Goal: Task Accomplishment & Management: Manage account settings

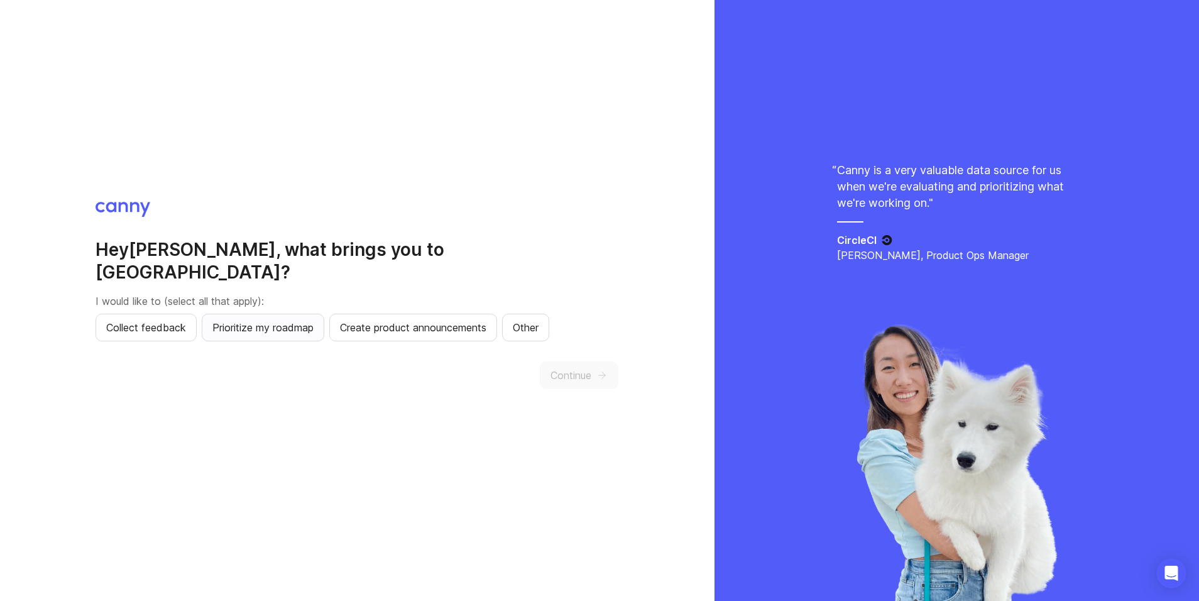
click at [227, 326] on button "Prioritize my roadmap" at bounding box center [263, 328] width 123 height 28
click at [135, 314] on button "Collect feedback" at bounding box center [146, 328] width 101 height 28
click at [602, 370] on button "Continue" at bounding box center [579, 375] width 79 height 28
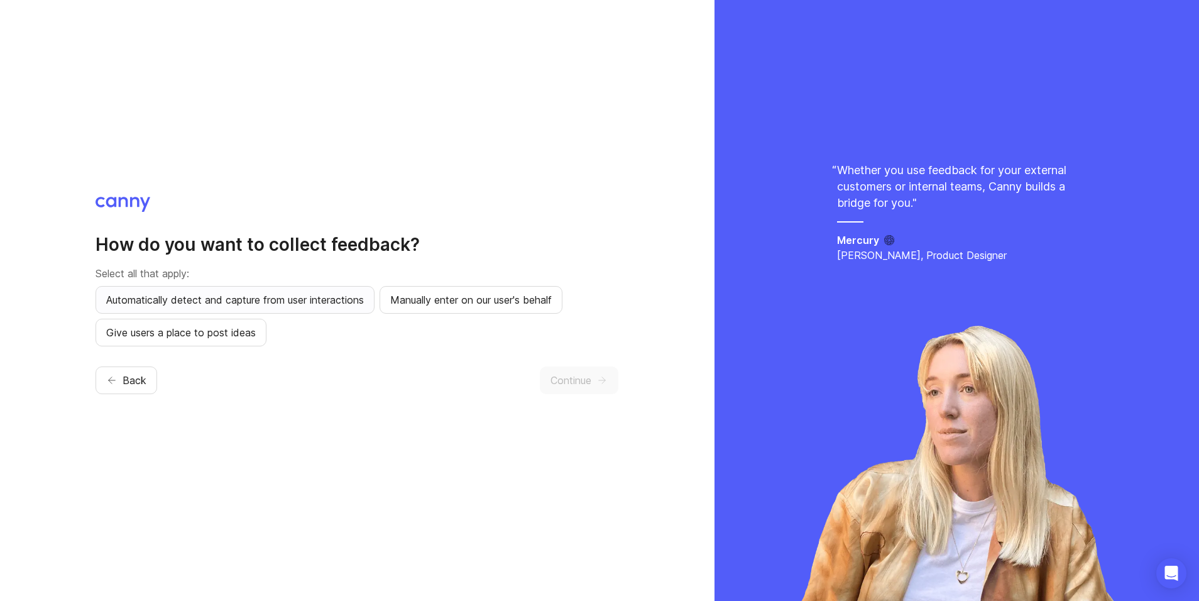
click at [266, 311] on button "Automatically detect and capture from user interactions" at bounding box center [235, 300] width 279 height 28
click at [414, 308] on button "Manually enter on our user's behalf" at bounding box center [471, 300] width 183 height 28
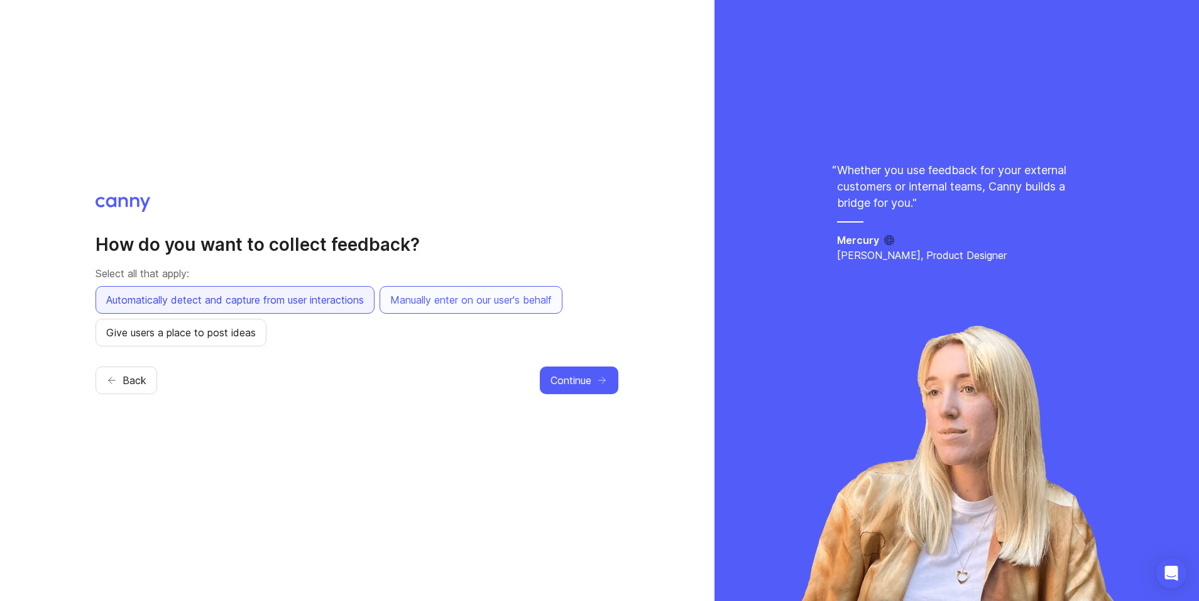
click at [364, 302] on span "Automatically detect and capture from user interactions" at bounding box center [235, 299] width 258 height 15
click at [249, 334] on span "Give users a place to post ideas" at bounding box center [181, 332] width 150 height 15
click at [530, 309] on button "Manually enter on our user's behalf" at bounding box center [471, 300] width 183 height 28
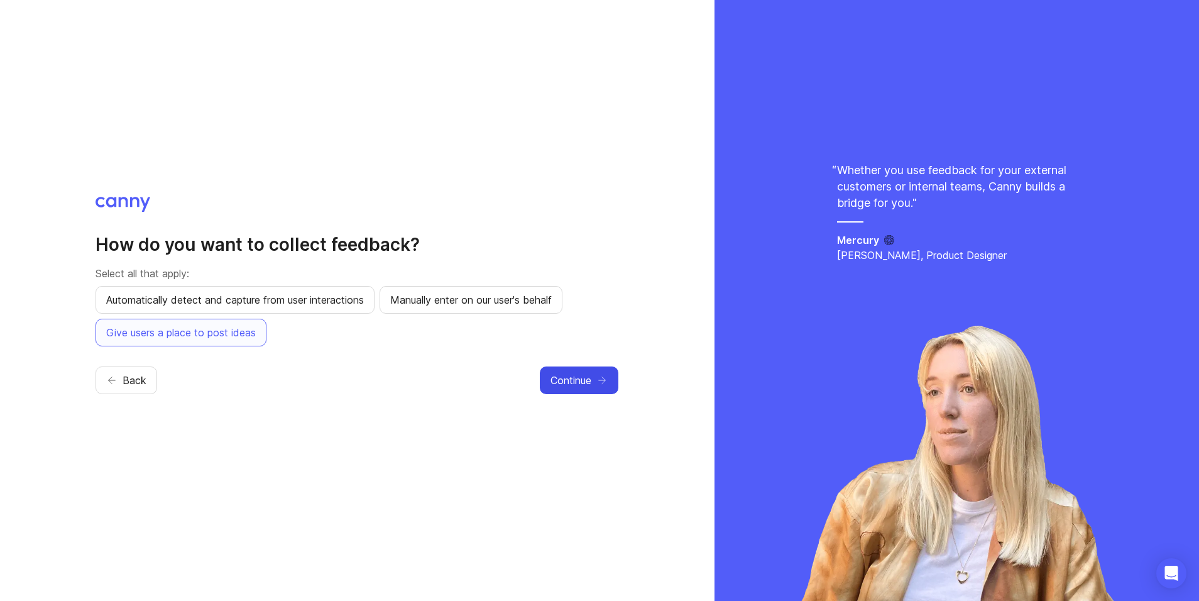
click at [567, 380] on span "Continue" at bounding box center [570, 380] width 41 height 15
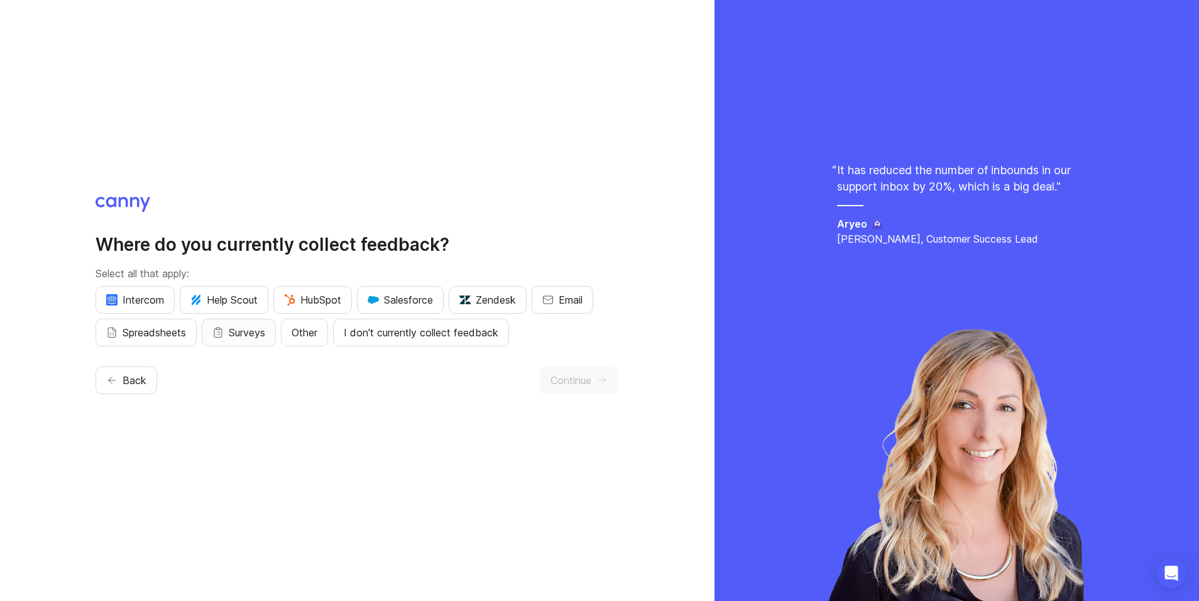
click at [233, 344] on button "Surveys" at bounding box center [239, 333] width 74 height 28
click at [571, 305] on span "Email" at bounding box center [571, 299] width 24 height 15
click at [462, 303] on button "Zendesk" at bounding box center [488, 300] width 78 height 28
click at [567, 373] on span "Continue" at bounding box center [570, 380] width 41 height 15
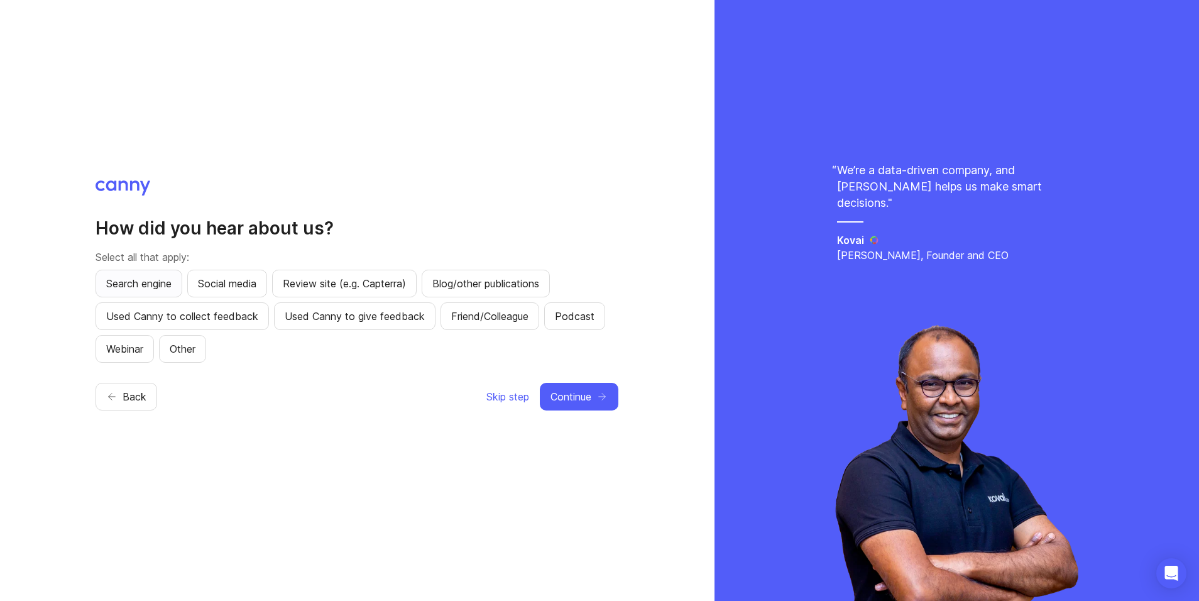
click at [175, 288] on button "Search engine" at bounding box center [139, 284] width 87 height 28
click at [586, 394] on span "Continue" at bounding box center [570, 396] width 41 height 15
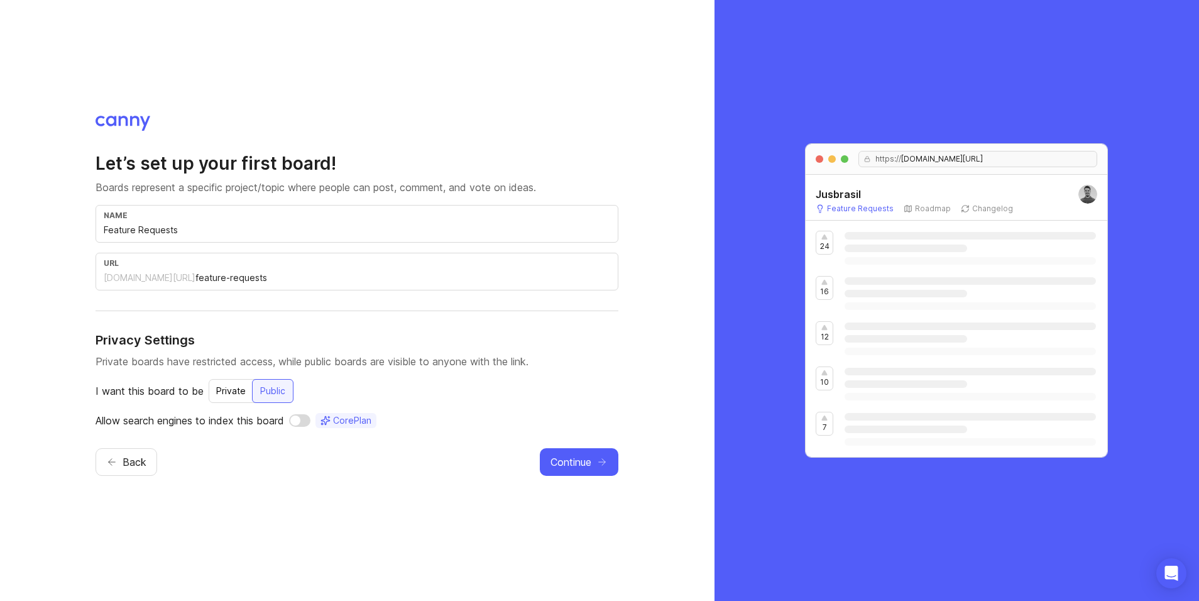
click at [238, 395] on div "Private" at bounding box center [231, 391] width 45 height 23
click at [265, 394] on div "Public" at bounding box center [273, 391] width 40 height 23
click at [129, 455] on span "Back" at bounding box center [135, 461] width 24 height 15
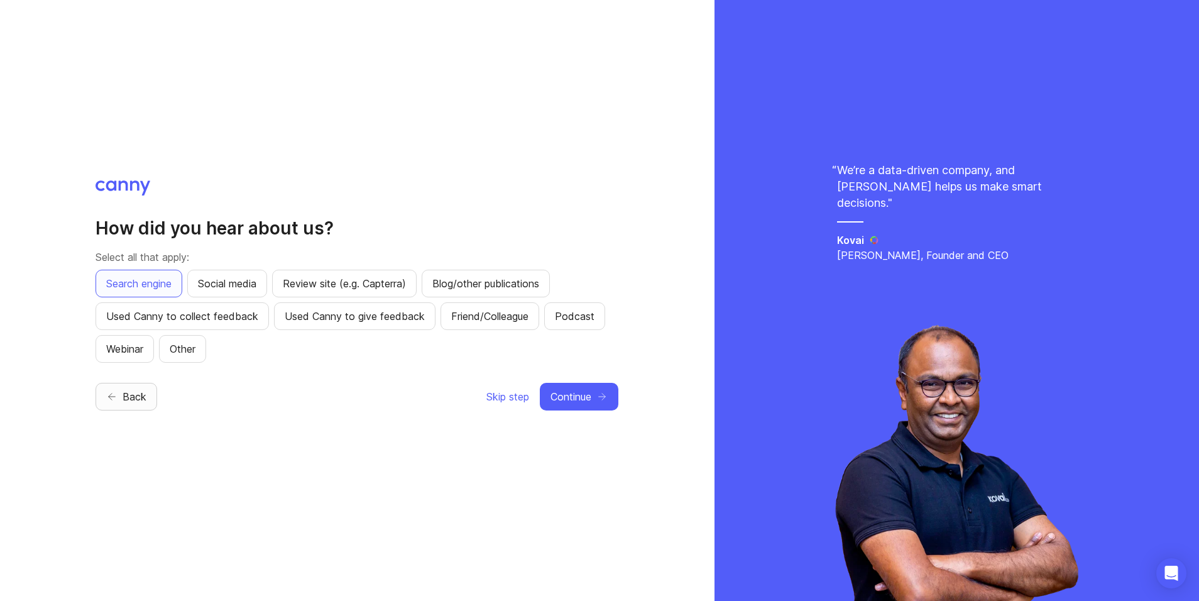
click at [136, 391] on span "Back" at bounding box center [135, 396] width 24 height 15
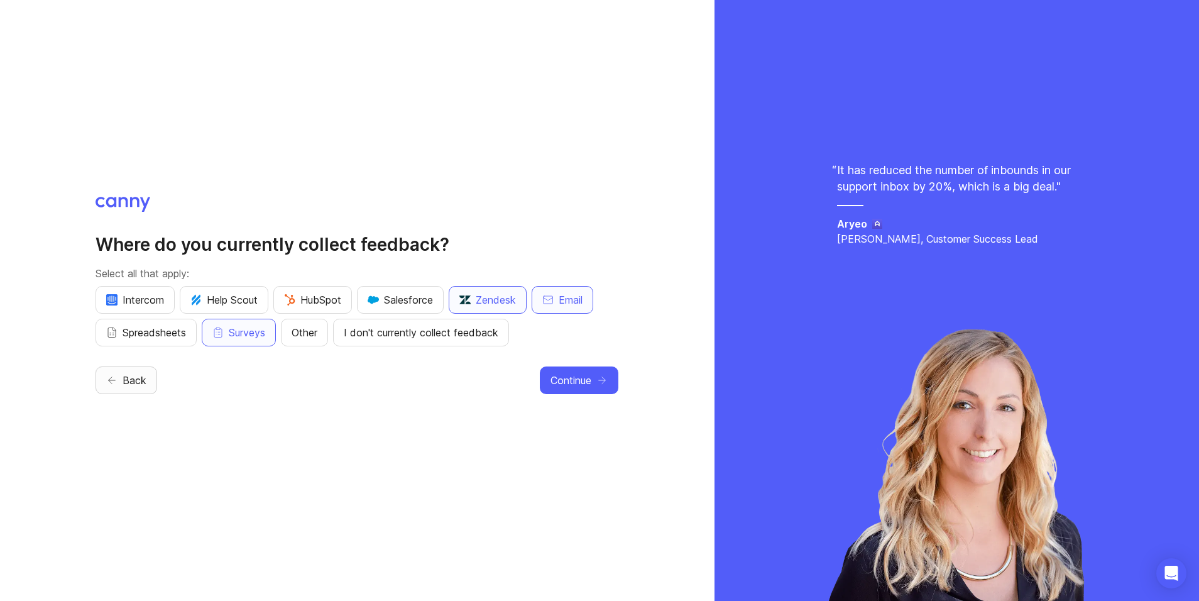
click at [136, 391] on button "Back" at bounding box center [127, 380] width 62 height 28
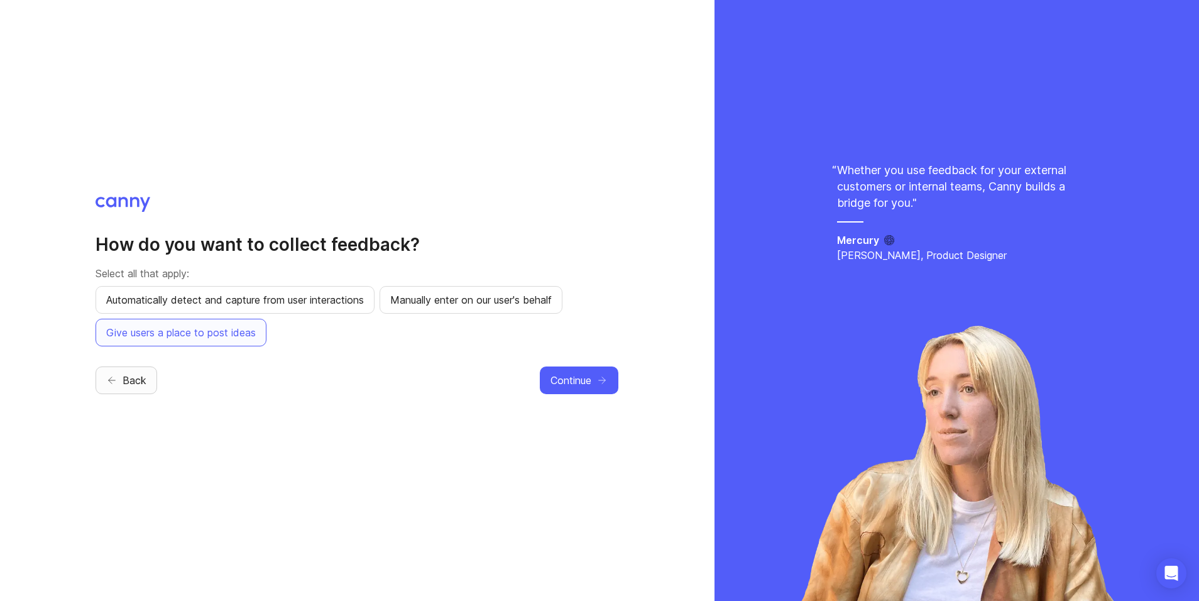
click at [137, 386] on span "Back" at bounding box center [135, 380] width 24 height 15
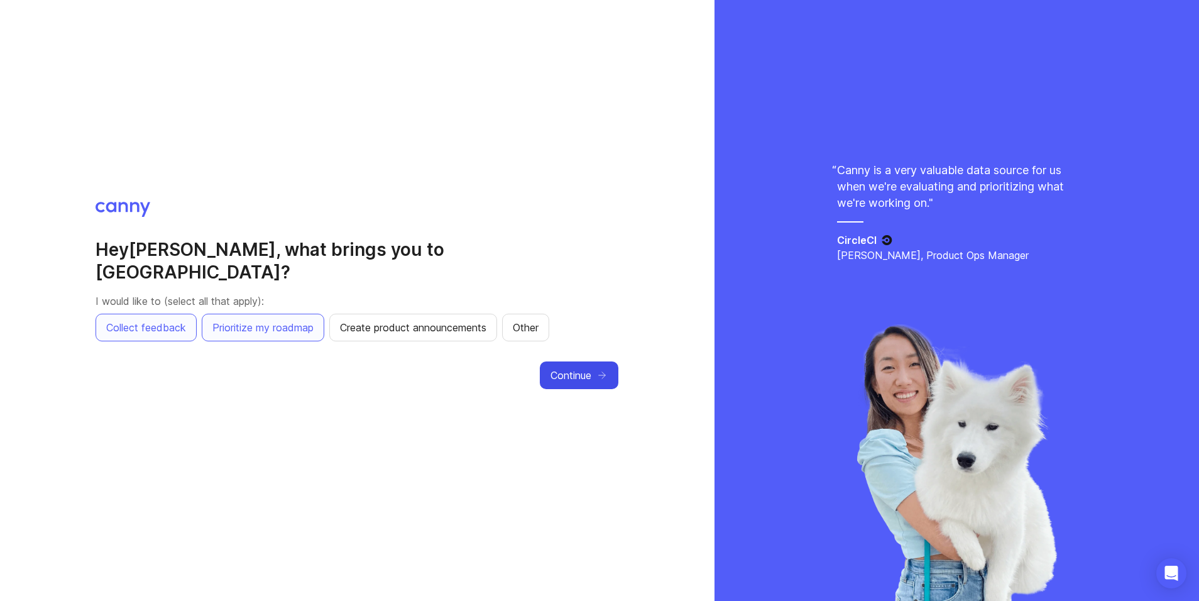
click at [564, 373] on button "Continue" at bounding box center [579, 375] width 79 height 28
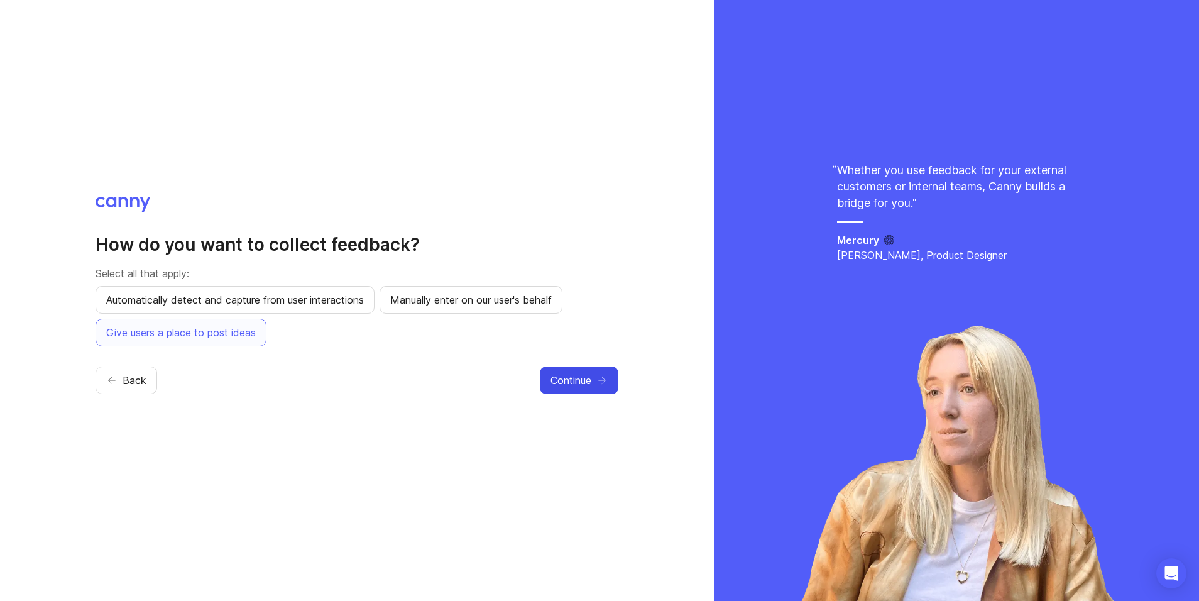
click at [564, 373] on span "Continue" at bounding box center [570, 380] width 41 height 15
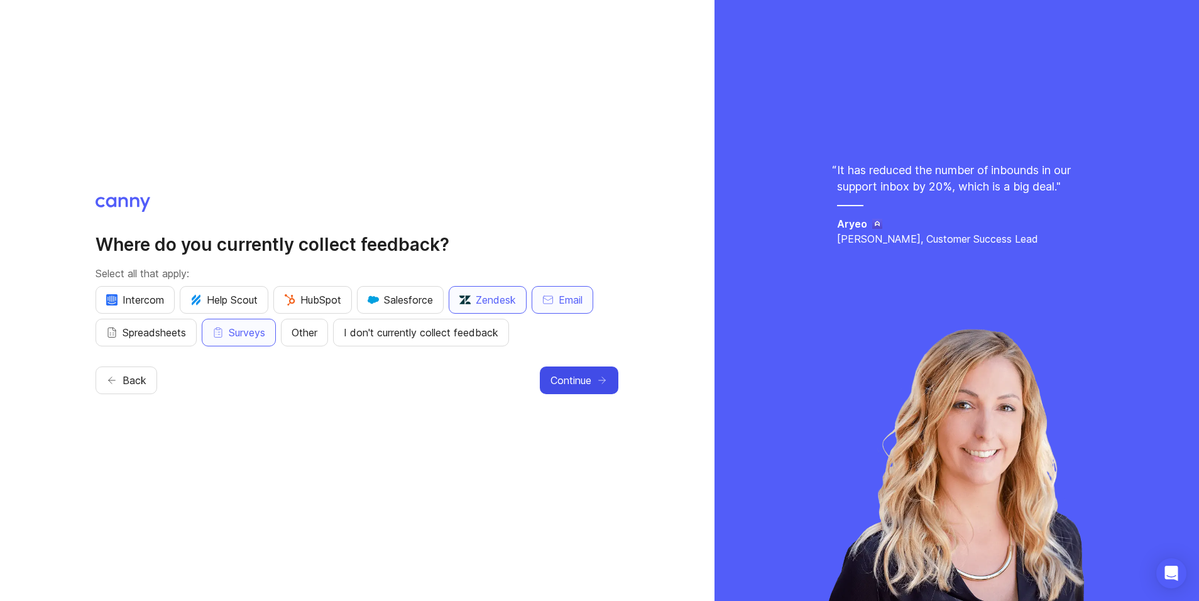
click at [550, 385] on span "Continue" at bounding box center [570, 380] width 41 height 15
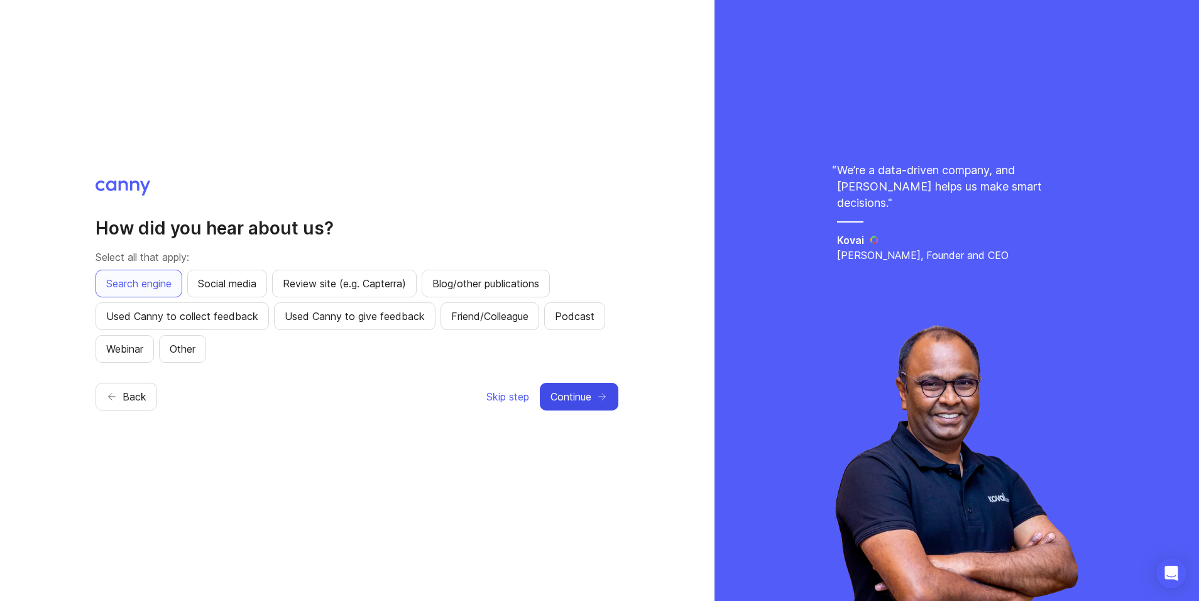
click at [610, 390] on button "Continue" at bounding box center [579, 397] width 79 height 28
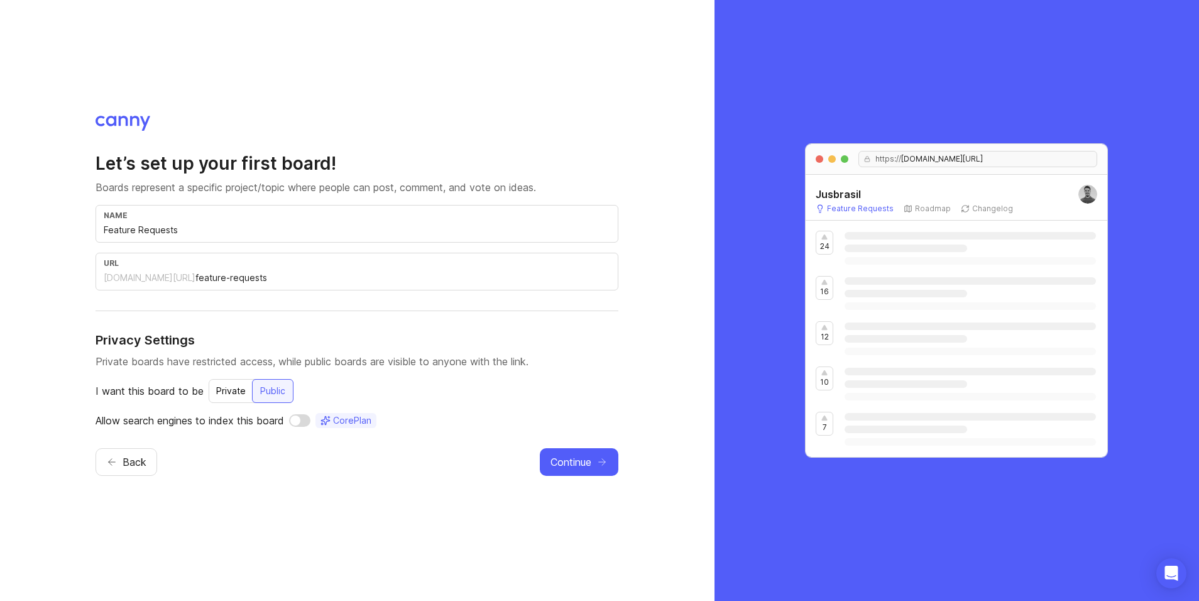
click at [247, 391] on div "Private" at bounding box center [231, 391] width 45 height 23
click at [297, 421] on input "checkbox" at bounding box center [295, 420] width 21 height 13
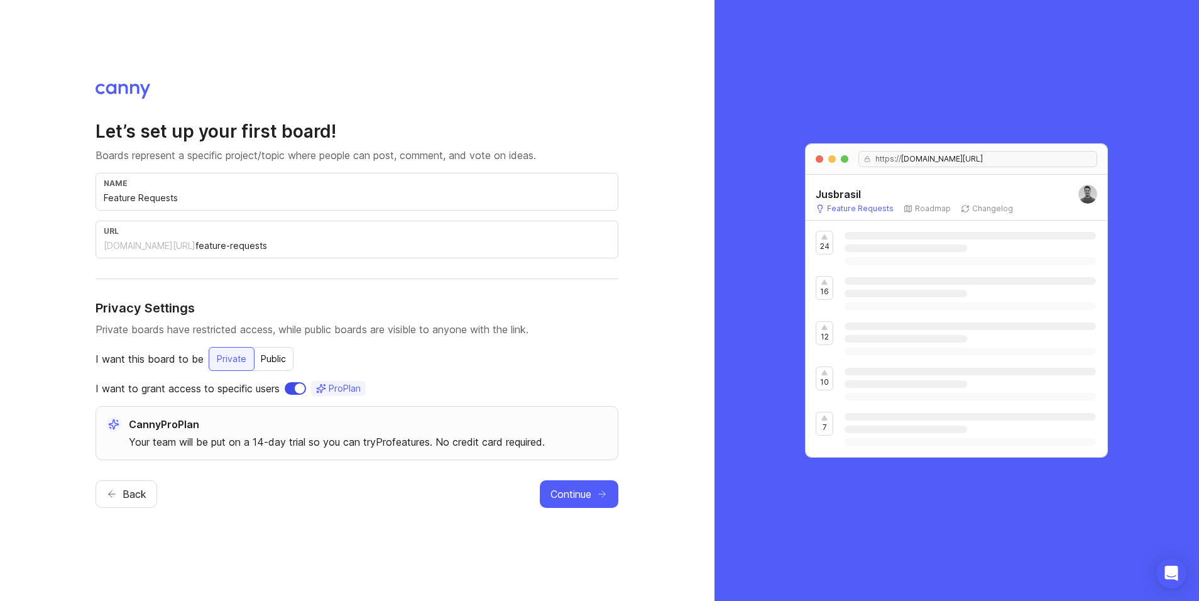
click at [295, 384] on input "checkbox" at bounding box center [295, 388] width 21 height 13
checkbox input "false"
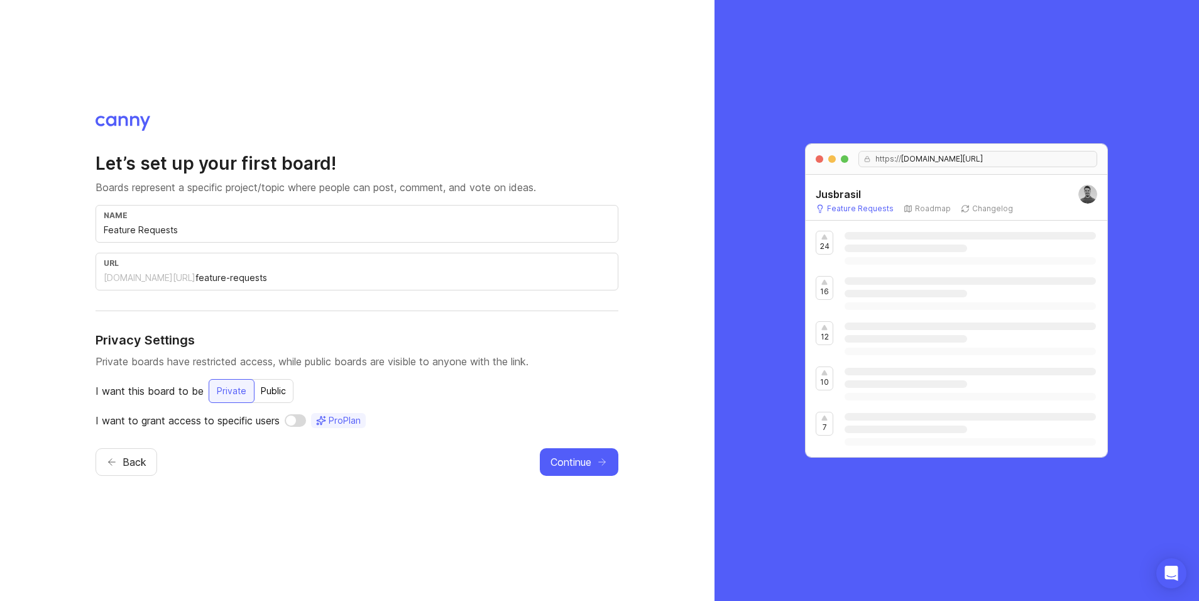
click at [267, 386] on div "Public" at bounding box center [273, 391] width 40 height 23
click at [594, 469] on button "Continue" at bounding box center [579, 462] width 79 height 28
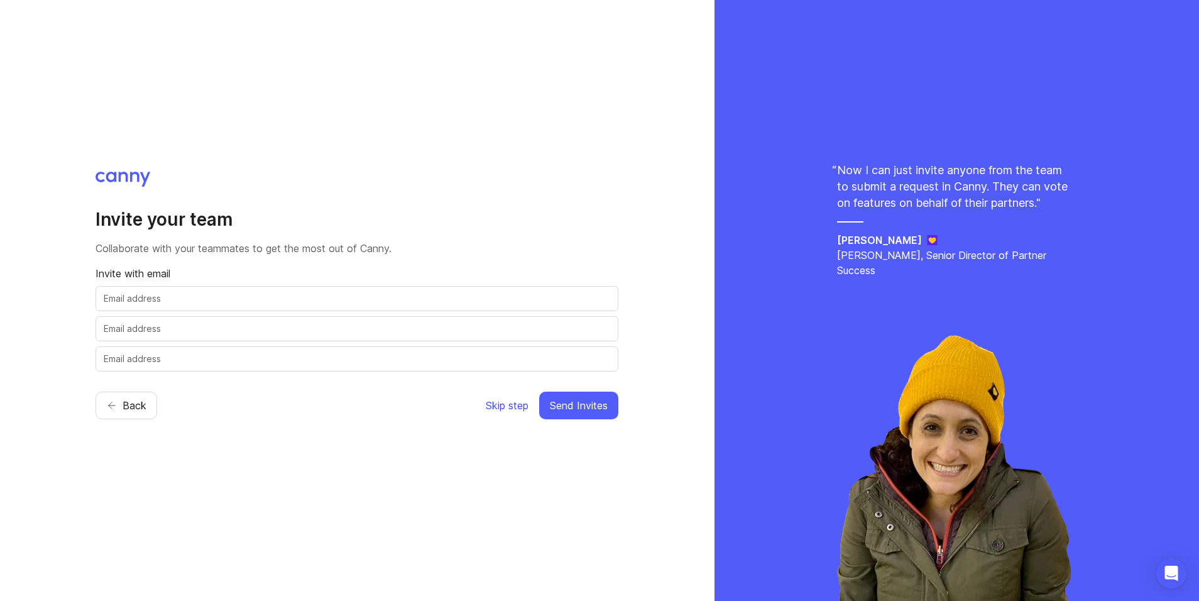
click at [506, 396] on button "Skip step" at bounding box center [507, 405] width 44 height 28
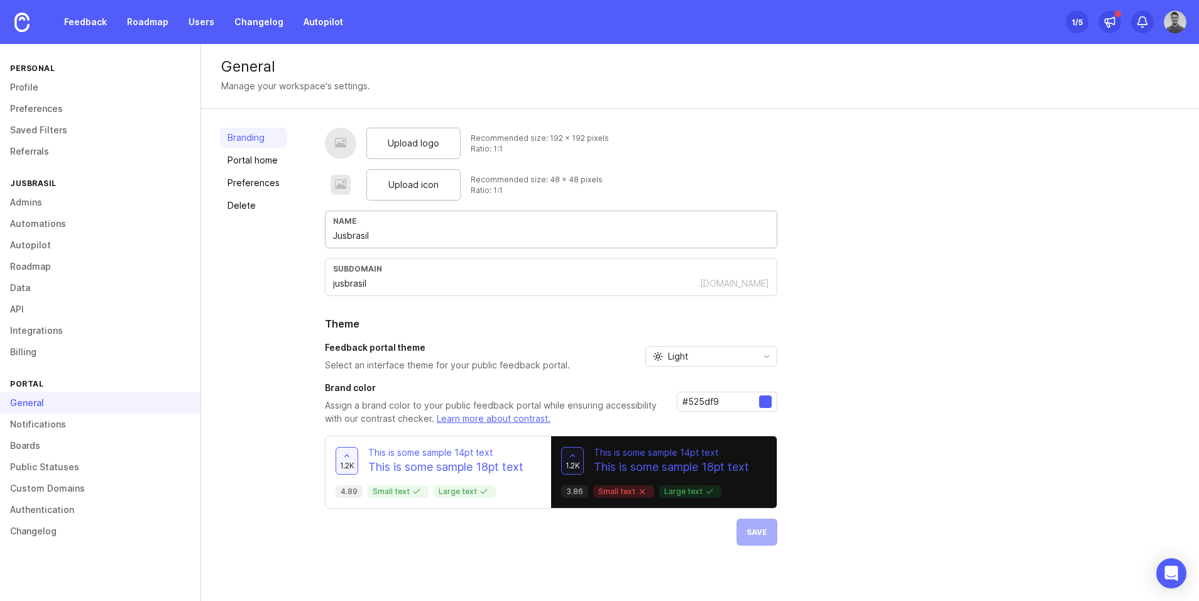
click at [404, 237] on input "Jusbrasil" at bounding box center [551, 236] width 436 height 14
type input "JusIA"
click at [300, 240] on div "Branding Portal home Preferences Delete Upload logo Recommended size: 192 x 192…" at bounding box center [700, 337] width 998 height 456
click at [297, 267] on div "Branding Portal home Preferences Delete Upload logo Recommended size: 192 x 192…" at bounding box center [700, 337] width 998 height 456
click at [357, 283] on input "jusbrasil" at bounding box center [515, 283] width 364 height 14
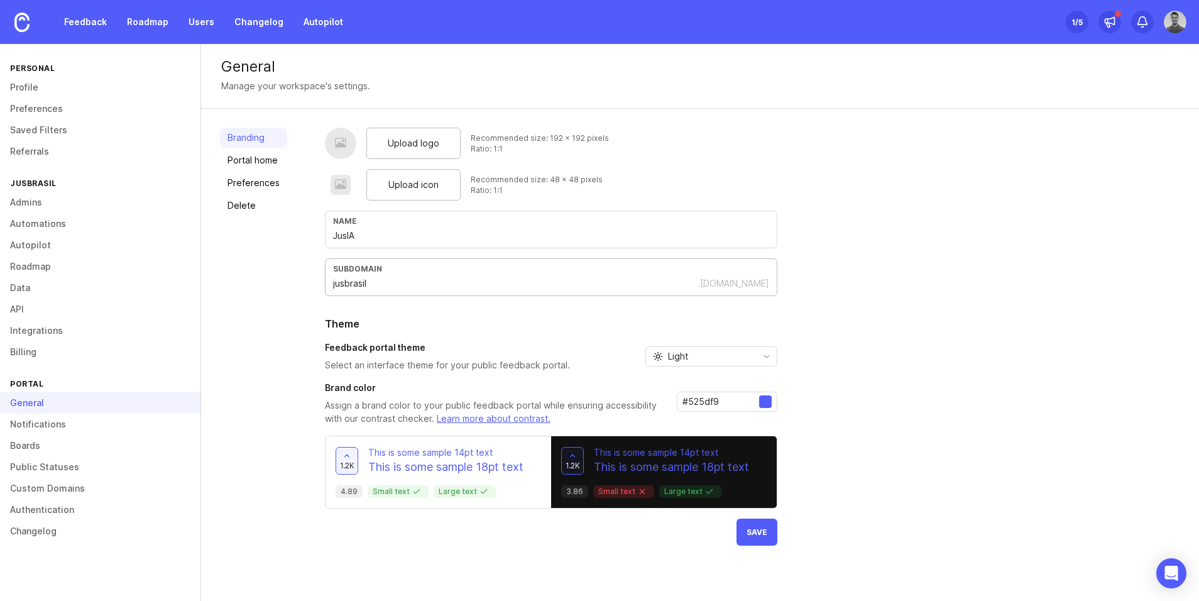
click at [357, 283] on input "jusbrasil" at bounding box center [515, 283] width 364 height 14
click at [383, 285] on input "jusbrasil" at bounding box center [515, 283] width 364 height 14
click at [337, 283] on input "jusbrasil" at bounding box center [515, 283] width 364 height 14
type input "j"
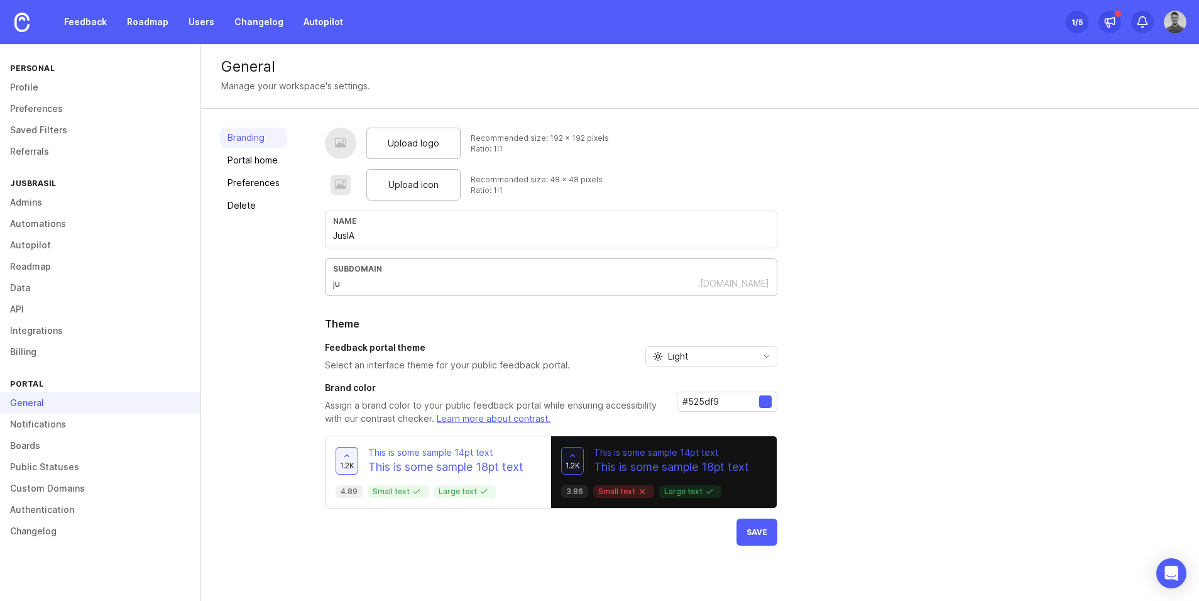
type input "j"
type input "jusia"
click at [334, 236] on input "JusIA" at bounding box center [551, 236] width 436 height 14
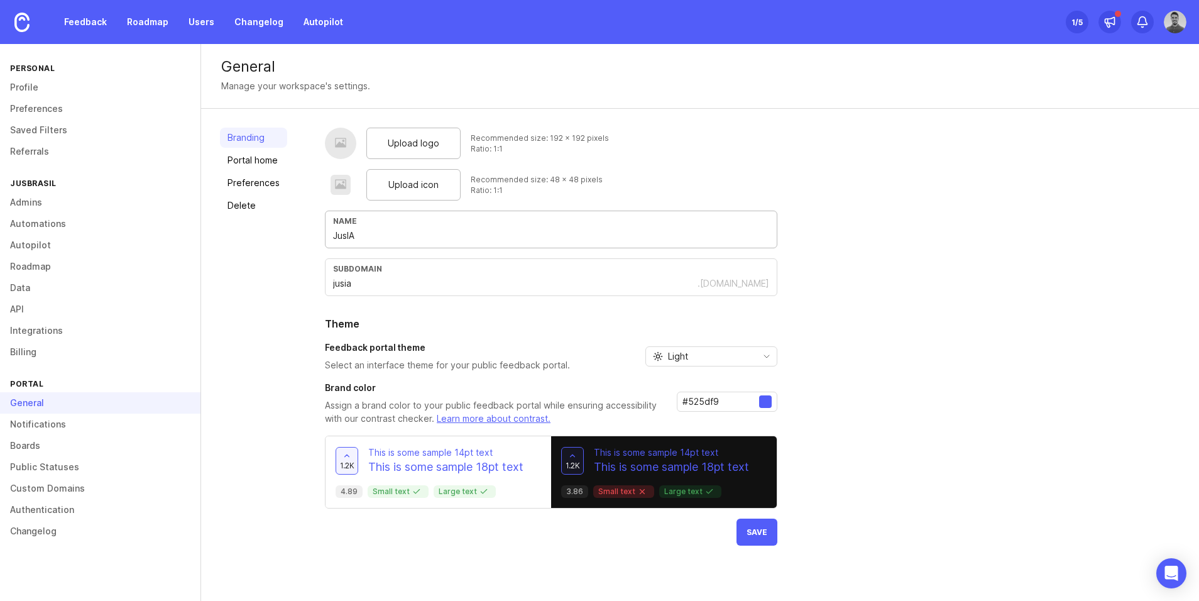
click at [334, 236] on input "JusIA" at bounding box center [551, 236] width 436 height 14
click at [289, 251] on div "Branding Portal home Preferences Delete Upload logo Recommended size: 192 x 192…" at bounding box center [700, 337] width 998 height 456
click at [356, 231] on input "Jusbrasil" at bounding box center [551, 236] width 436 height 14
type input "JusIA"
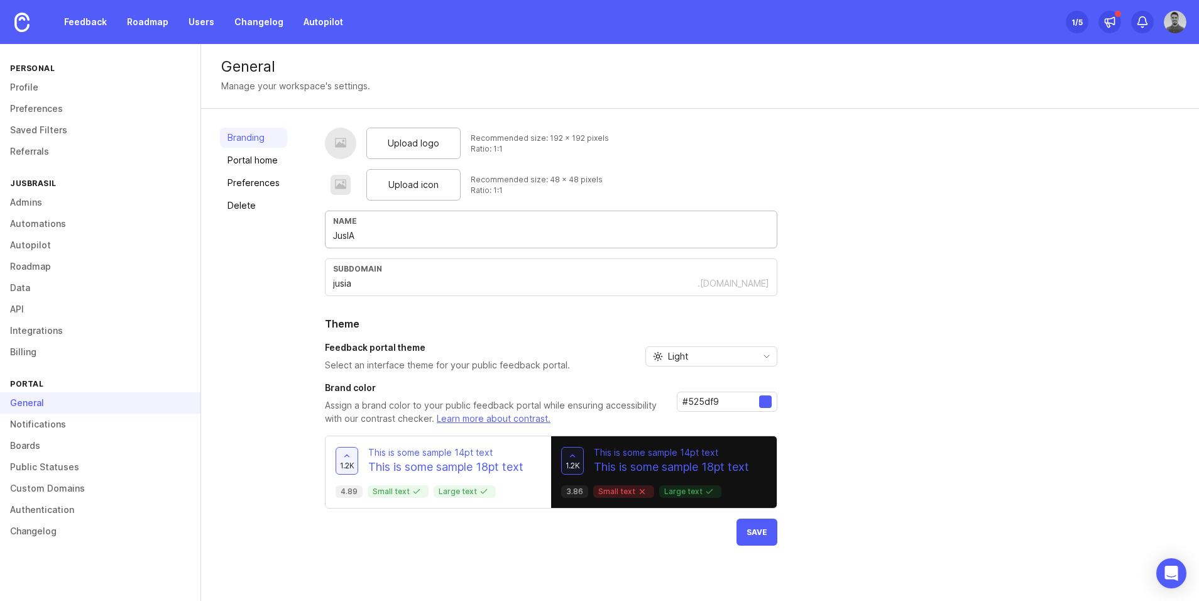
click at [282, 260] on div "Branding Portal home Preferences Delete" at bounding box center [253, 337] width 67 height 418
click at [408, 129] on div "Upload logo" at bounding box center [413, 143] width 94 height 31
click at [389, 180] on span "Upload icon" at bounding box center [413, 185] width 50 height 14
click at [413, 144] on span "Upload logo" at bounding box center [414, 143] width 52 height 14
click at [397, 185] on span "Upload icon" at bounding box center [413, 185] width 50 height 14
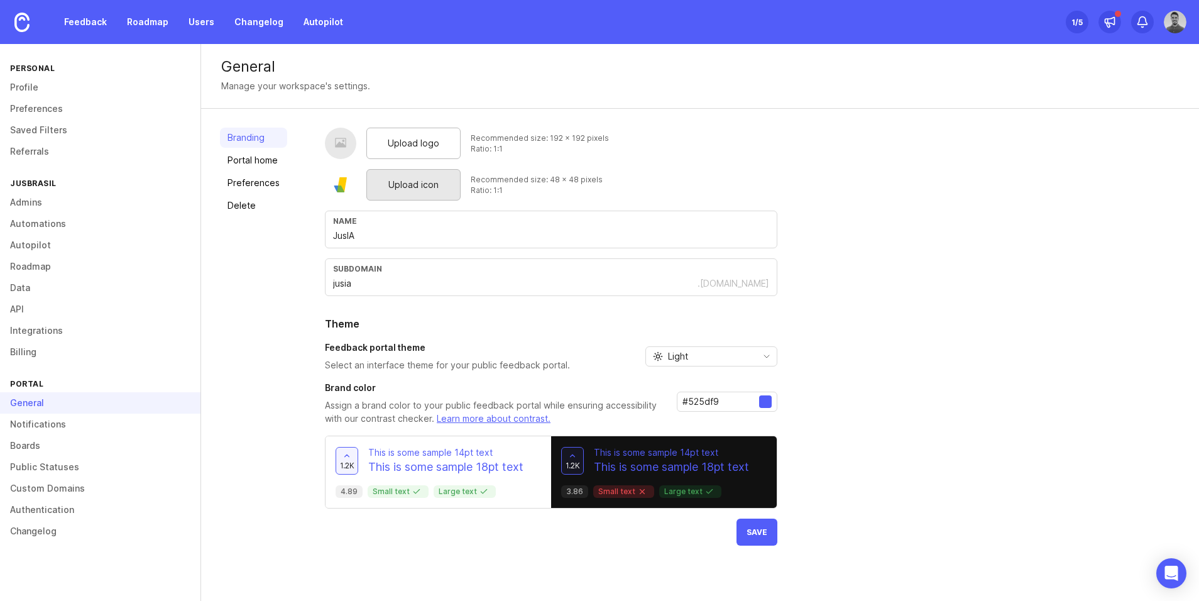
click at [406, 192] on div "Upload icon" at bounding box center [413, 184] width 94 height 31
click at [762, 533] on span "Save" at bounding box center [756, 531] width 21 height 9
click at [765, 400] on div at bounding box center [765, 401] width 13 height 13
click at [709, 403] on input "#525df9" at bounding box center [720, 402] width 77 height 14
click at [763, 407] on div at bounding box center [765, 401] width 13 height 13
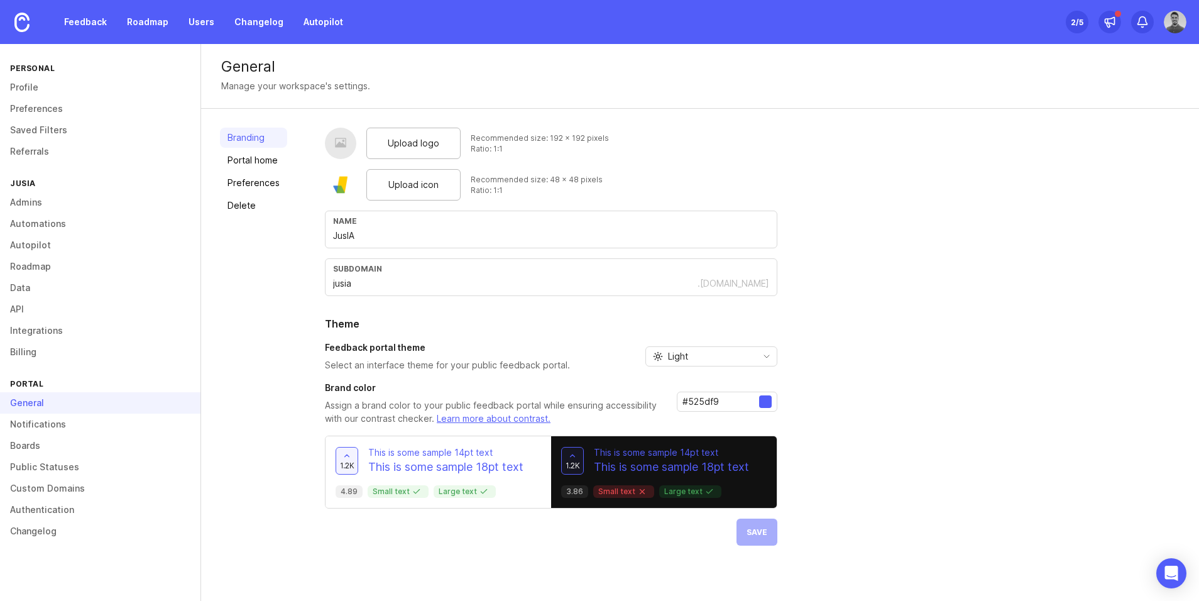
click at [692, 405] on input "#525df9" at bounding box center [720, 402] width 77 height 14
paste input "77b340"
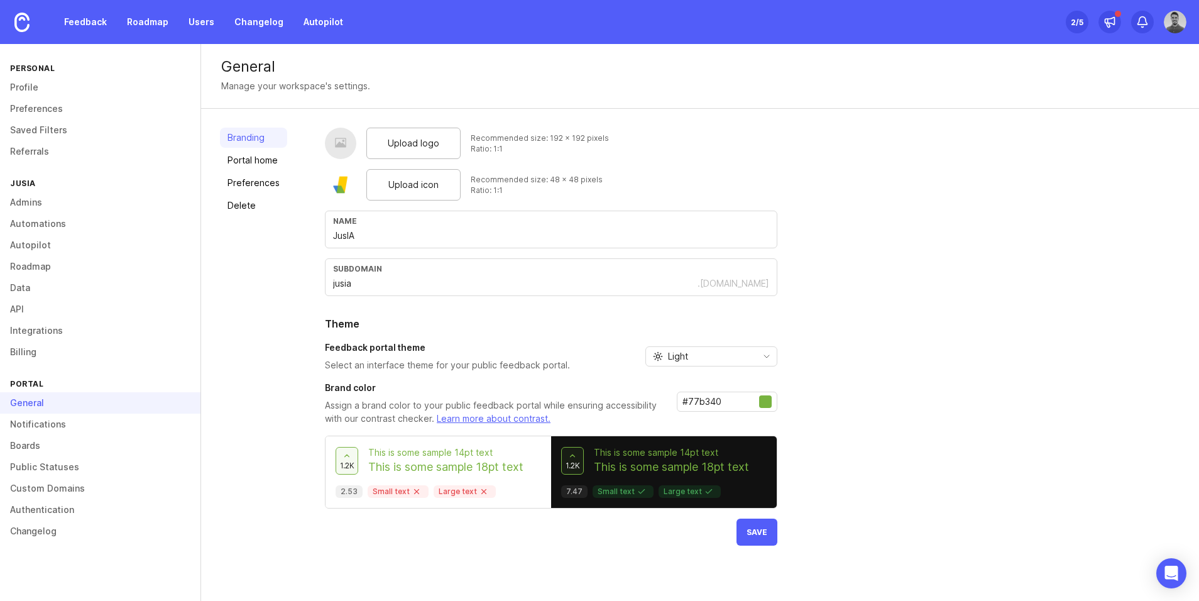
click at [650, 401] on p "Assign a brand color to your public feedback portal while ensuring accessibilit…" at bounding box center [496, 412] width 342 height 26
click at [697, 406] on input "#77b340" at bounding box center [720, 402] width 77 height 14
paste input "3d82"
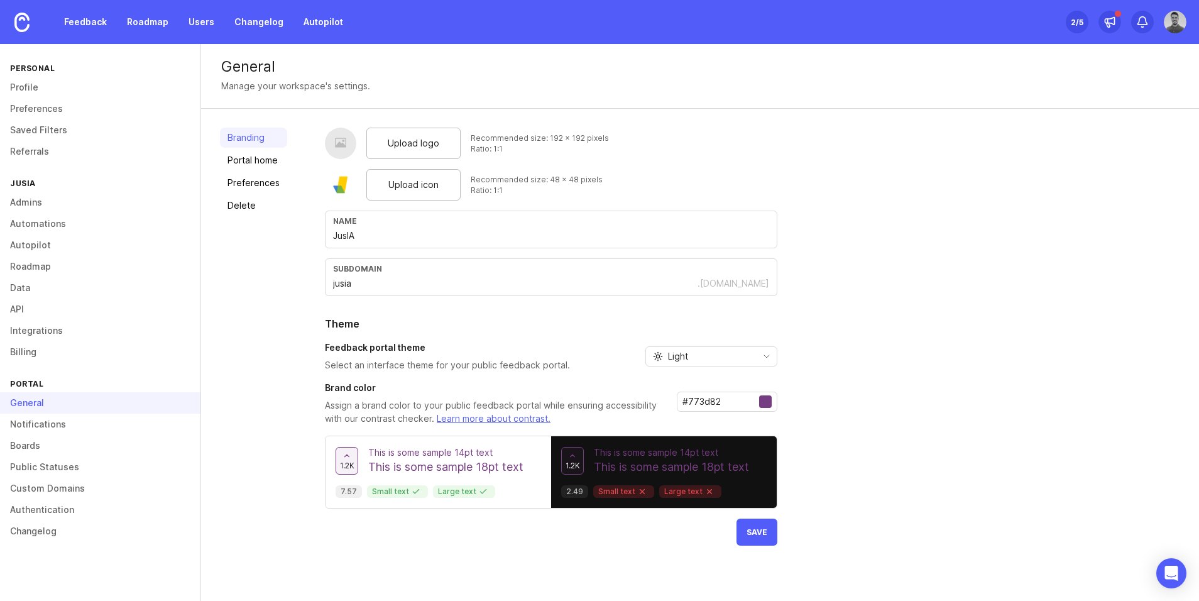
click at [697, 406] on input "#773d82" at bounding box center [720, 402] width 77 height 14
paste input "3d82da"
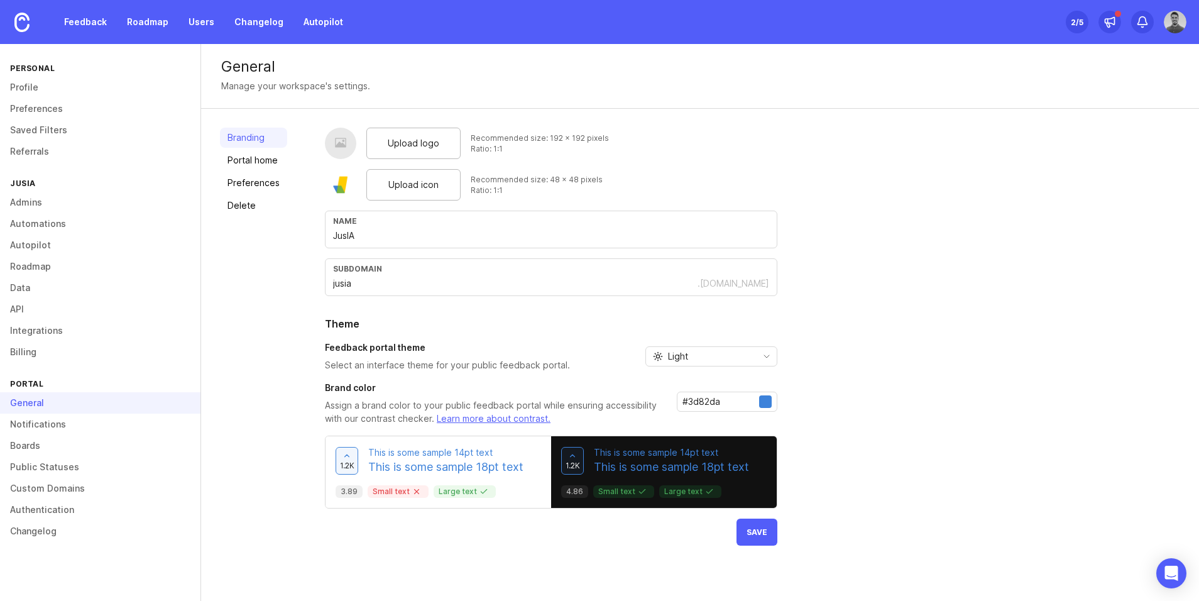
type input "#3d82da"
click at [647, 406] on p "Assign a brand color to your public feedback portal while ensuring accessibilit…" at bounding box center [496, 412] width 342 height 26
click at [755, 528] on span "Save" at bounding box center [756, 531] width 21 height 9
click at [275, 159] on link "Portal home" at bounding box center [253, 160] width 67 height 20
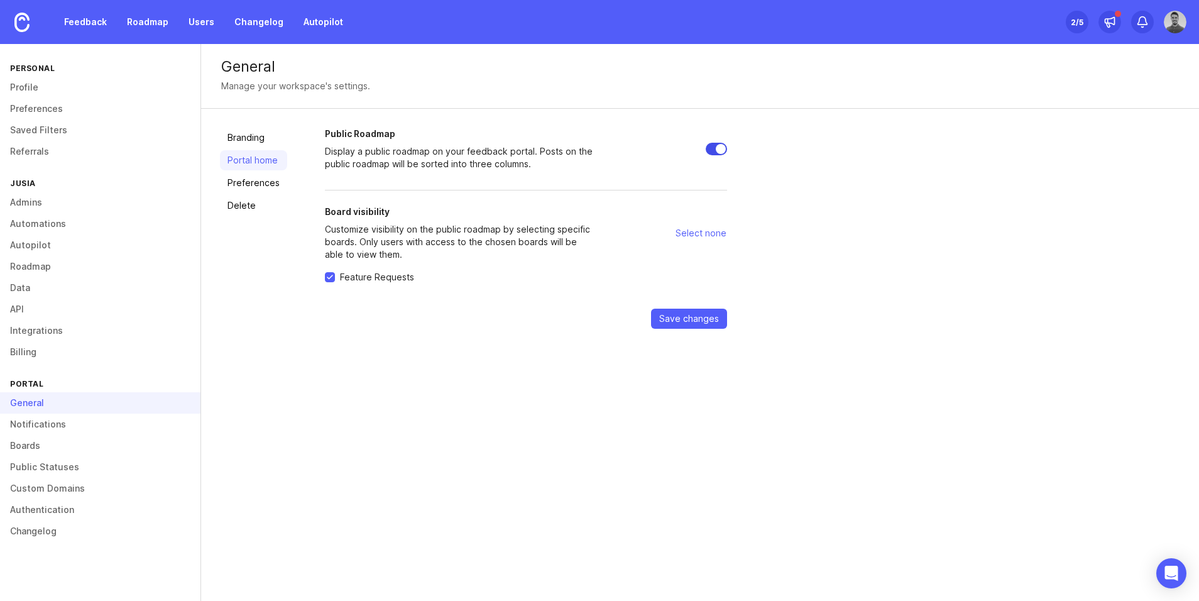
click at [711, 155] on input "Public Roadmap" at bounding box center [716, 149] width 21 height 13
checkbox input "false"
click at [703, 324] on span "Save changes" at bounding box center [689, 318] width 60 height 13
click at [48, 447] on link "Boards" at bounding box center [100, 445] width 200 height 21
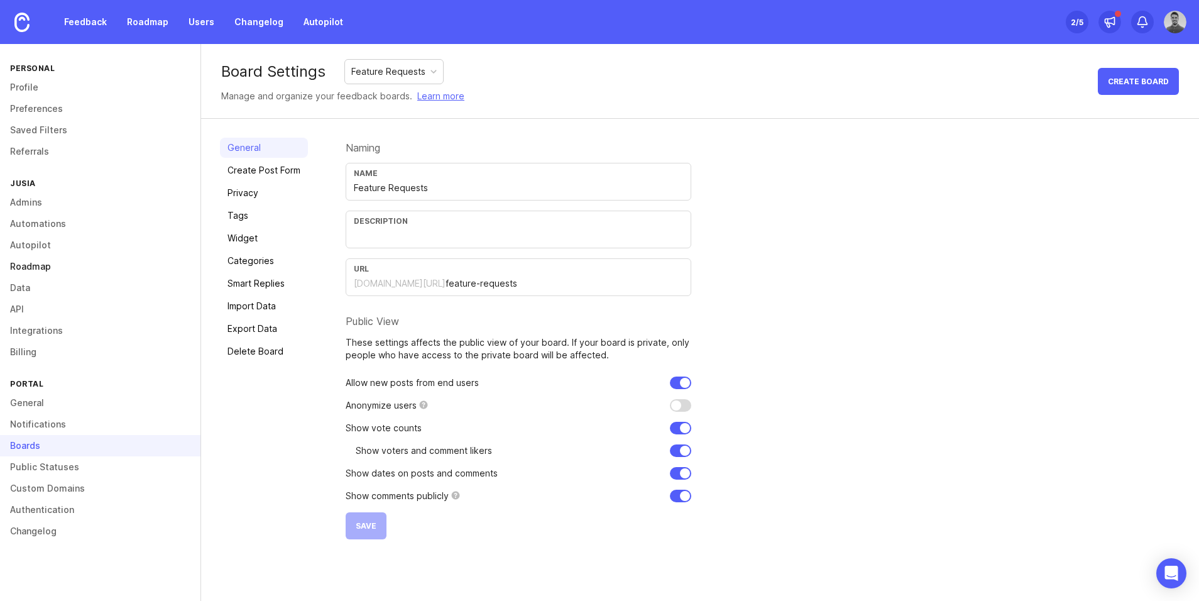
click at [53, 261] on link "Roadmap" at bounding box center [100, 266] width 200 height 21
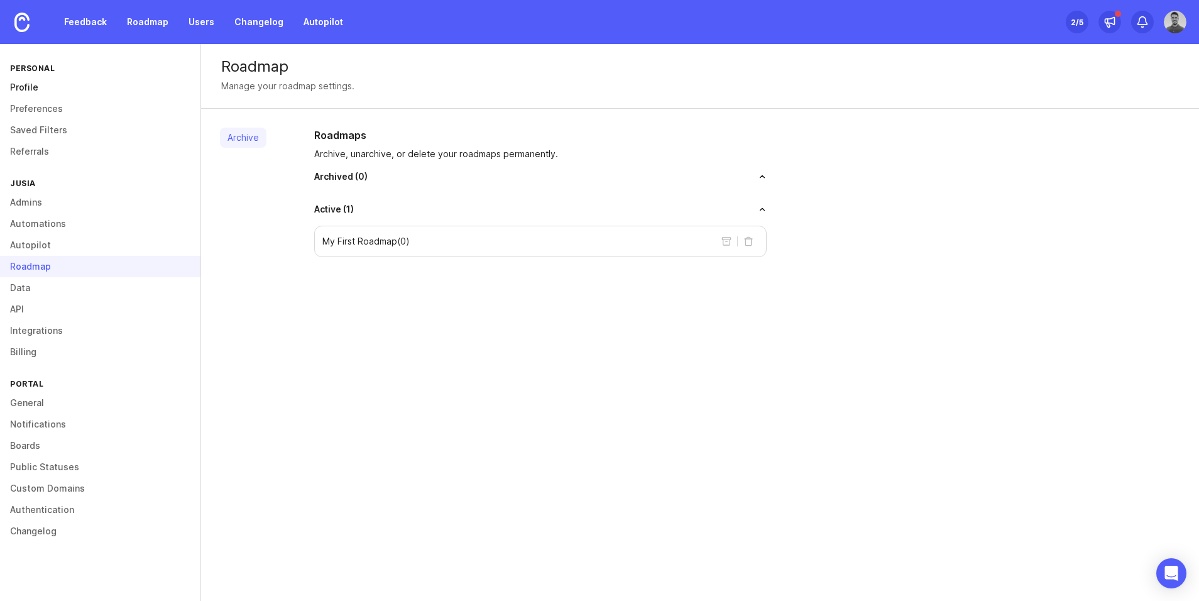
click at [43, 89] on link "Profile" at bounding box center [100, 87] width 200 height 21
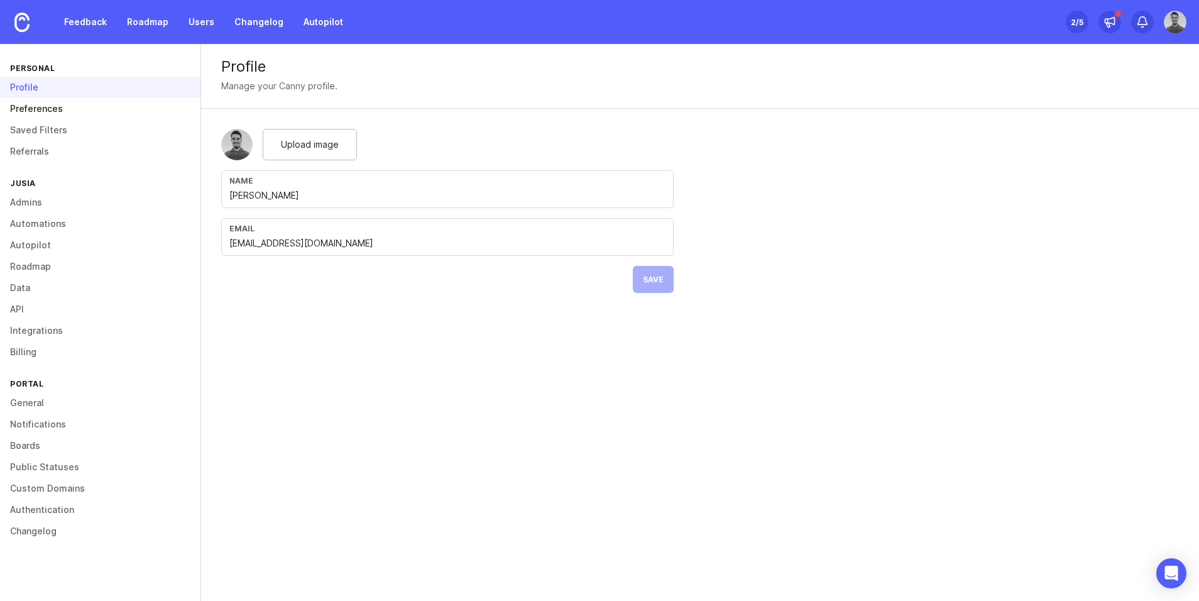
click at [60, 107] on link "Preferences" at bounding box center [100, 108] width 200 height 21
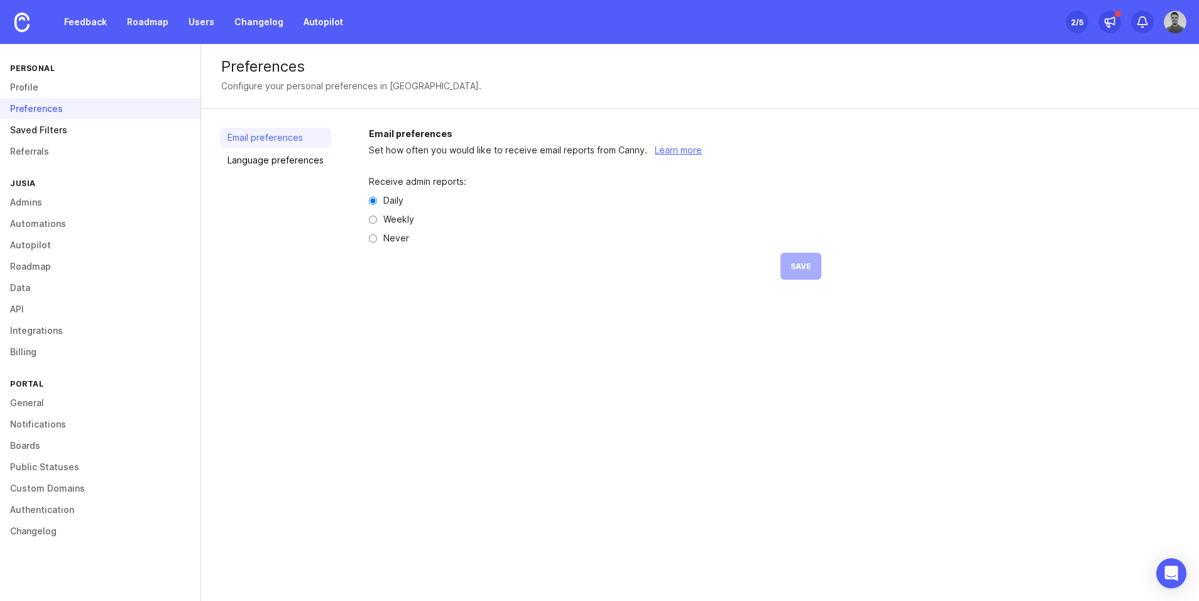
click at [64, 130] on link "Saved Filters" at bounding box center [100, 129] width 200 height 21
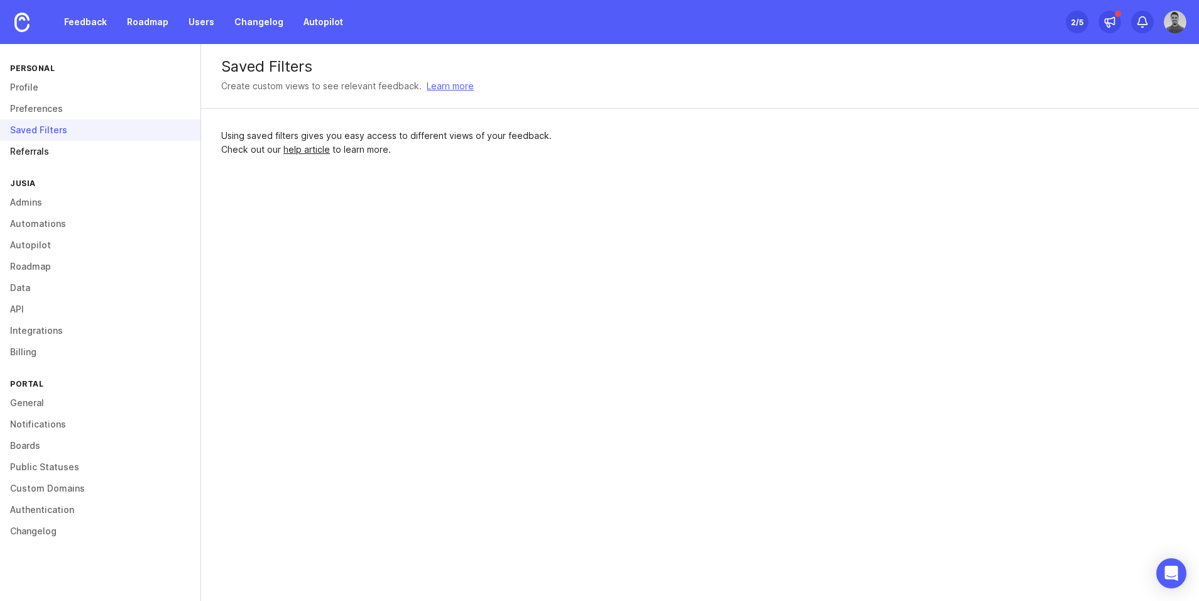
click at [54, 158] on link "Referrals" at bounding box center [100, 151] width 200 height 21
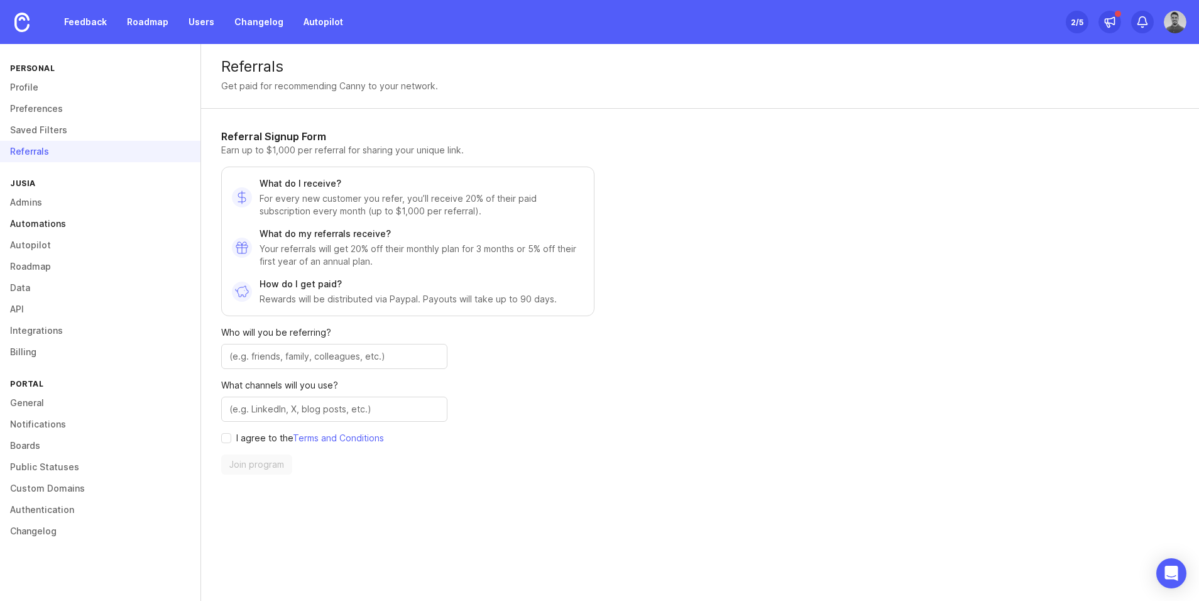
click at [66, 221] on link "Automations" at bounding box center [100, 223] width 200 height 21
click at [48, 209] on link "Admins" at bounding box center [100, 202] width 200 height 21
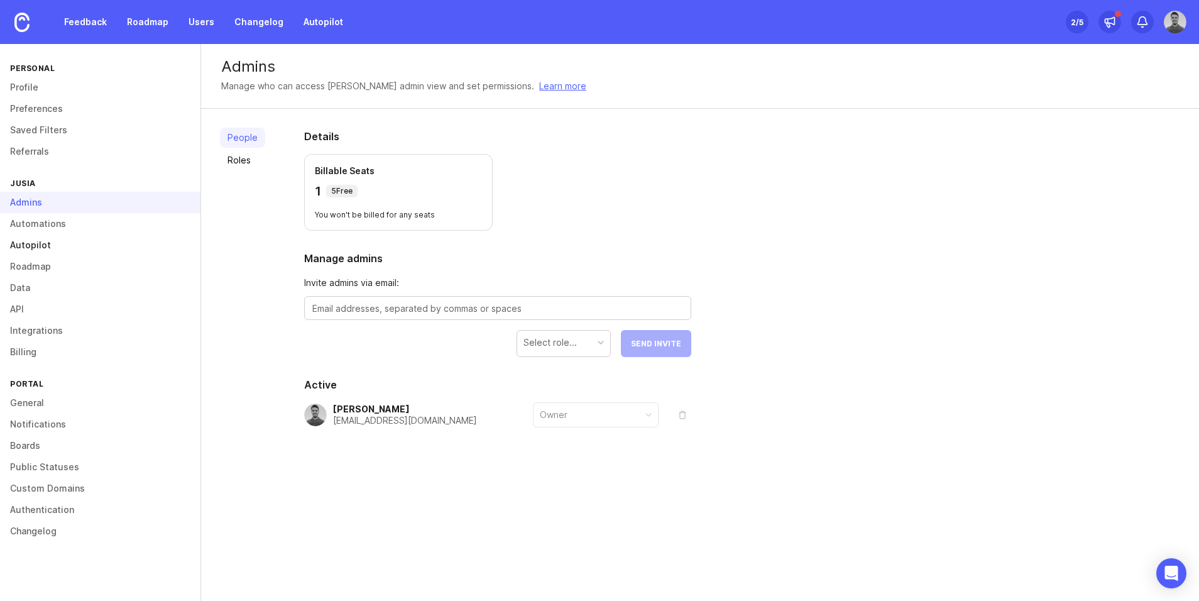
click at [50, 236] on link "Autopilot" at bounding box center [100, 244] width 200 height 21
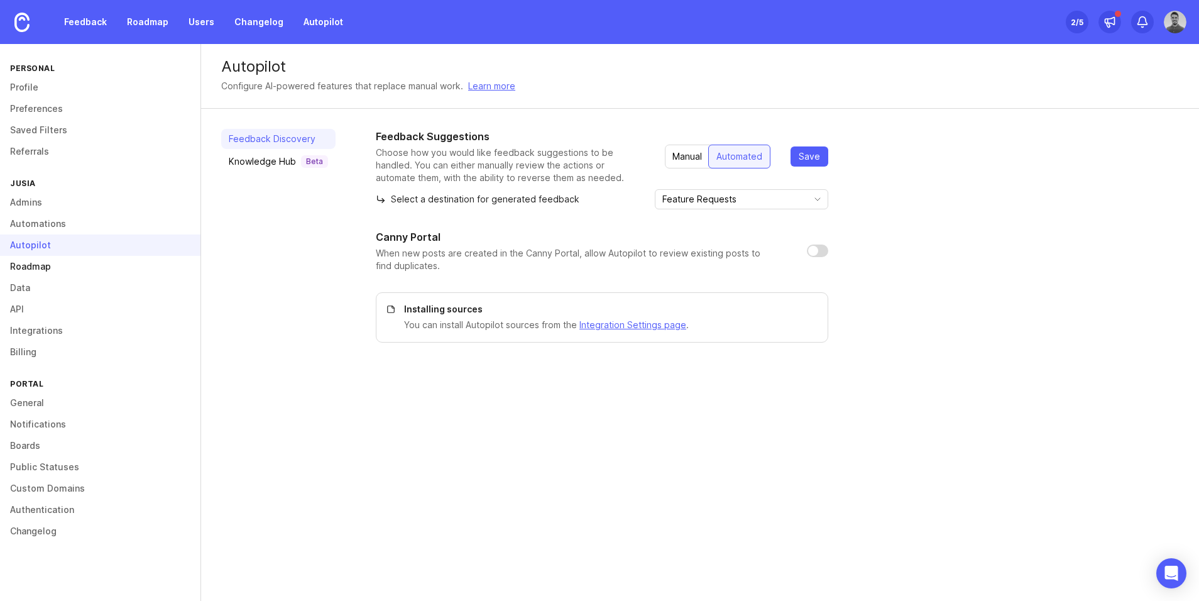
click at [55, 265] on link "Roadmap" at bounding box center [100, 266] width 200 height 21
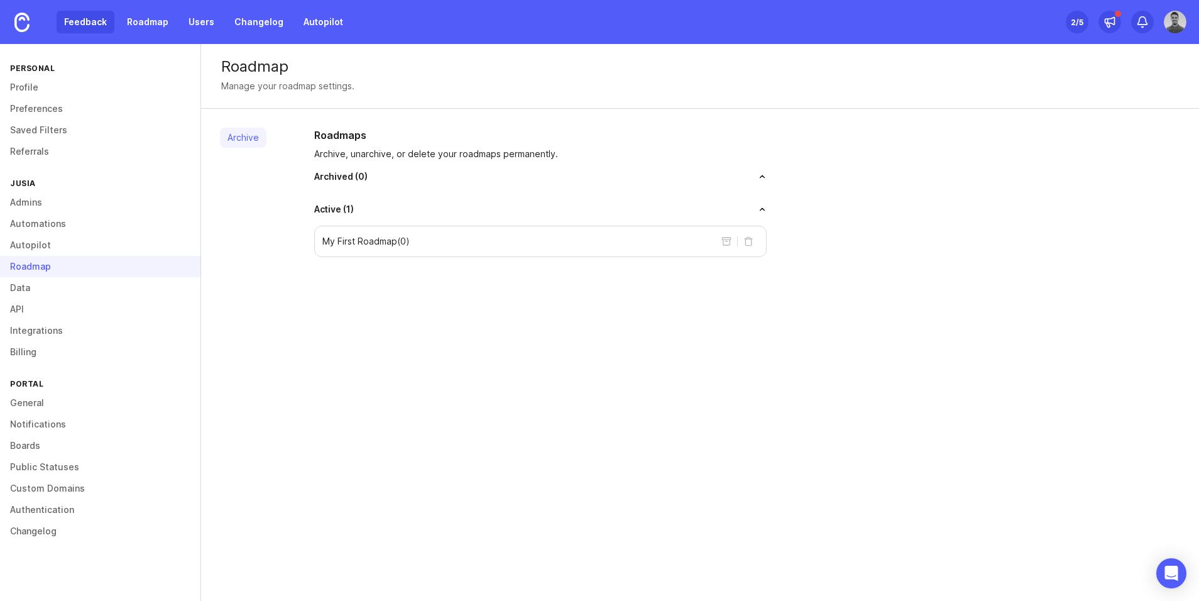
click at [93, 21] on link "Feedback" at bounding box center [86, 22] width 58 height 23
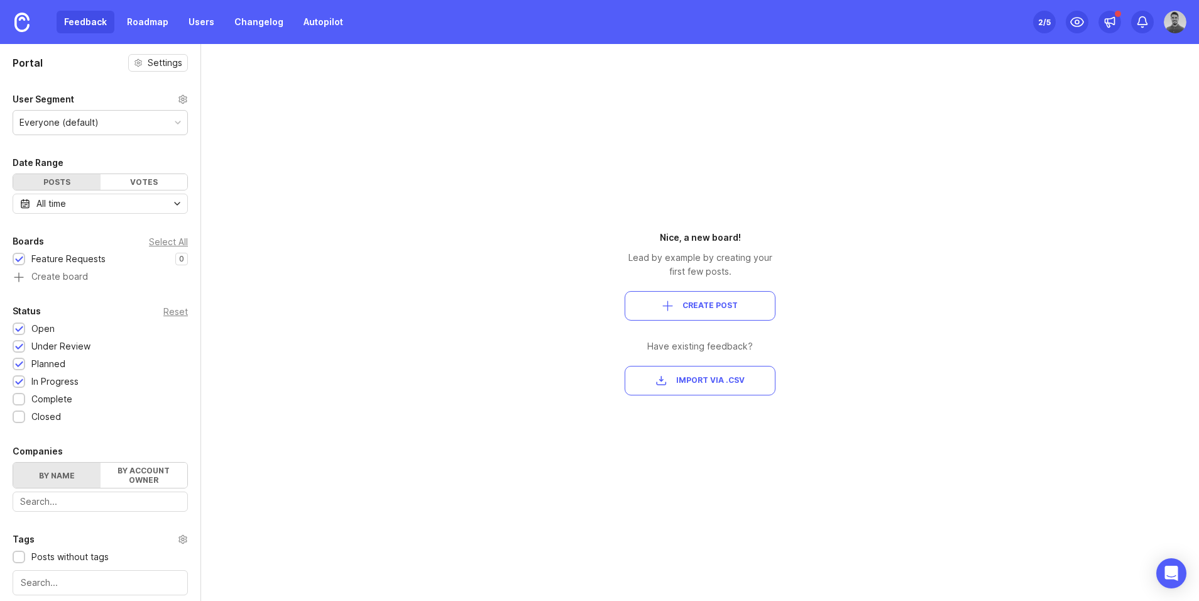
click at [689, 316] on button "Create Post" at bounding box center [700, 306] width 151 height 30
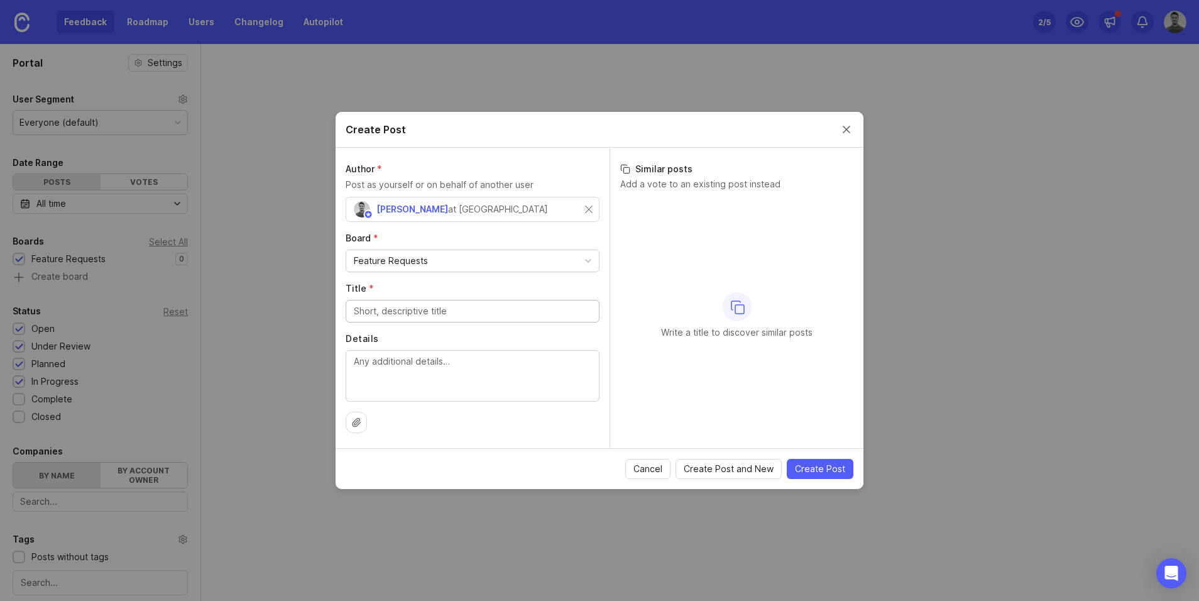
click at [412, 207] on span "[PERSON_NAME]" at bounding box center [412, 209] width 72 height 11
click at [655, 468] on span "Cancel" at bounding box center [647, 468] width 29 height 13
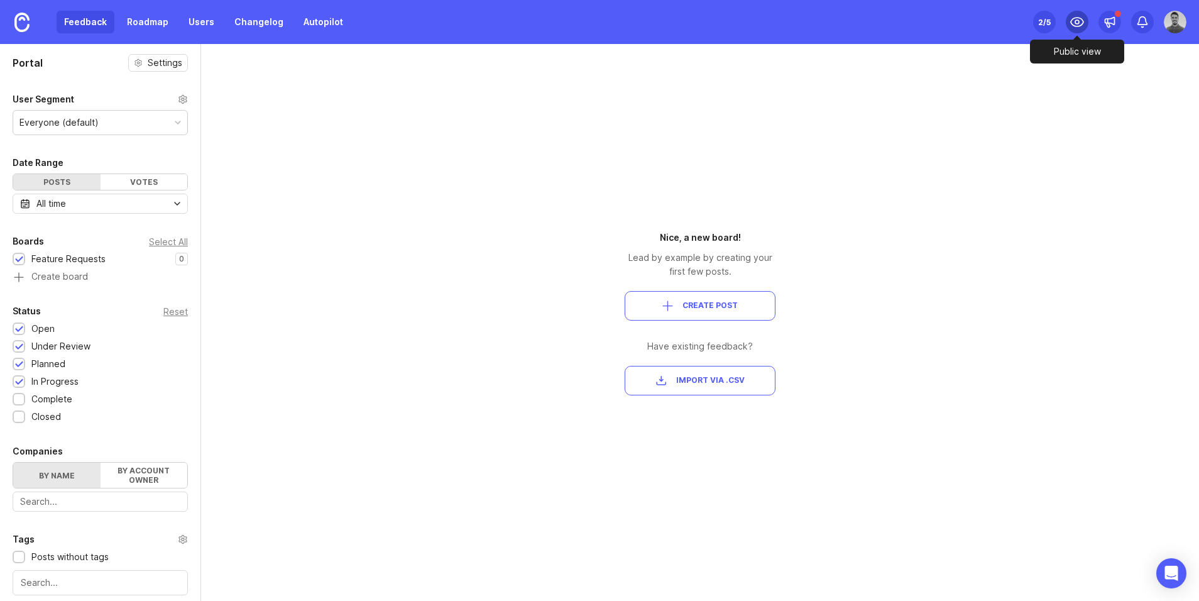
click at [1073, 28] on icon at bounding box center [1076, 21] width 15 height 15
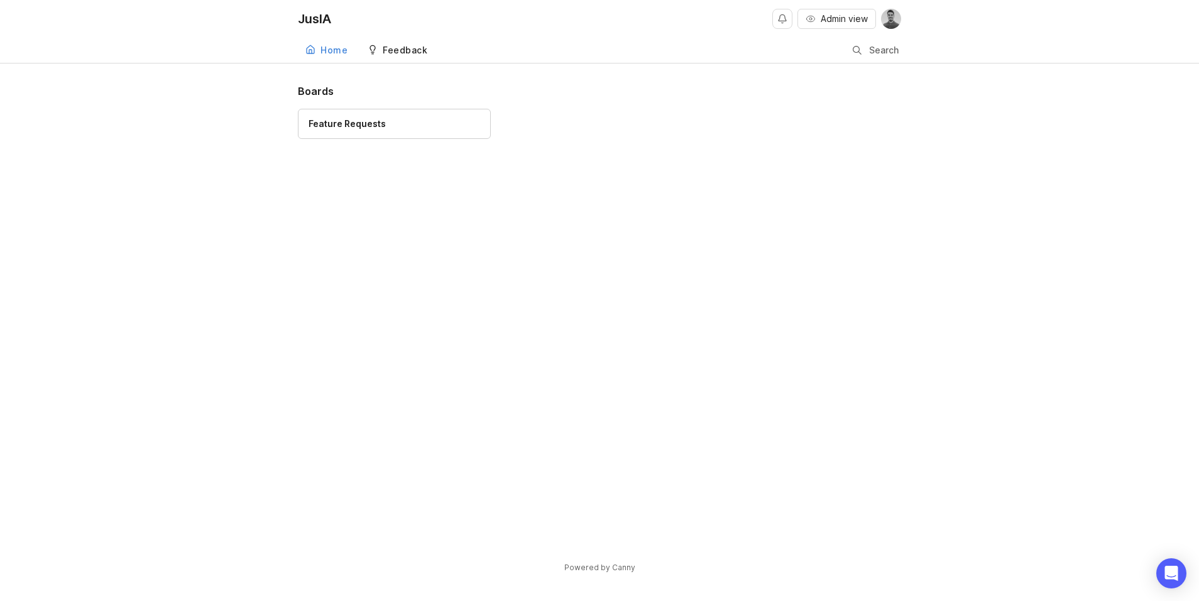
click at [383, 48] on div "Feedback" at bounding box center [405, 50] width 45 height 9
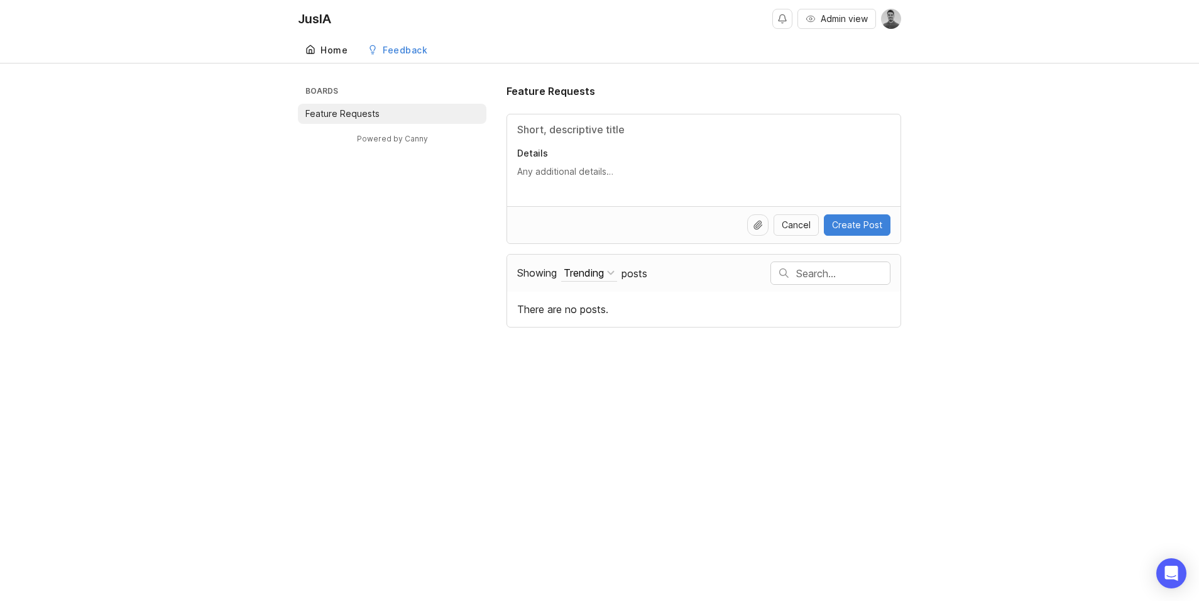
click at [331, 55] on div "Home" at bounding box center [333, 50] width 27 height 9
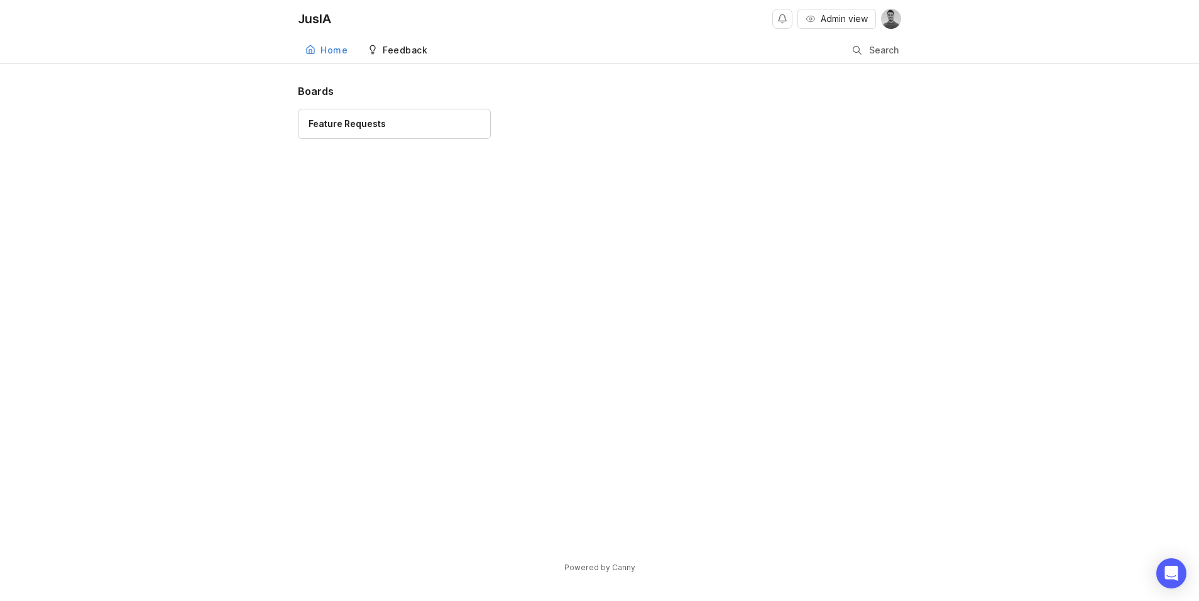
click at [380, 51] on link "Feedback" at bounding box center [397, 51] width 75 height 26
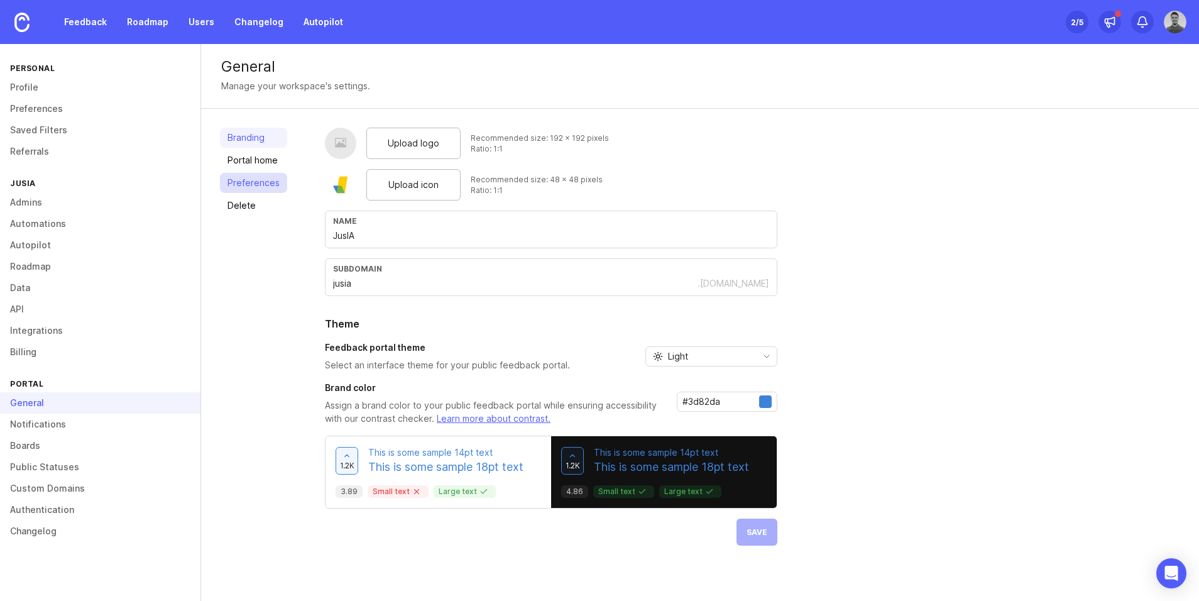
click at [254, 177] on link "Preferences" at bounding box center [253, 183] width 67 height 20
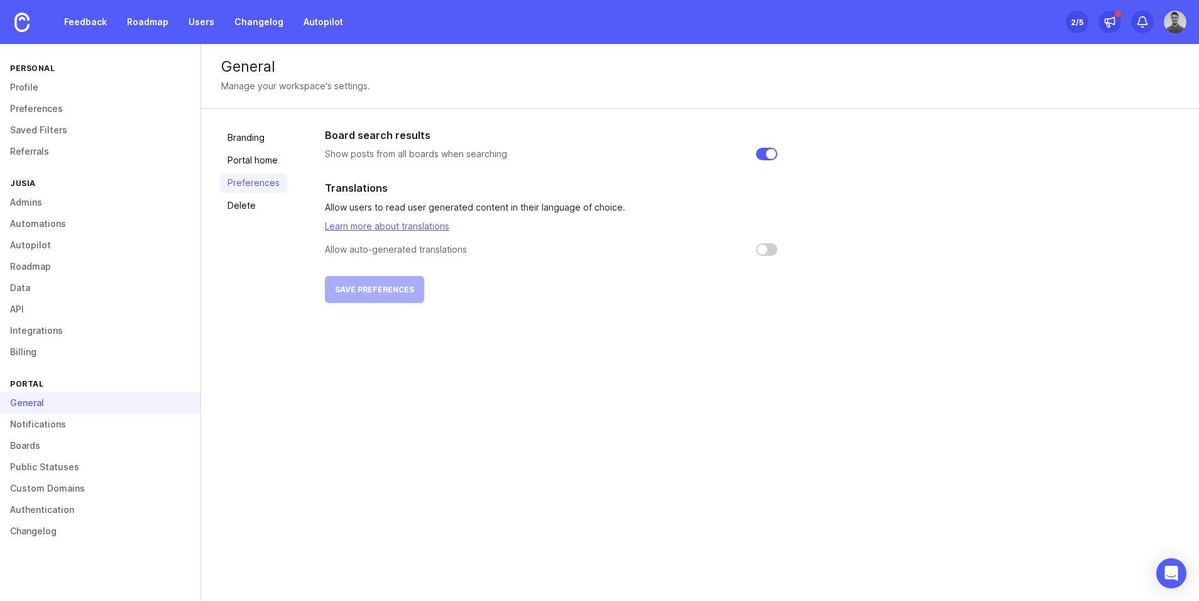
click at [756, 248] on input "checkbox" at bounding box center [766, 249] width 21 height 13
checkbox input "false"
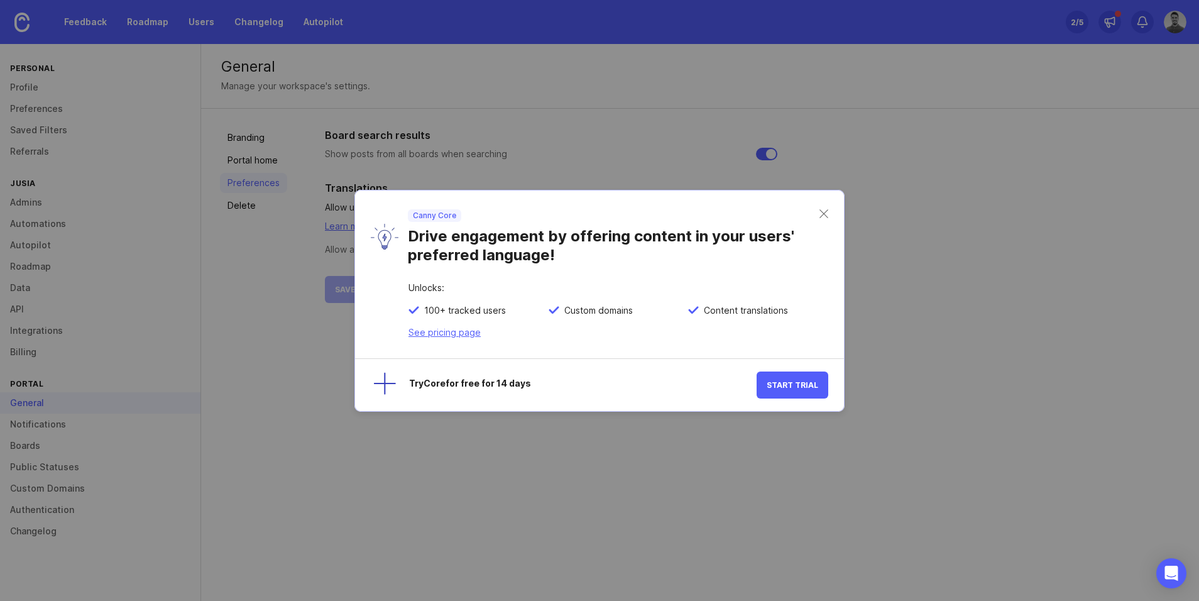
click at [826, 219] on div "Canny Core Drive engagement by offering content in your users' preferred langua…" at bounding box center [599, 236] width 489 height 93
click at [812, 214] on div "Canny Core Drive engagement by offering content in your users' preferred langua…" at bounding box center [608, 236] width 421 height 55
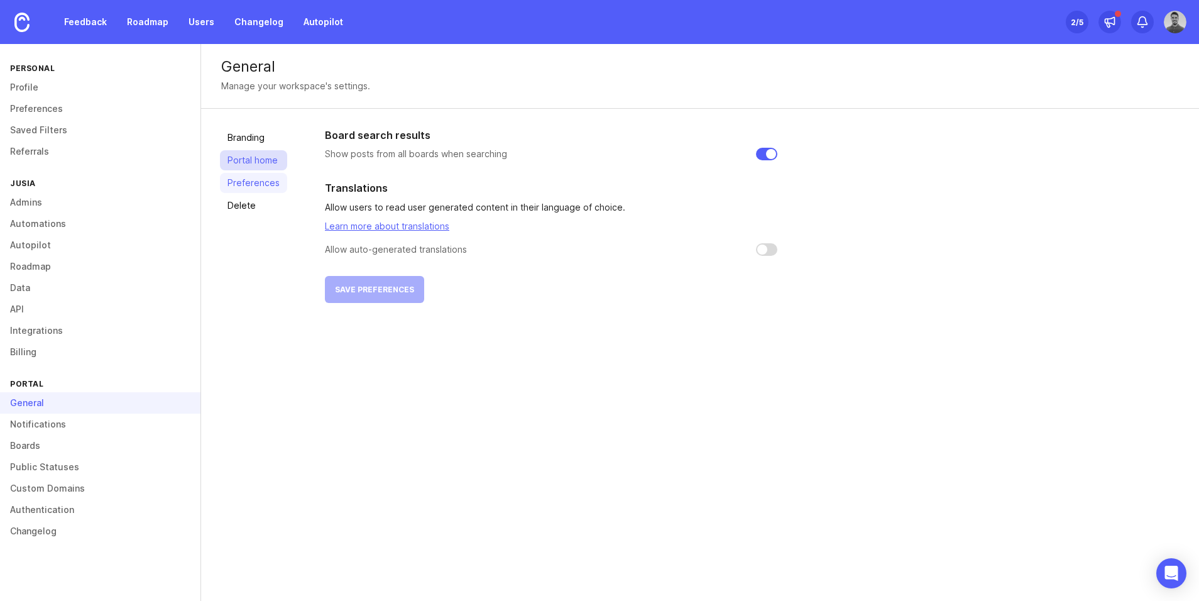
click at [270, 160] on link "Portal home" at bounding box center [253, 160] width 67 height 20
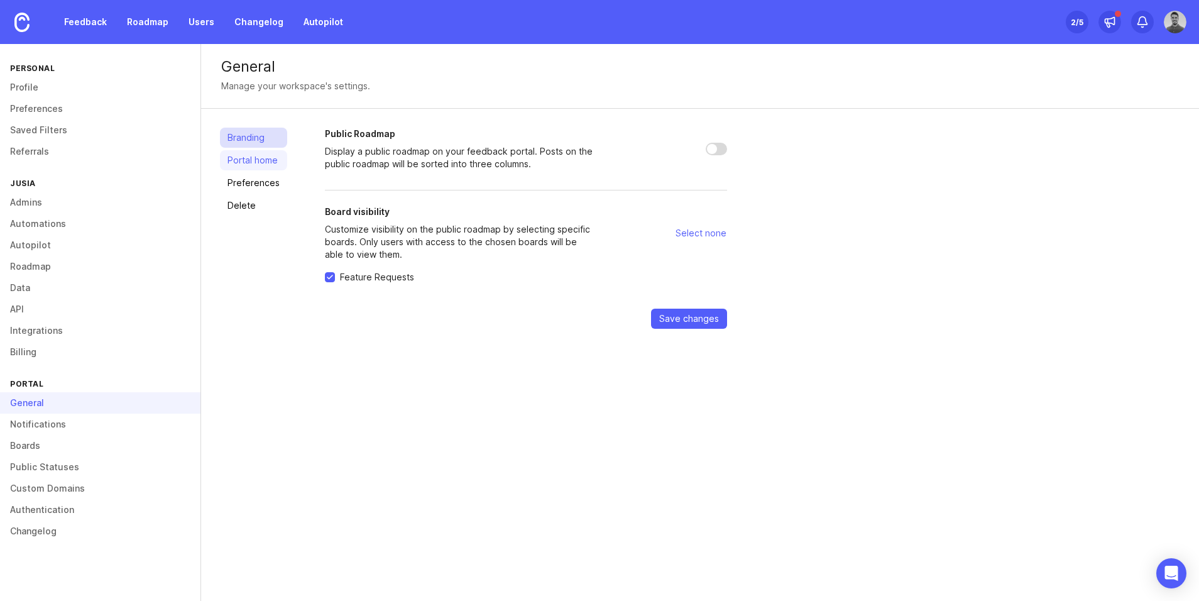
click at [262, 138] on link "Branding" at bounding box center [253, 138] width 67 height 20
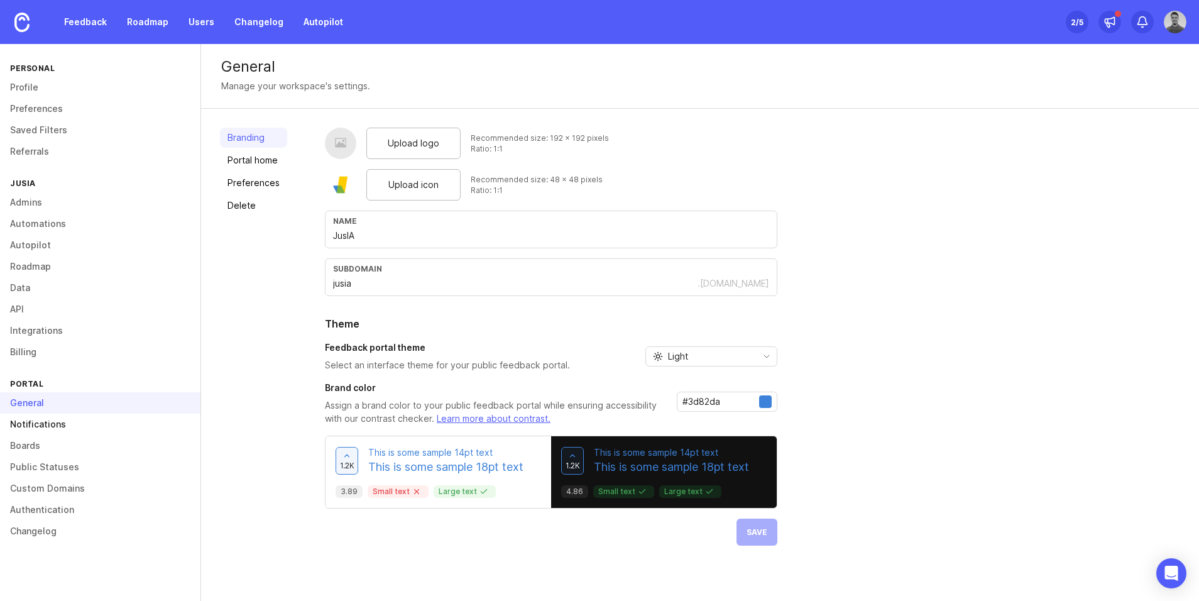
click at [67, 432] on link "Notifications" at bounding box center [100, 423] width 200 height 21
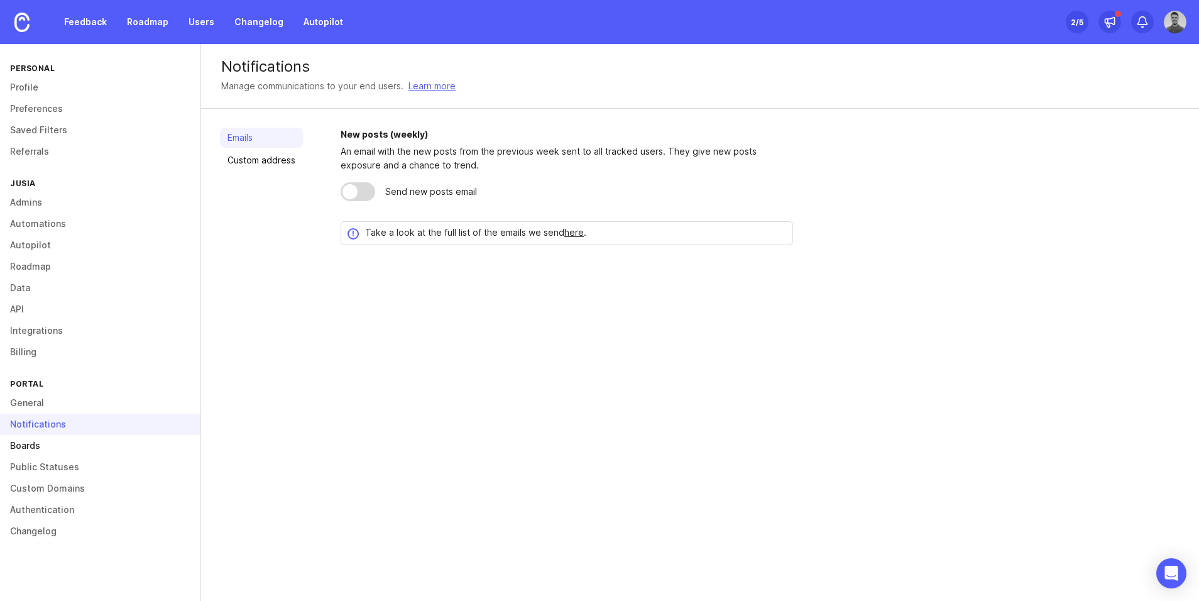
click at [51, 449] on link "Boards" at bounding box center [100, 445] width 200 height 21
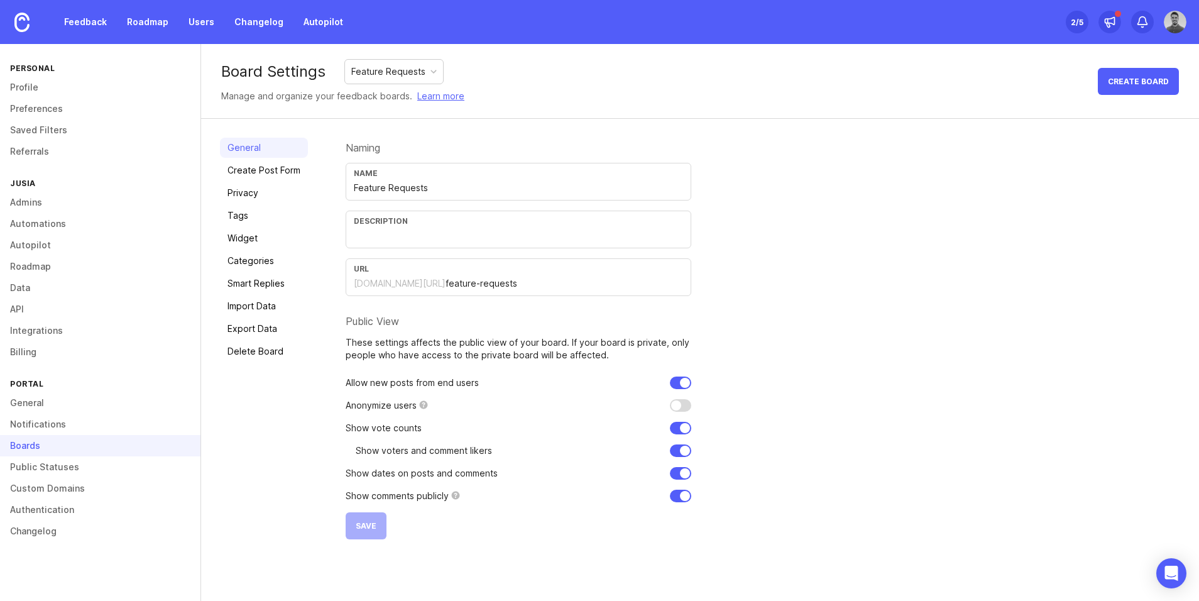
click at [370, 194] on input "Feature Requests" at bounding box center [518, 188] width 329 height 14
drag, startPoint x: 435, startPoint y: 188, endPoint x: 351, endPoint y: 183, distance: 84.3
click at [351, 184] on div "Name Feature Requests" at bounding box center [519, 182] width 346 height 38
click at [399, 65] on div "Feature Requests" at bounding box center [388, 72] width 74 height 14
click at [589, 97] on div "Board Settings Feature Requests Manage and organize your feedback boards. Learn…" at bounding box center [700, 81] width 998 height 75
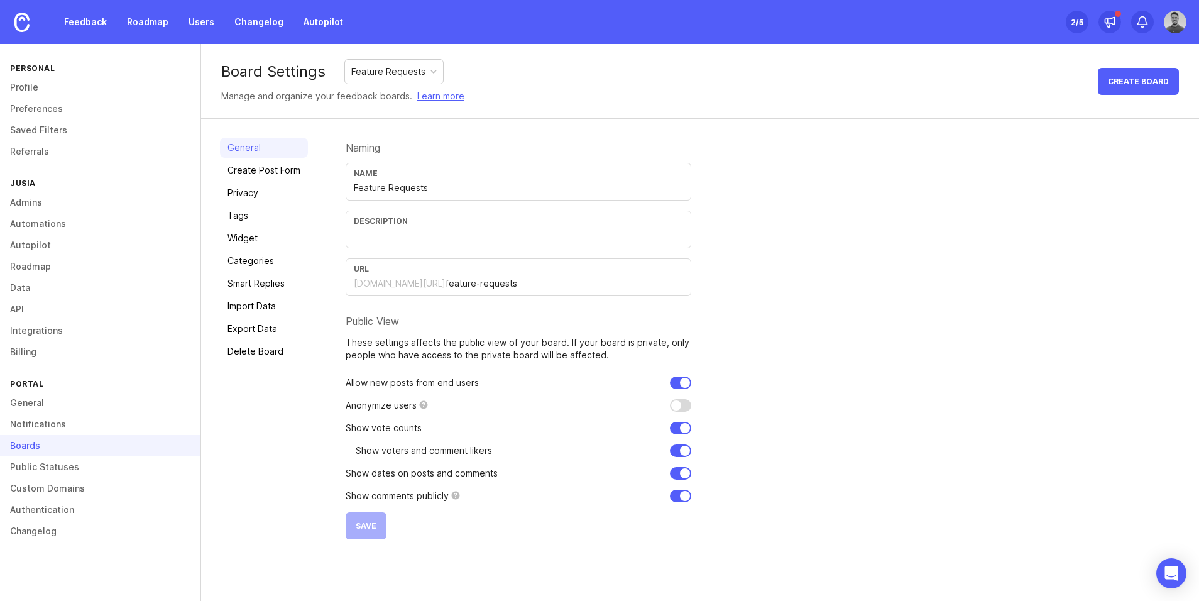
click at [392, 235] on input "text" at bounding box center [518, 236] width 329 height 14
drag, startPoint x: 432, startPoint y: 190, endPoint x: 353, endPoint y: 189, distance: 78.6
click at [354, 189] on input "Feature Requests" at bounding box center [518, 188] width 329 height 14
type input "Sugestões para o JusIA"
type input "T"
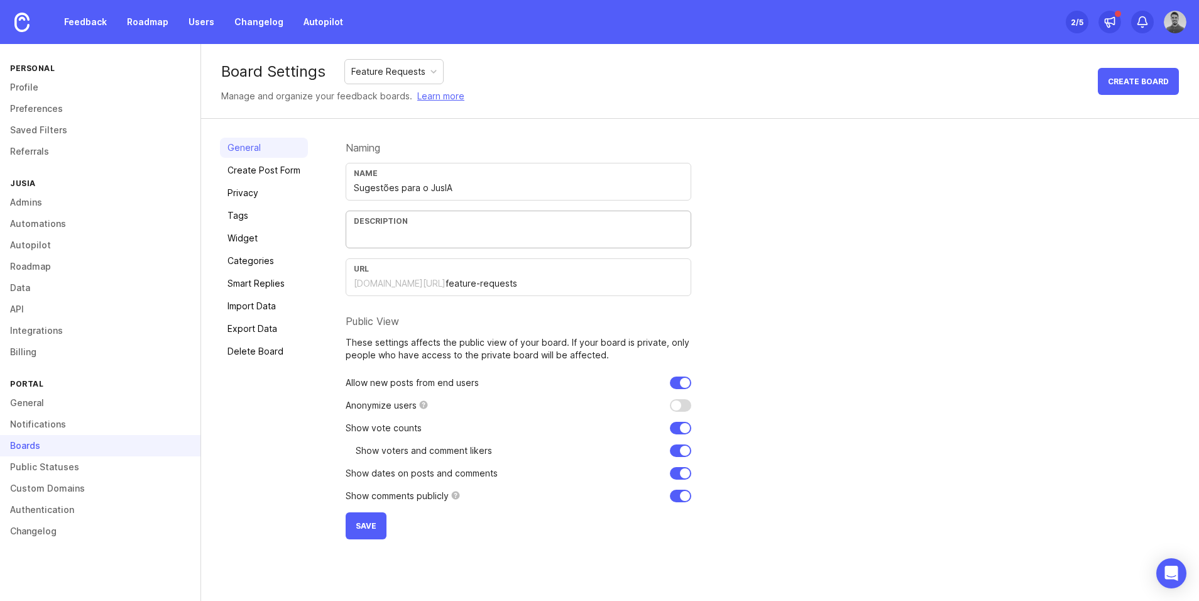
type input "D"
type input "Compartilhe sua sugestão de melhoria no JusIA e vote nas sugestões abaixo para …"
click at [704, 236] on div "Naming Name Sugestões para o JusIA Description Compartilhe sua sugestão de melh…" at bounding box center [763, 339] width 834 height 402
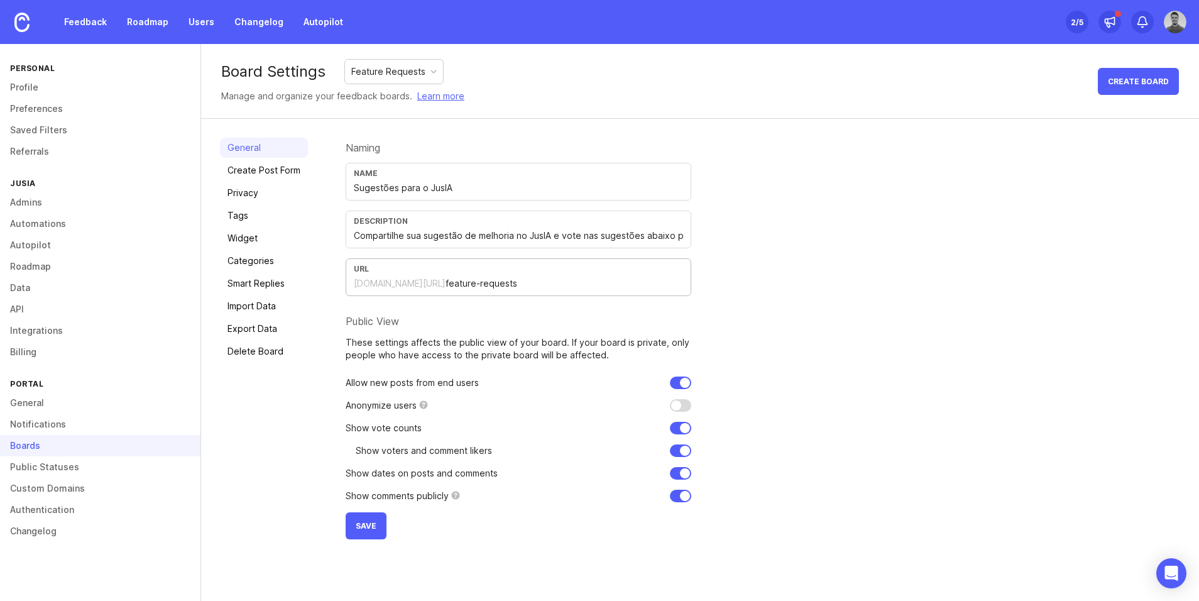
click at [446, 284] on input "feature-requests" at bounding box center [565, 283] width 238 height 14
drag, startPoint x: 412, startPoint y: 284, endPoint x: 498, endPoint y: 285, distance: 86.1
click at [498, 285] on input "feature-requests" at bounding box center [565, 283] width 238 height 14
type input "sugestoes"
click at [772, 293] on div "Naming Name Sugestões para o JusIA Description Compartilhe sua sugestão de melh…" at bounding box center [763, 339] width 834 height 402
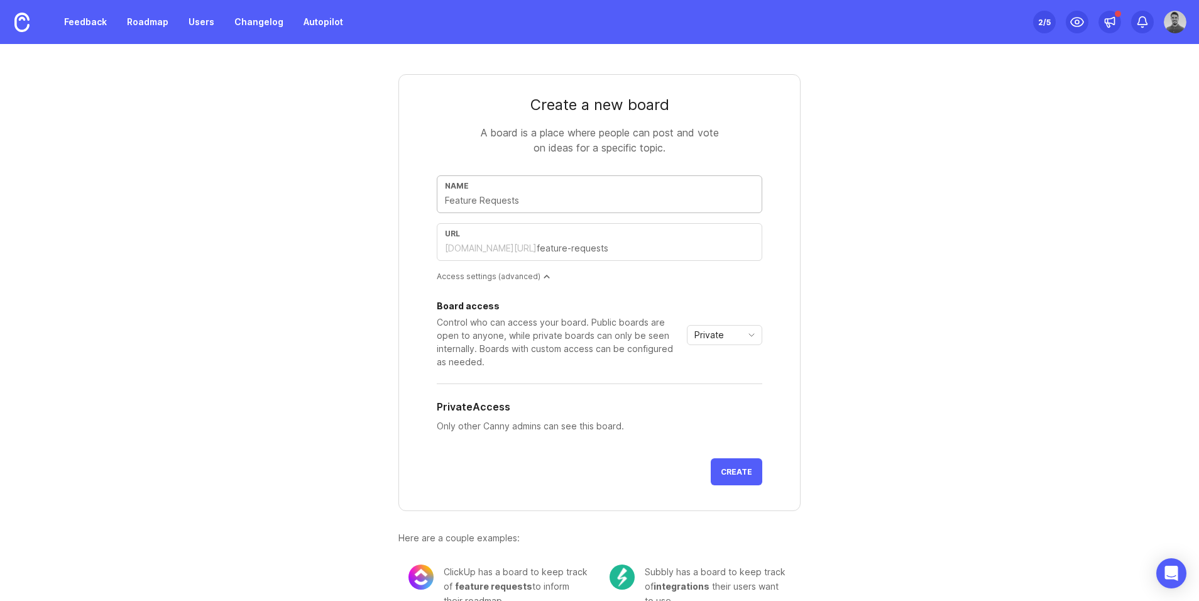
click at [540, 203] on input "text" at bounding box center [599, 201] width 309 height 14
type input "S"
type input "s"
type input "Su"
type input "su"
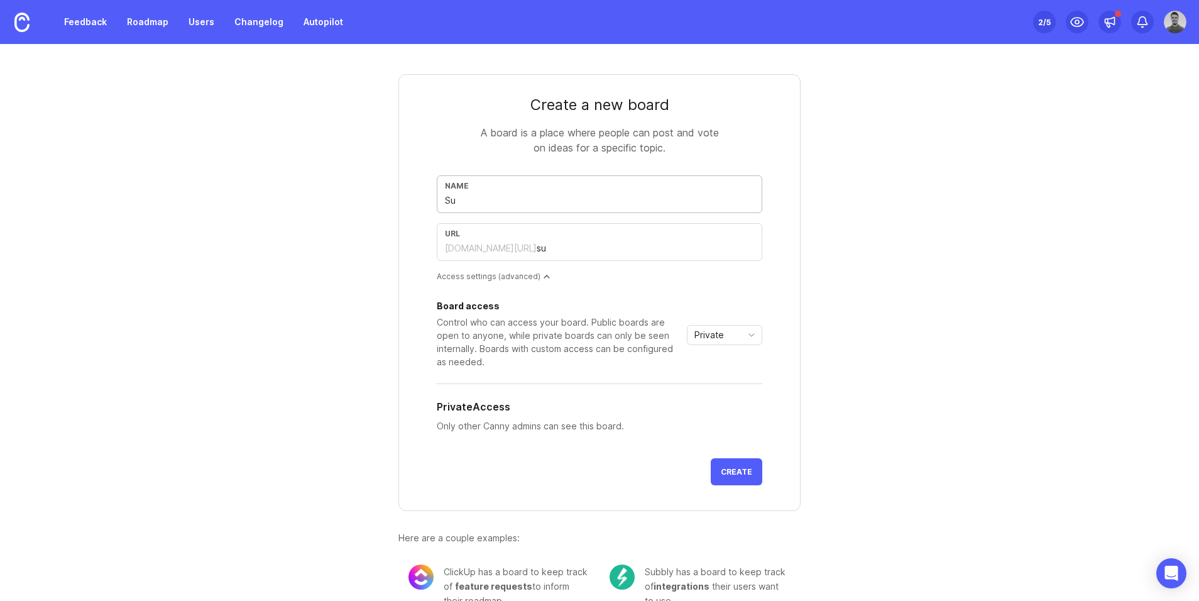
type input "Sug"
type input "sug"
type input "Suge"
type input "suge"
type input "Suges"
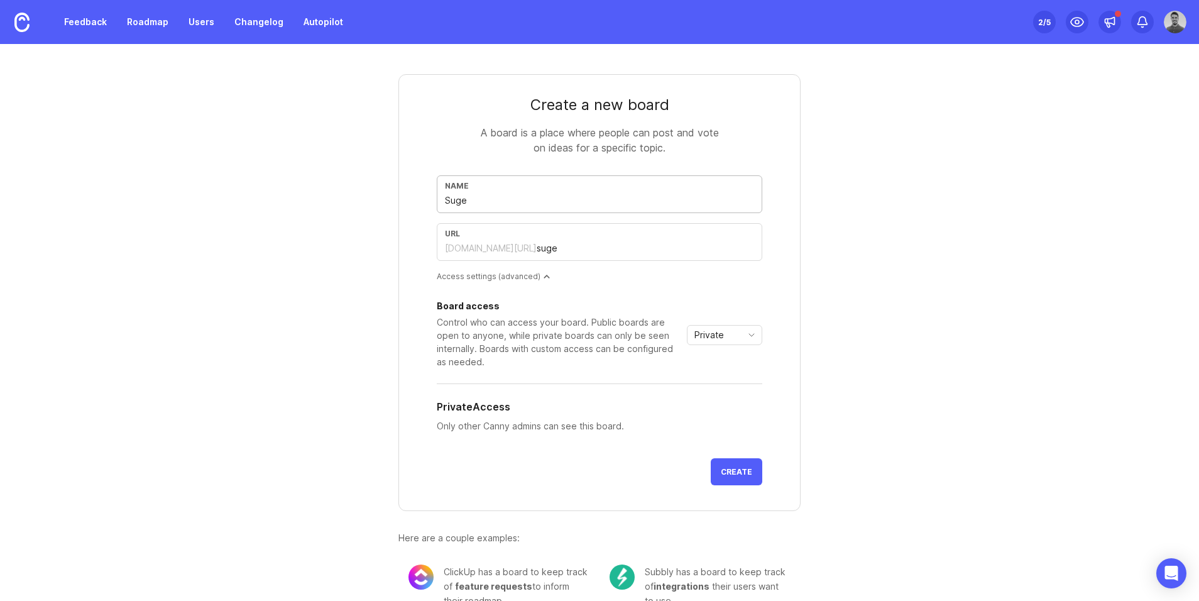
type input "suges"
type input "Sugest"
type input "sugest"
type input "Sugestõ"
type input "sugesto"
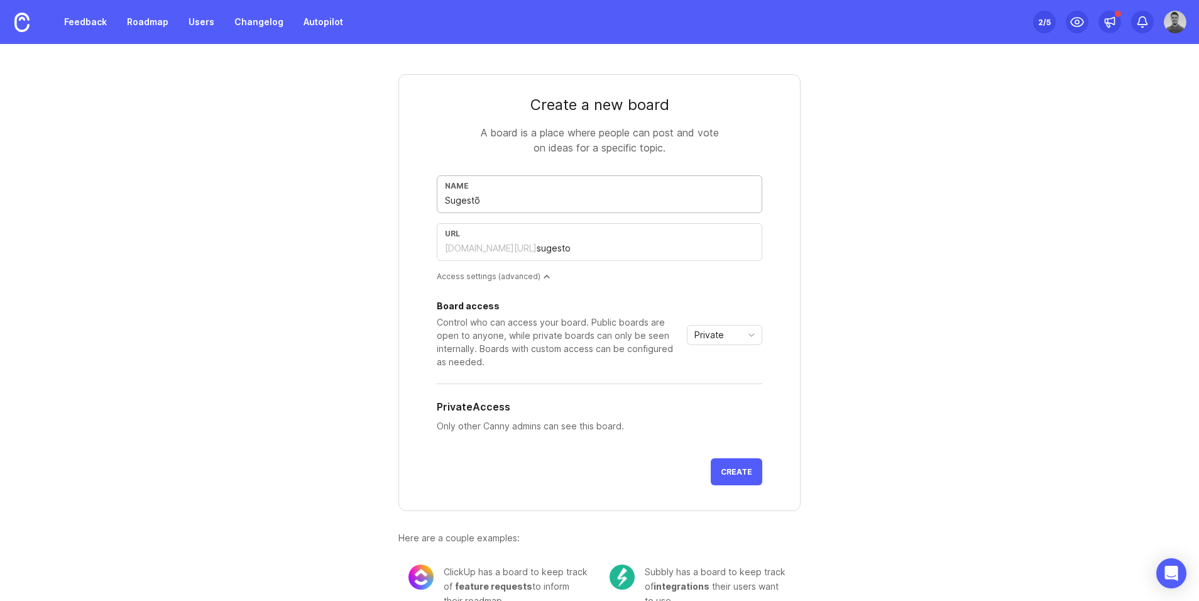
type input "Sugestõe"
type input "sugestoe"
type input "Sugestões"
type input "sugestoes"
type input "Sugestões J"
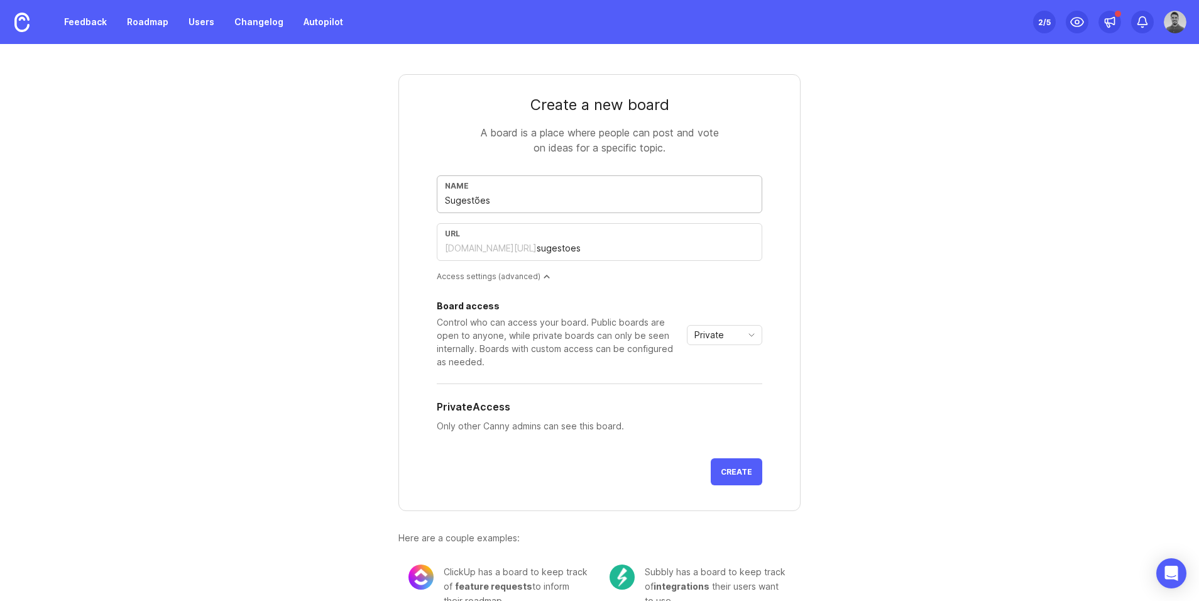
type input "sugestoes-j"
type input "Sugestões Ju"
type input "sugestoes-ju"
type input "Sugestões Jus"
type input "sugestoes-jus"
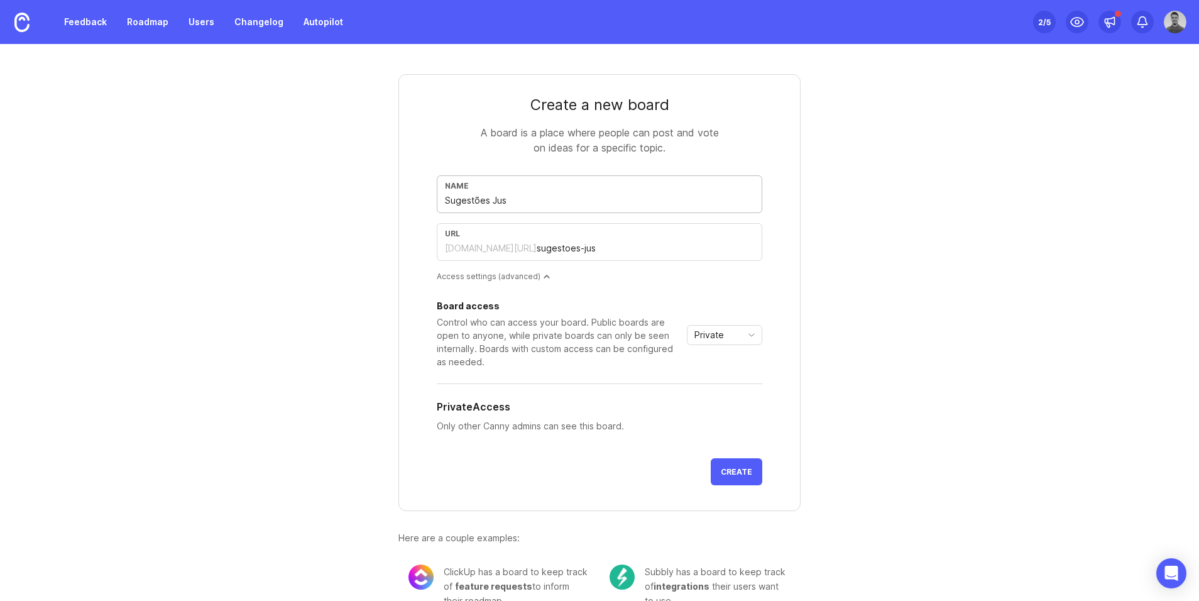
type input "Sugestões JusI"
type input "sugestoes-jusi"
type input "Sugestões JusIA"
type input "sugestoes-jusia"
type input "Sugestões JusIA"
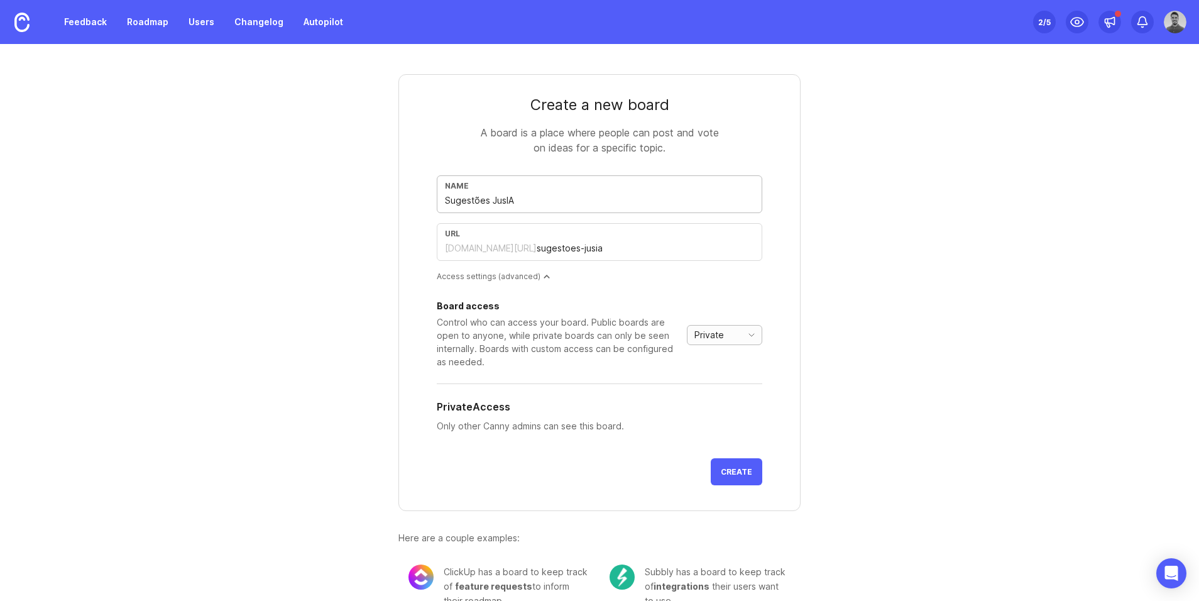
click at [699, 336] on span "Private" at bounding box center [709, 335] width 30 height 14
click at [708, 373] on span "Public" at bounding box center [708, 380] width 25 height 14
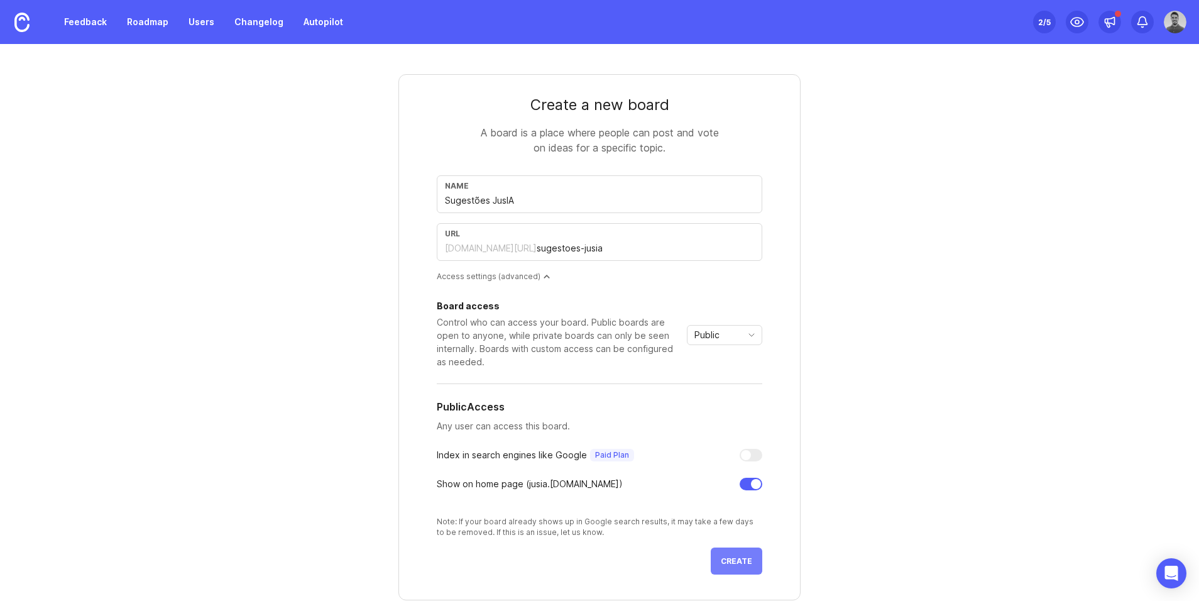
click at [729, 573] on button "Create" at bounding box center [737, 560] width 52 height 27
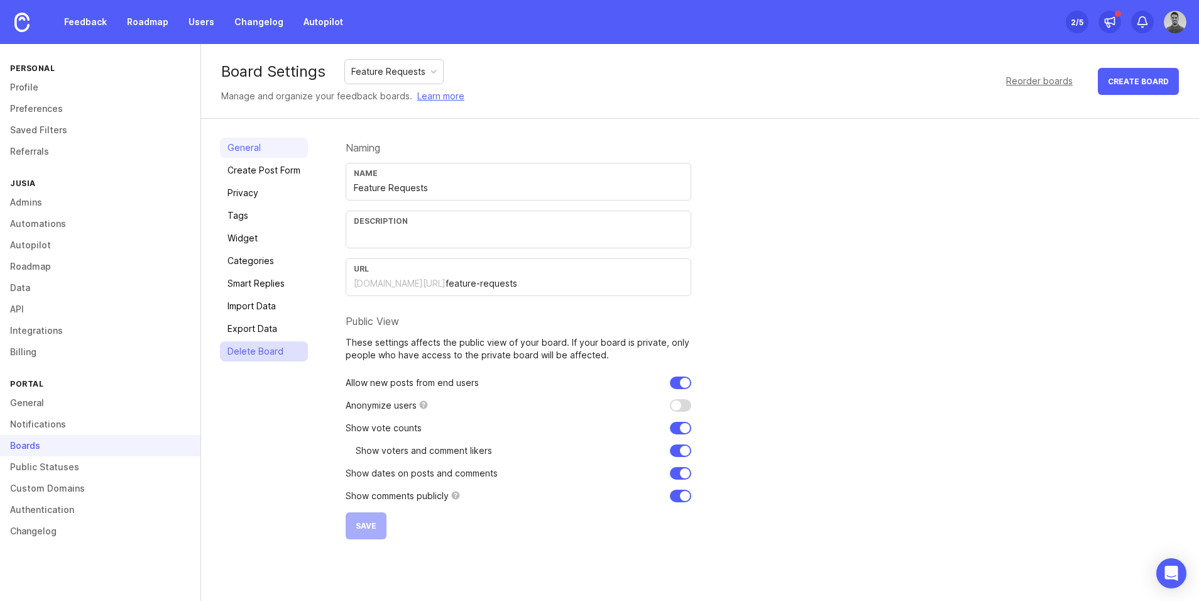
click at [278, 347] on link "Delete Board" at bounding box center [264, 351] width 88 height 20
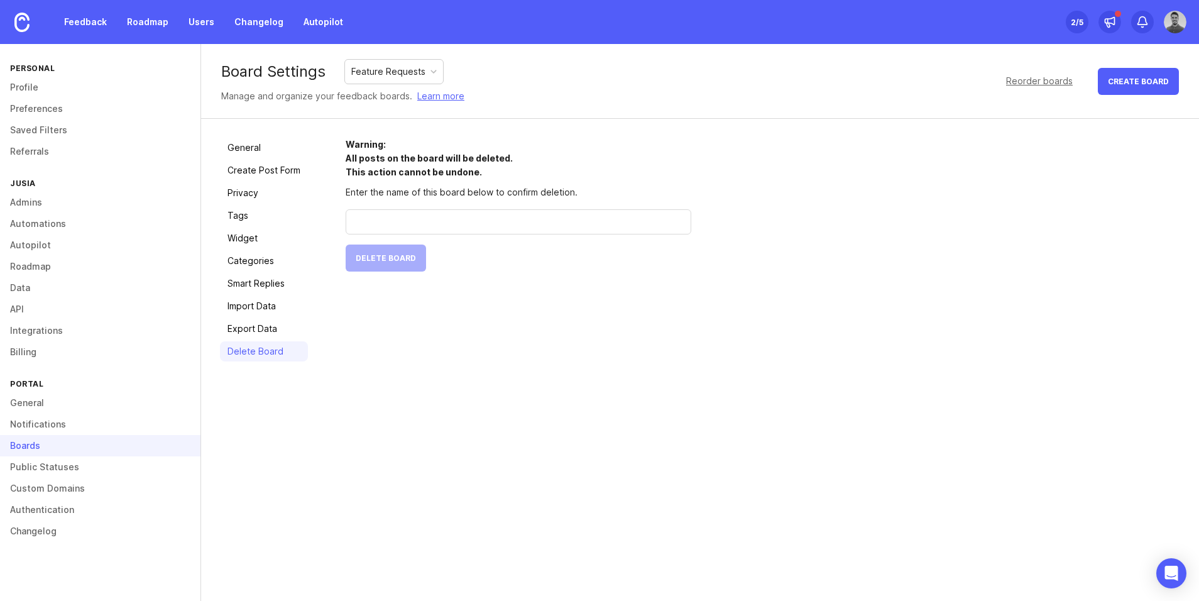
click at [375, 258] on form "Warning: All posts on the board will be deleted. This action cannot be undone. …" at bounding box center [519, 205] width 346 height 134
click at [398, 221] on input "text" at bounding box center [518, 222] width 329 height 14
type input "Feature Requests"
click at [390, 254] on span "Delete Board" at bounding box center [386, 257] width 60 height 9
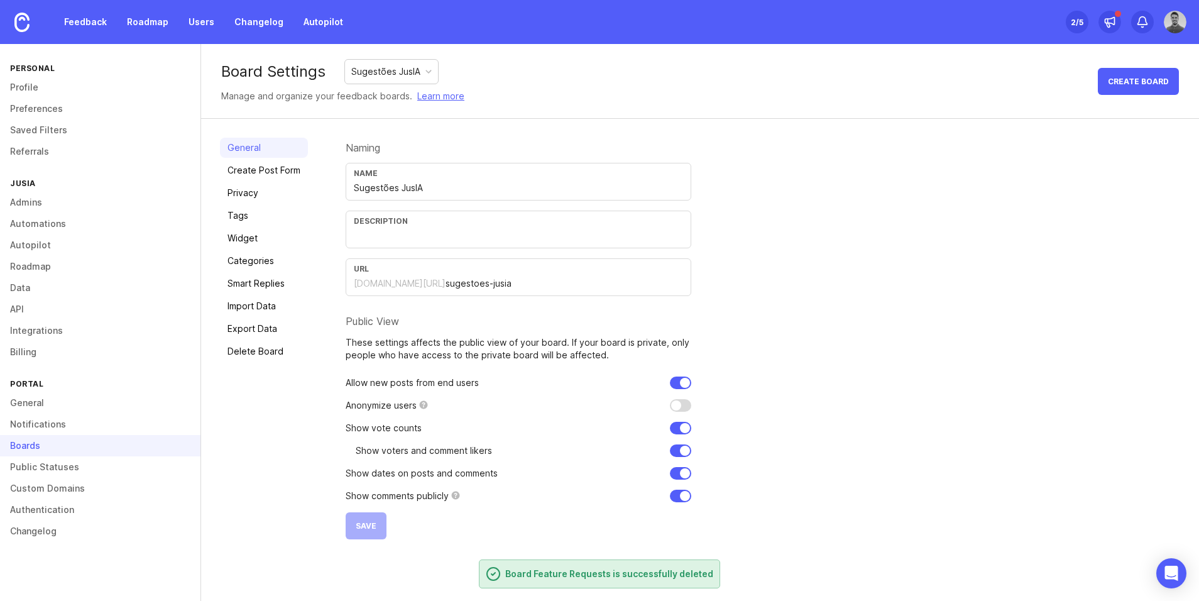
click at [440, 239] on input "text" at bounding box center [518, 236] width 329 height 14
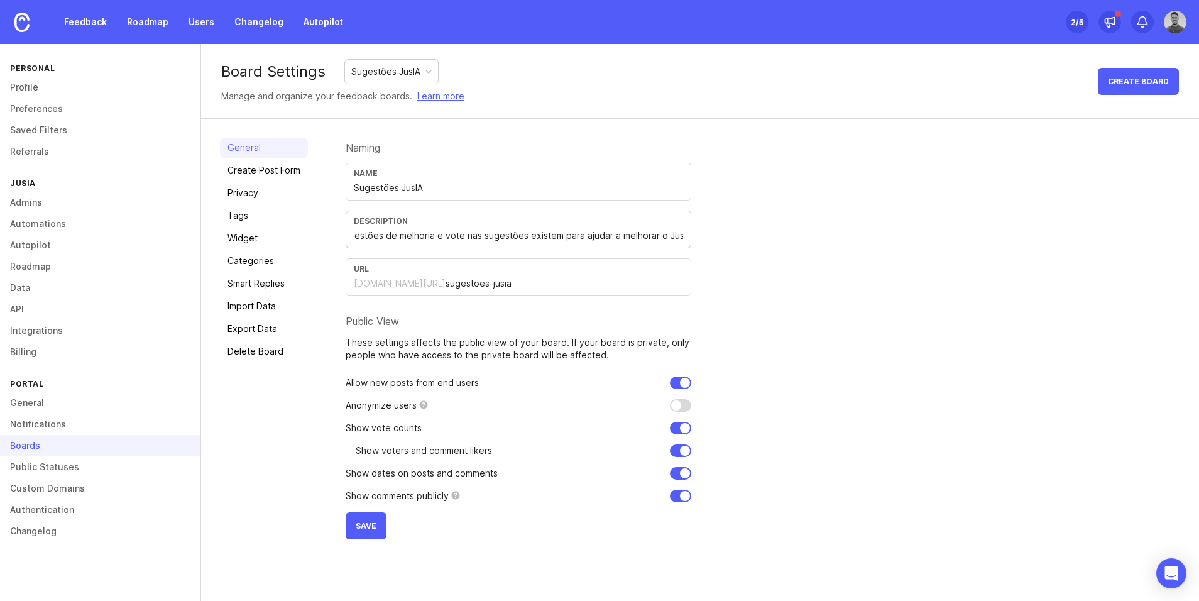
scroll to position [0, 95]
type input "Compartilhe suas sugestões de melhoria e vote nas sugestões existem para ajudar…"
click at [731, 247] on div "Naming Name Sugestões JusIA Description Compartilhe suas sugestões de melhoria …" at bounding box center [763, 339] width 834 height 402
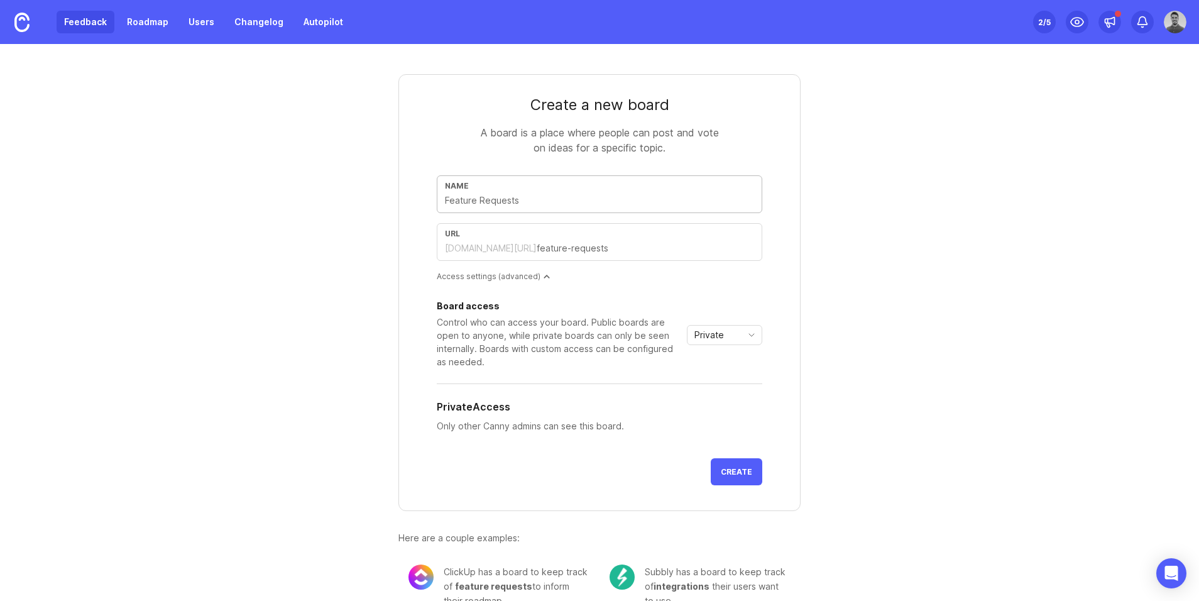
click at [102, 26] on link "Feedback" at bounding box center [86, 22] width 58 height 23
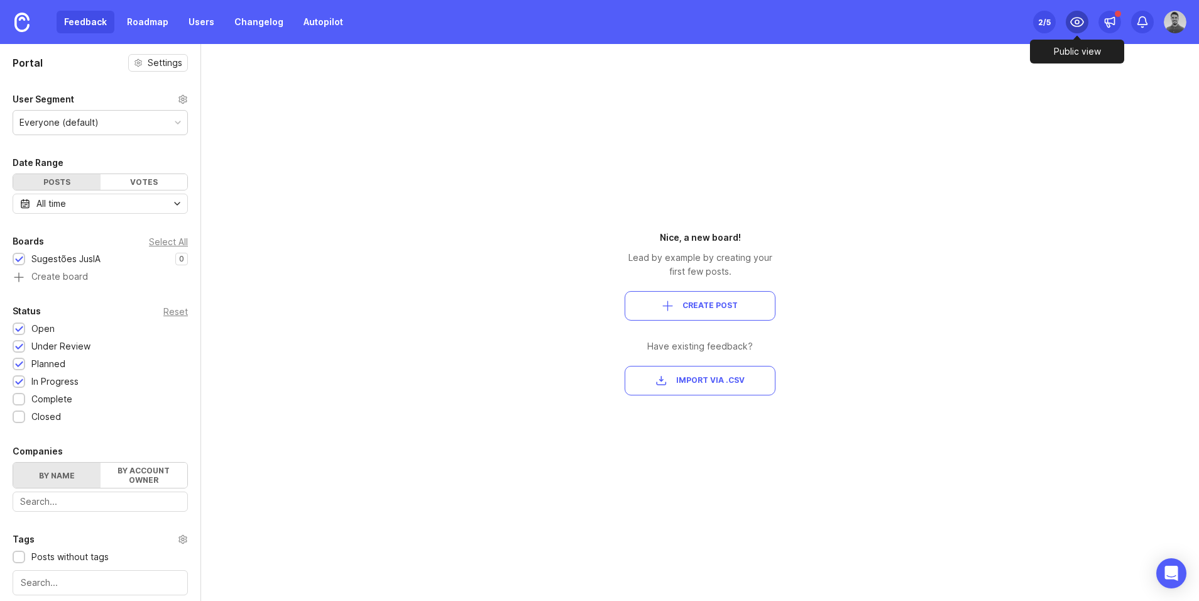
click at [1077, 26] on icon at bounding box center [1077, 22] width 13 height 9
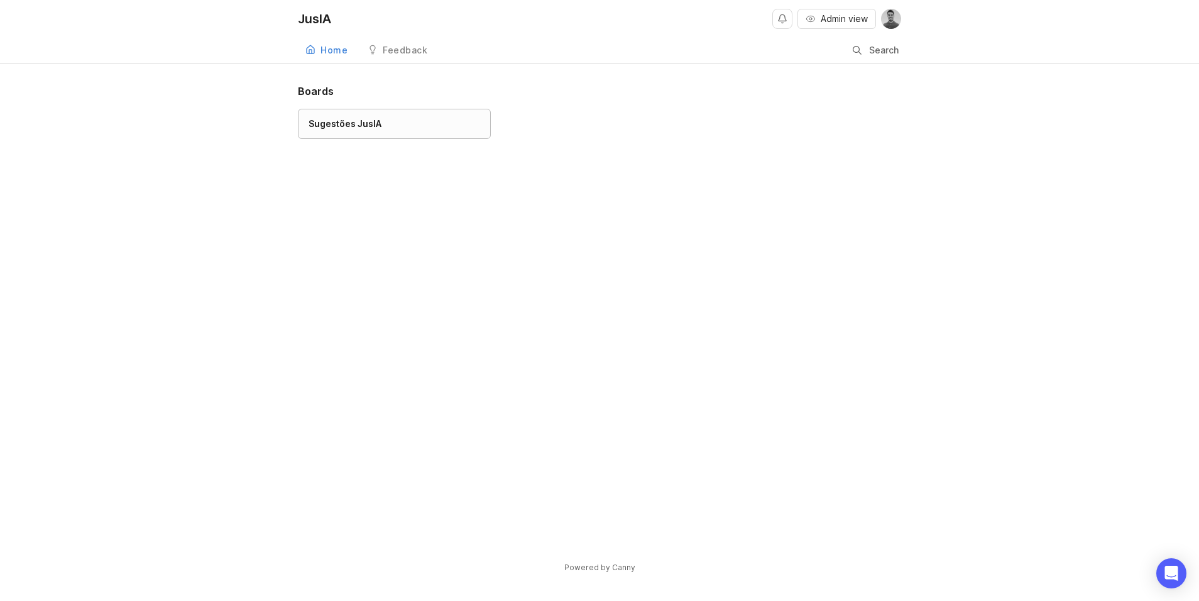
click at [369, 131] on link "Sugestões JusIA" at bounding box center [394, 124] width 193 height 30
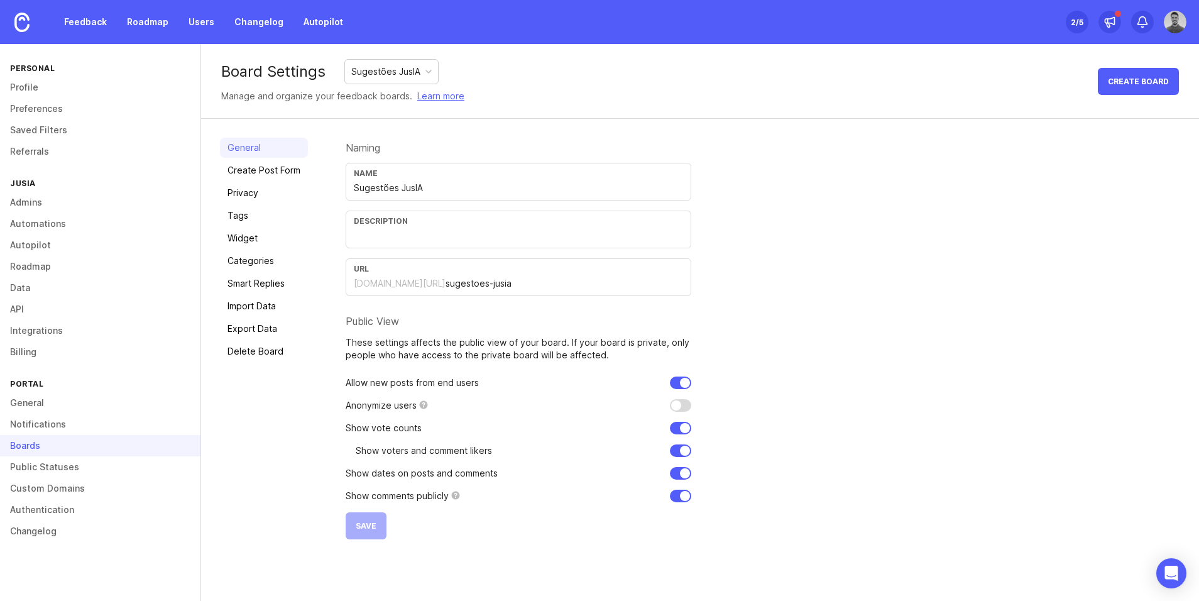
click at [380, 232] on input "text" at bounding box center [518, 236] width 329 height 14
type input "Compartilhe suas sugestões de melhoria do JusIA"
click at [373, 525] on span "Save" at bounding box center [366, 525] width 21 height 9
click at [68, 440] on div "Boards" at bounding box center [100, 445] width 200 height 21
click at [28, 444] on div "Boards" at bounding box center [100, 445] width 200 height 21
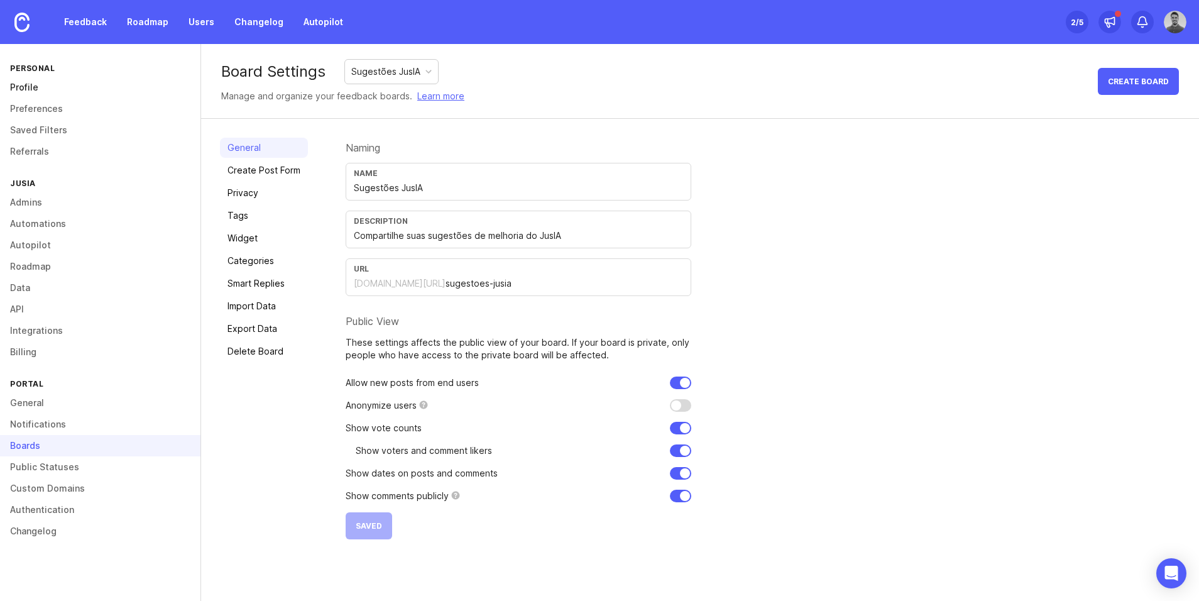
click at [41, 89] on link "Profile" at bounding box center [100, 87] width 200 height 21
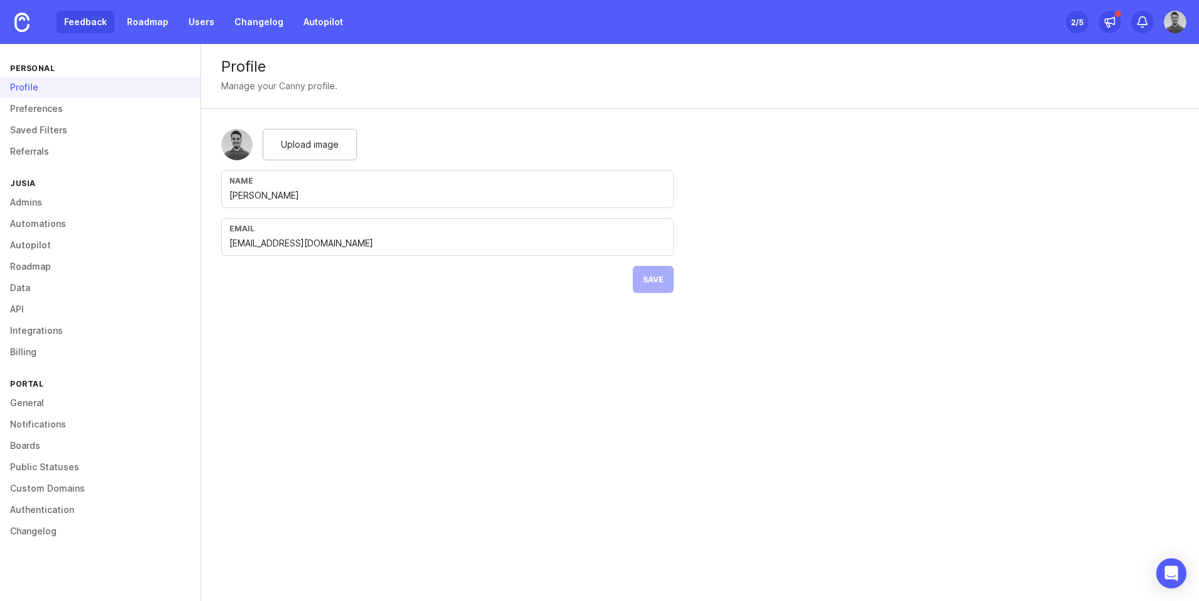
click at [90, 24] on link "Feedback" at bounding box center [86, 22] width 58 height 23
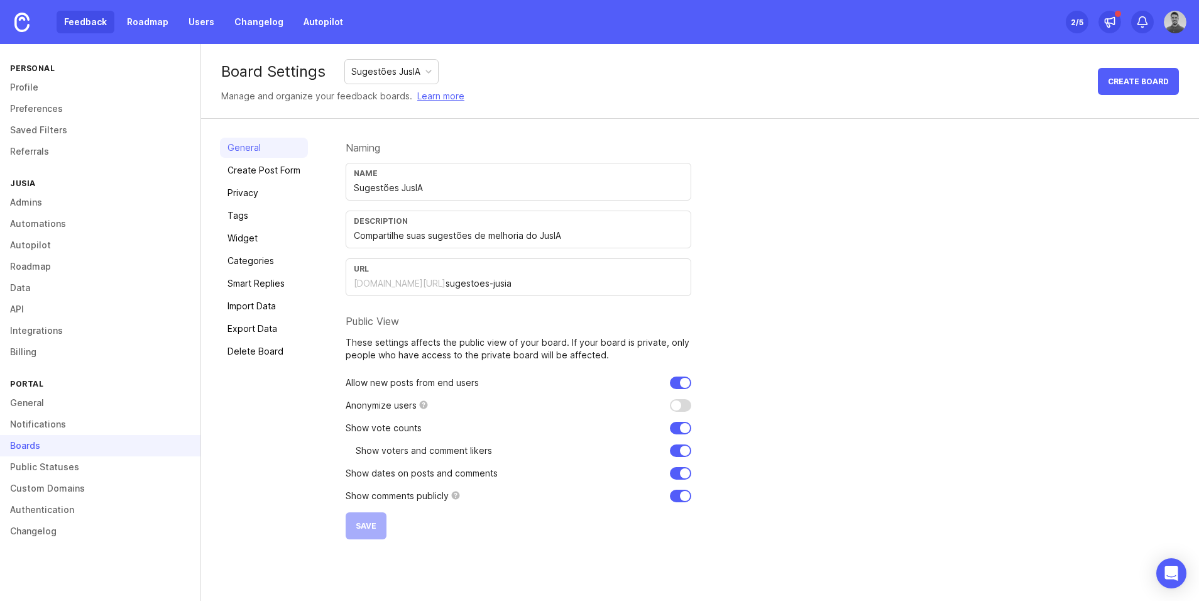
click at [100, 20] on link "Feedback" at bounding box center [86, 22] width 58 height 23
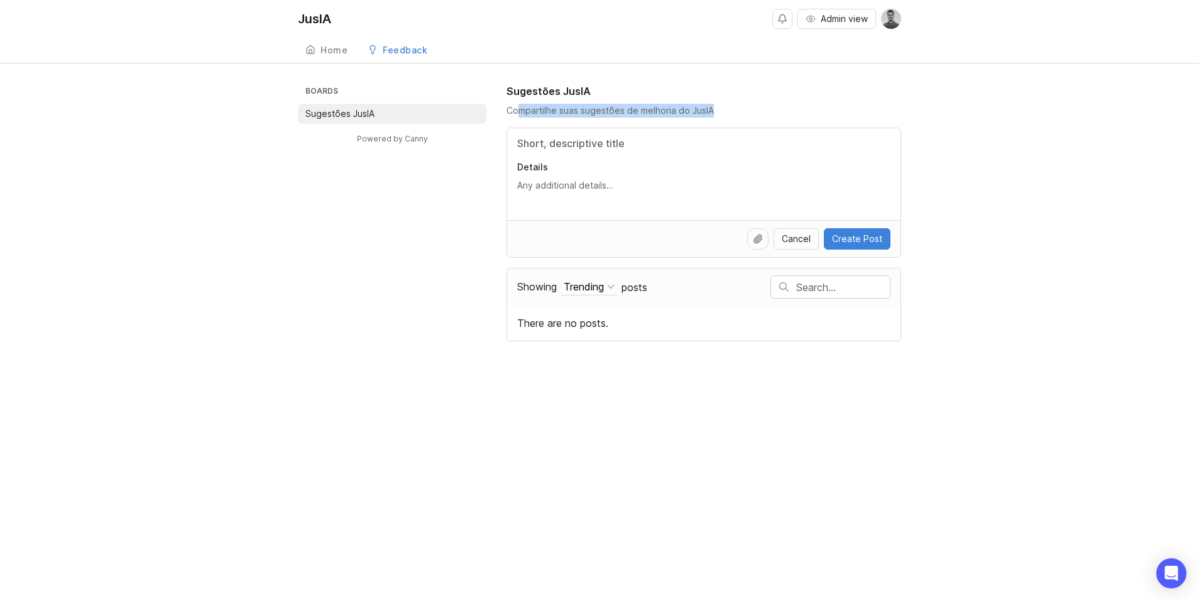
drag, startPoint x: 519, startPoint y: 111, endPoint x: 714, endPoint y: 114, distance: 194.8
click at [714, 114] on div "Compartilhe suas sugestões de melhoria do JusIA" at bounding box center [703, 111] width 395 height 14
click at [731, 114] on div "Compartilhe suas sugestões de melhoria do JusIA" at bounding box center [703, 111] width 395 height 14
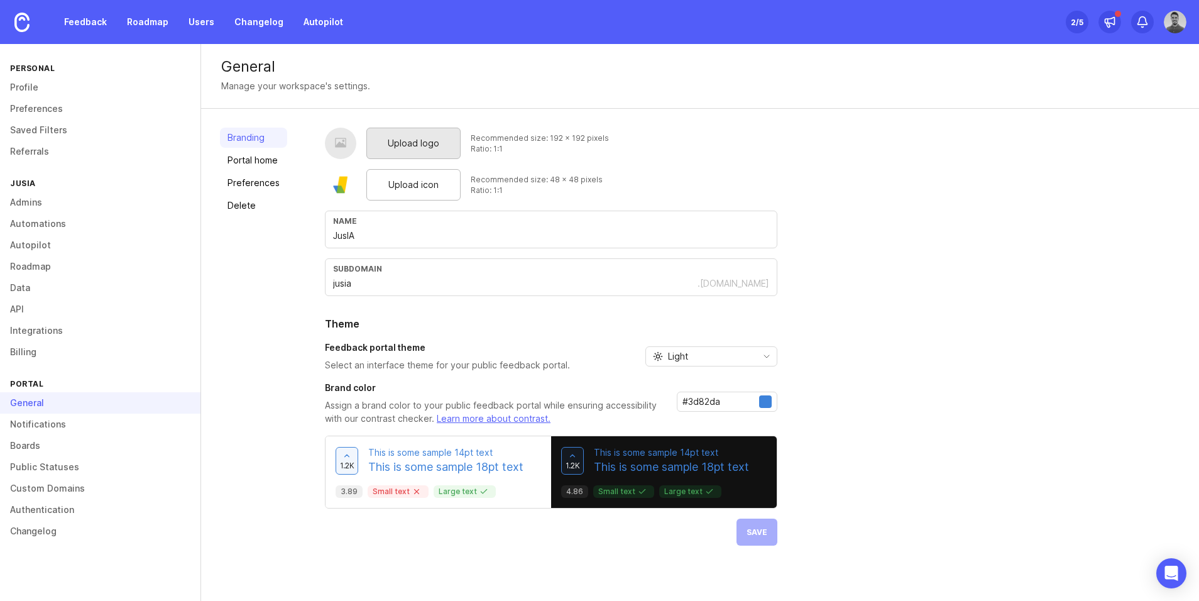
click at [383, 145] on div "Upload logo" at bounding box center [413, 143] width 94 height 31
click at [768, 529] on button "Save" at bounding box center [756, 531] width 41 height 27
click at [77, 26] on link "Feedback" at bounding box center [86, 22] width 58 height 23
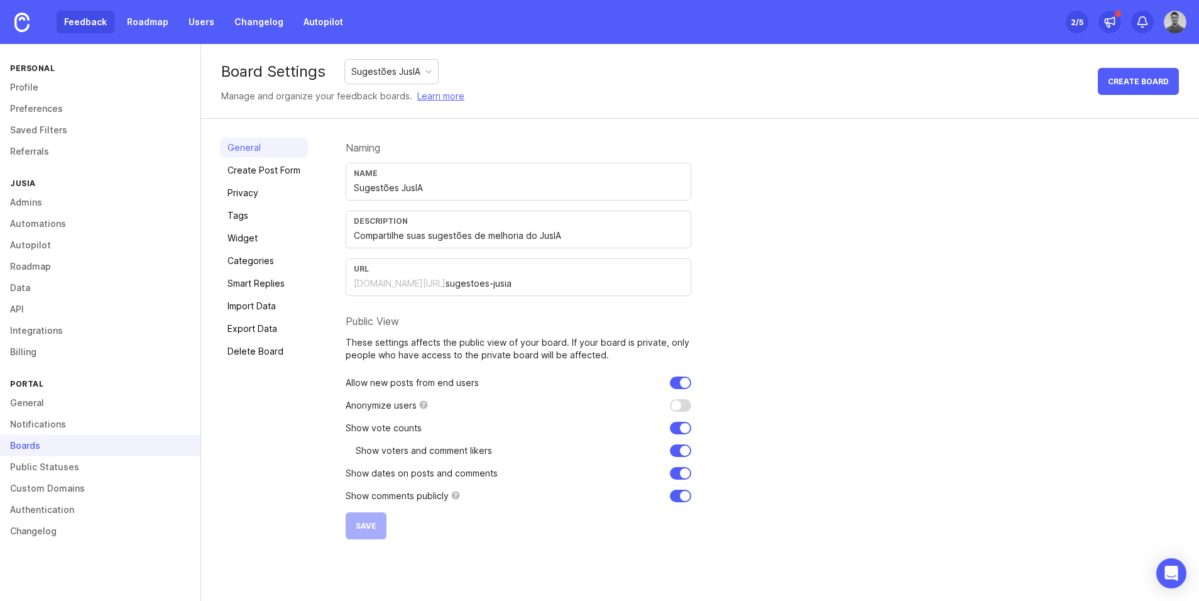
click at [97, 22] on link "Feedback" at bounding box center [86, 22] width 58 height 23
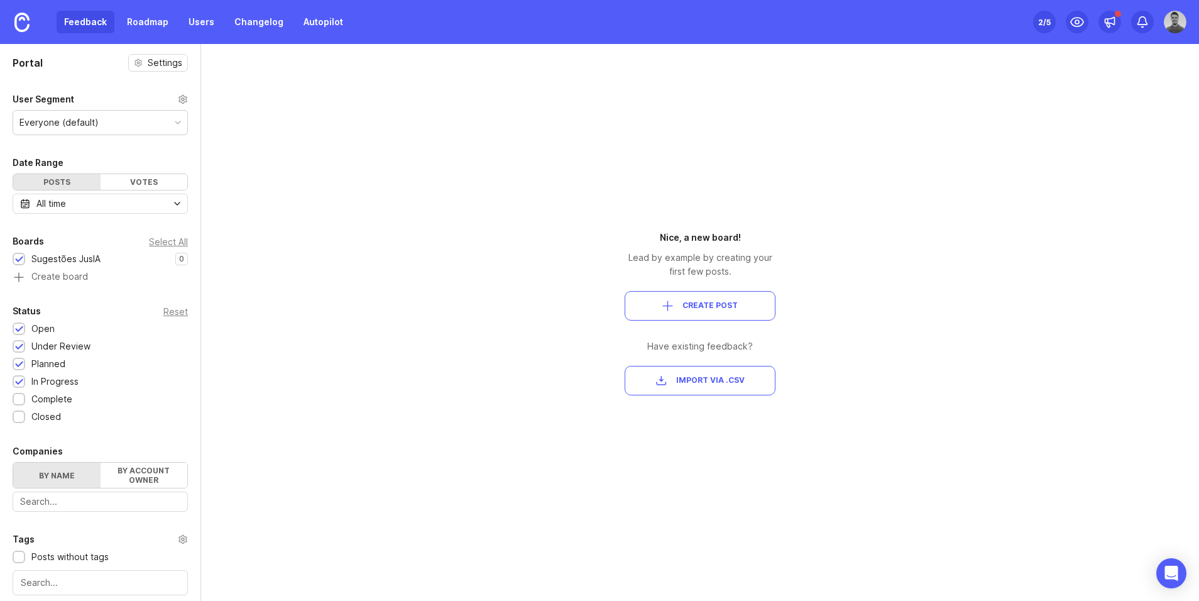
click at [1074, 9] on div "Set up Canny 2 /5" at bounding box center [1109, 22] width 153 height 44
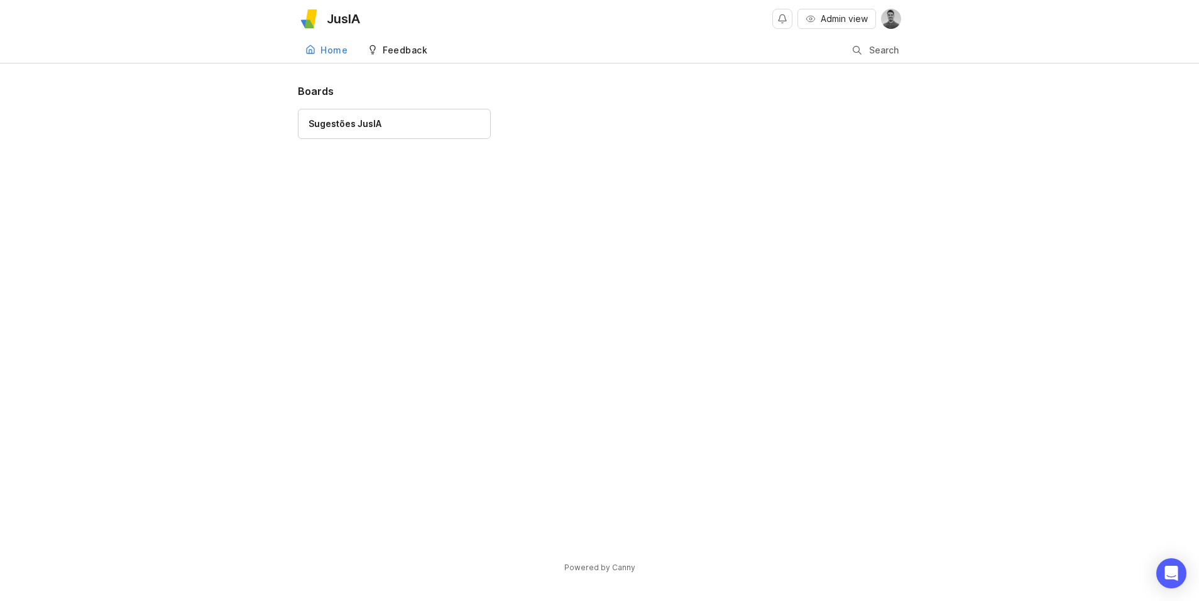
click at [388, 46] on div "Feedback" at bounding box center [405, 50] width 45 height 9
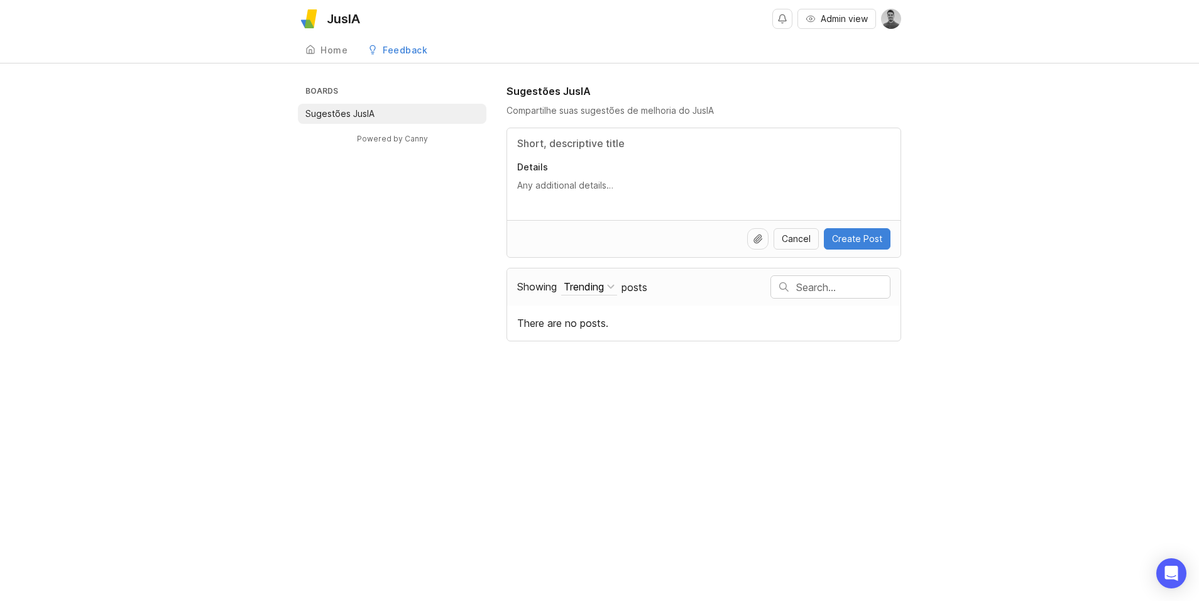
click at [432, 225] on div "Boards Sugestões JusIA Powered by Canny Sugestões JusIA Compartilhe suas sugest…" at bounding box center [599, 213] width 603 height 258
click at [565, 144] on input "Title" at bounding box center [703, 143] width 373 height 15
click at [339, 55] on div "Home" at bounding box center [333, 50] width 27 height 9
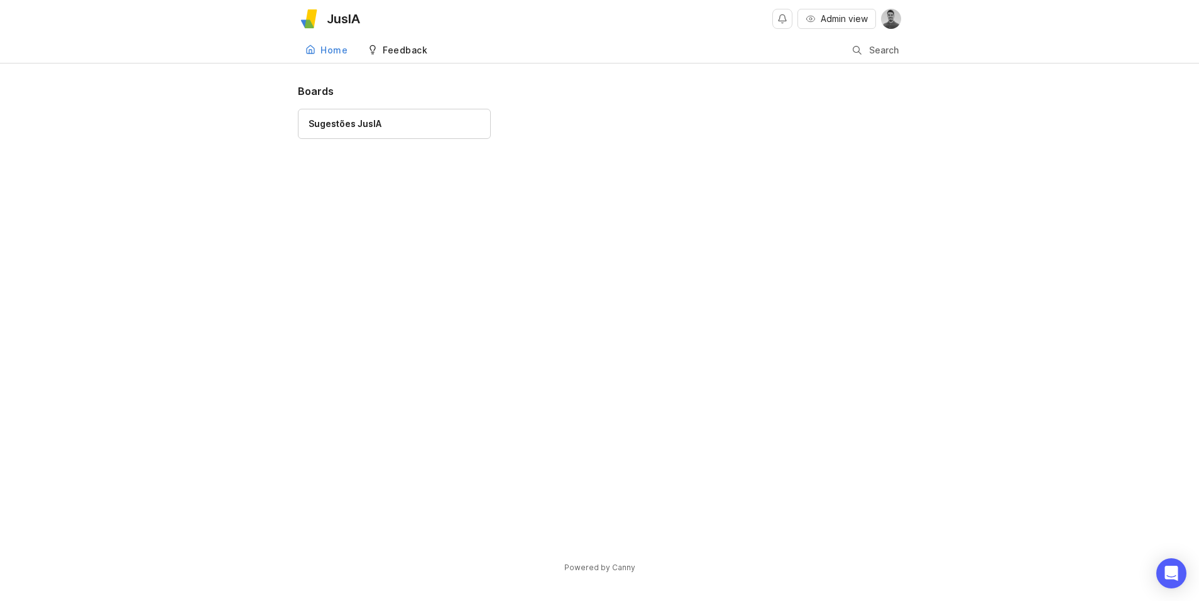
click at [385, 57] on link "Feedback" at bounding box center [397, 51] width 75 height 26
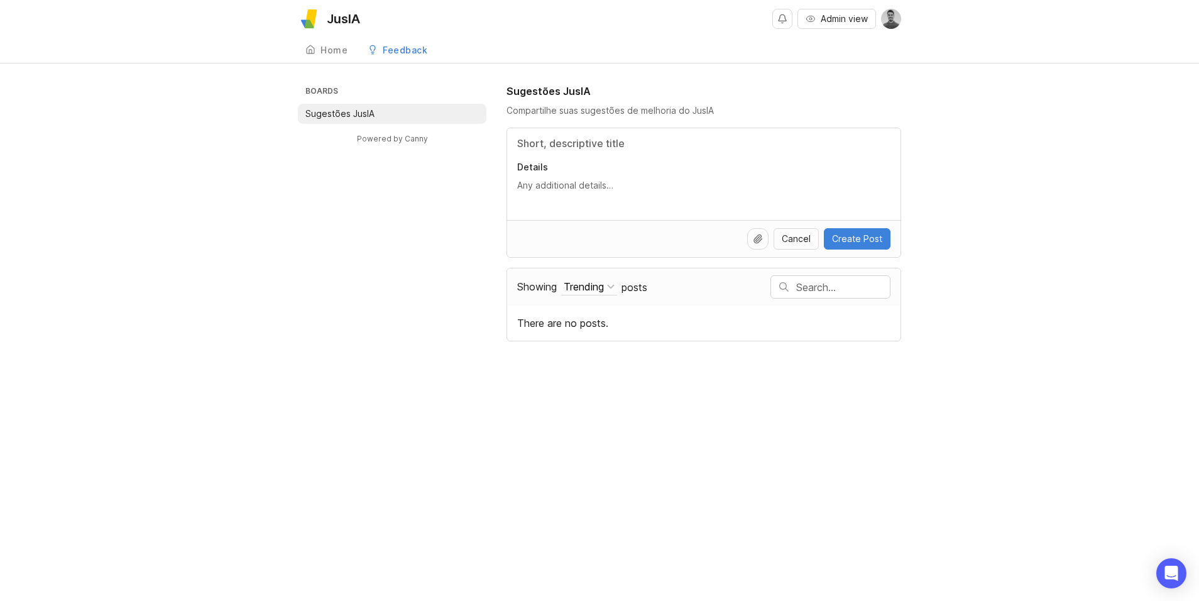
click at [819, 43] on div "Home Feedback Sugestões JusIA" at bounding box center [599, 50] width 603 height 25
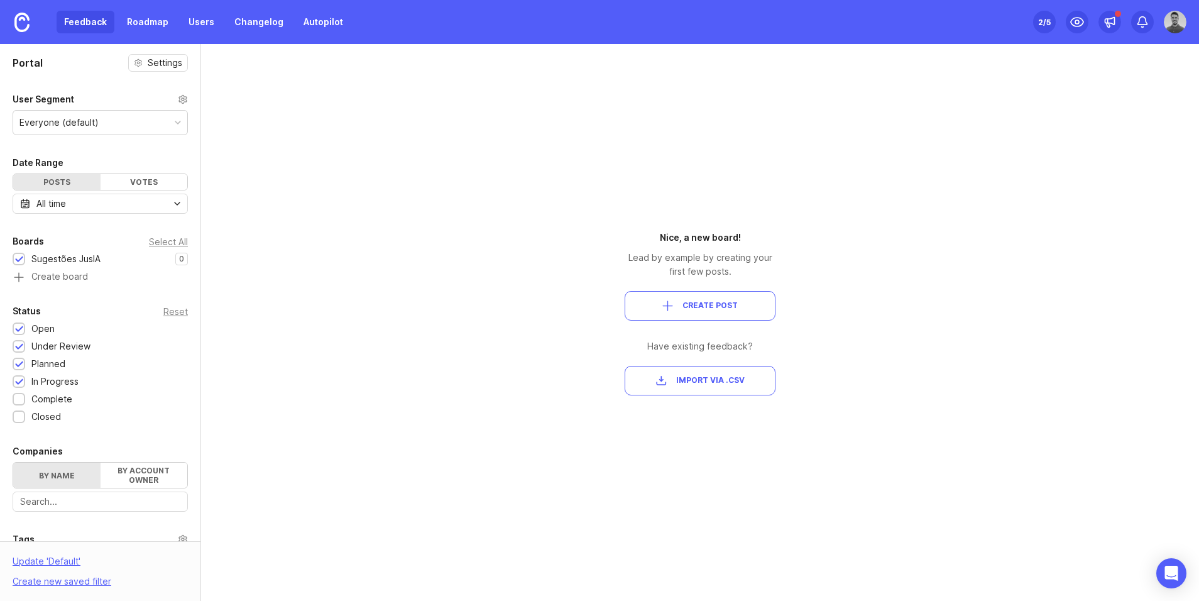
click at [124, 124] on div "Everyone (default)" at bounding box center [100, 123] width 174 height 24
click at [180, 98] on icon at bounding box center [183, 99] width 10 height 10
click at [133, 16] on link "Roadmap" at bounding box center [147, 22] width 57 height 23
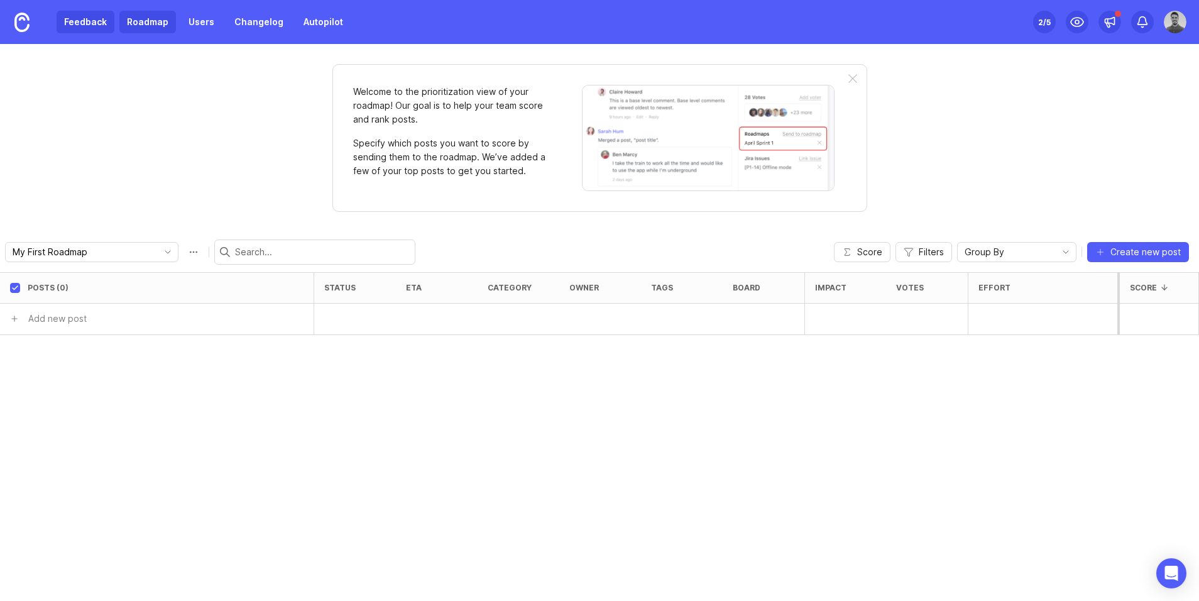
click at [97, 25] on link "Feedback" at bounding box center [86, 22] width 58 height 23
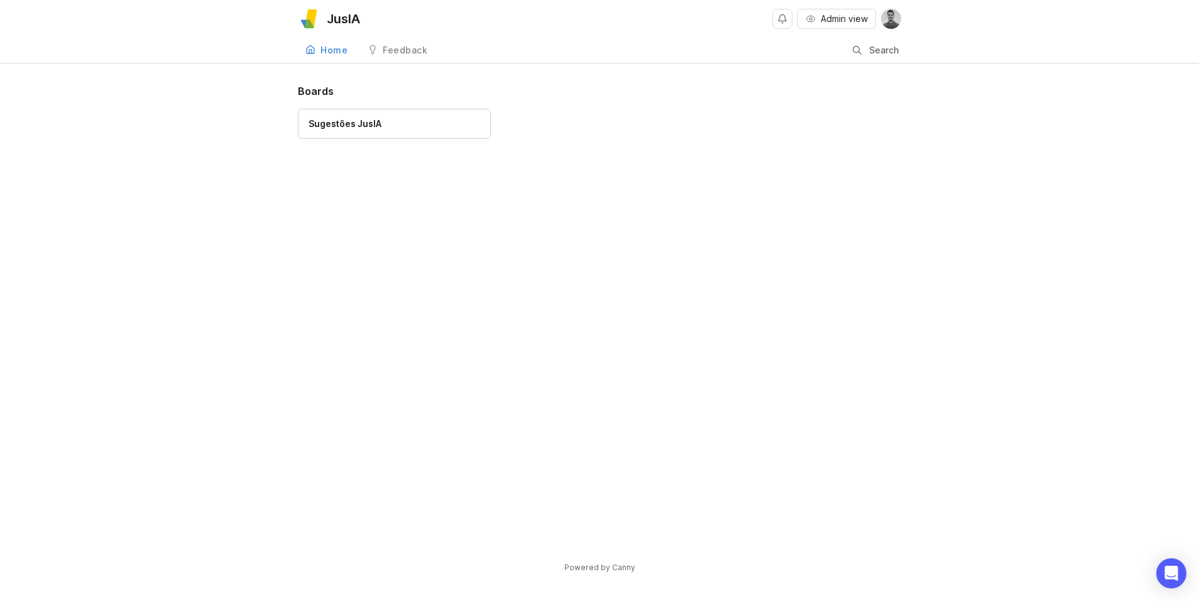
click at [251, 129] on div "Boards Sugestões JusIA Powered by Canny" at bounding box center [599, 339] width 1199 height 511
click at [845, 24] on span "Admin view" at bounding box center [844, 19] width 47 height 13
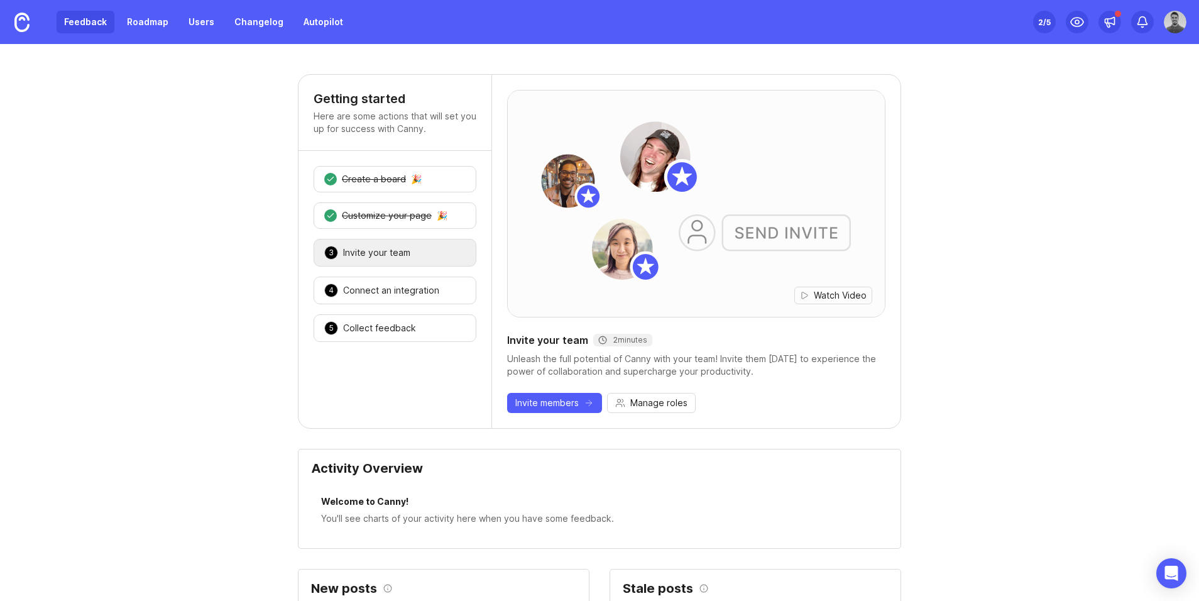
click at [97, 16] on link "Feedback" at bounding box center [86, 22] width 58 height 23
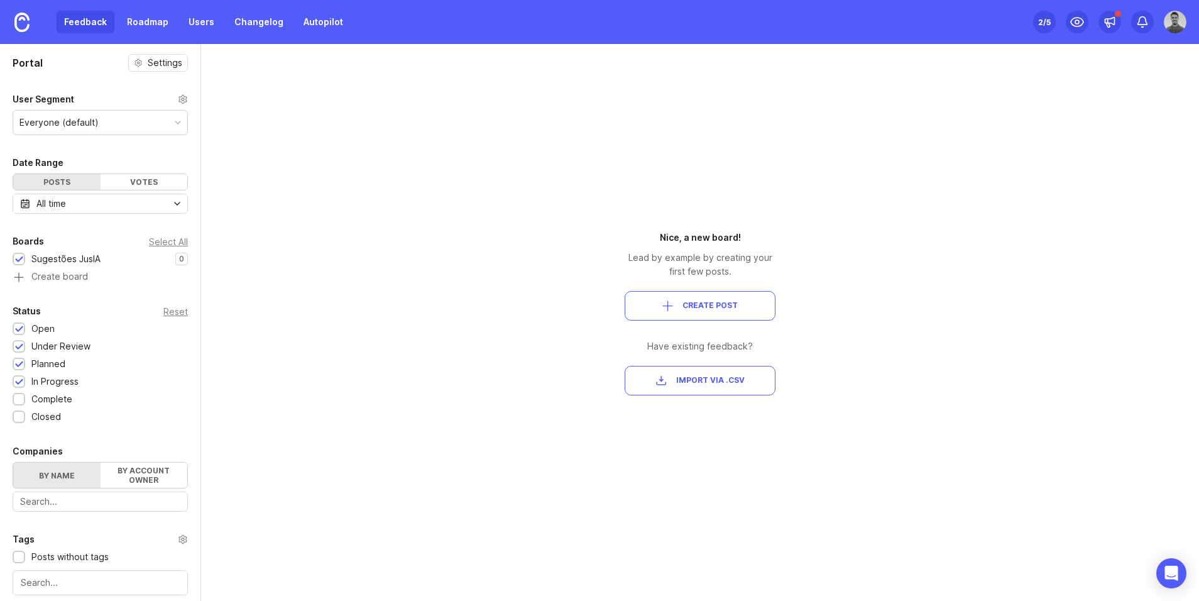
click at [1047, 24] on div "2 /5" at bounding box center [1044, 22] width 13 height 18
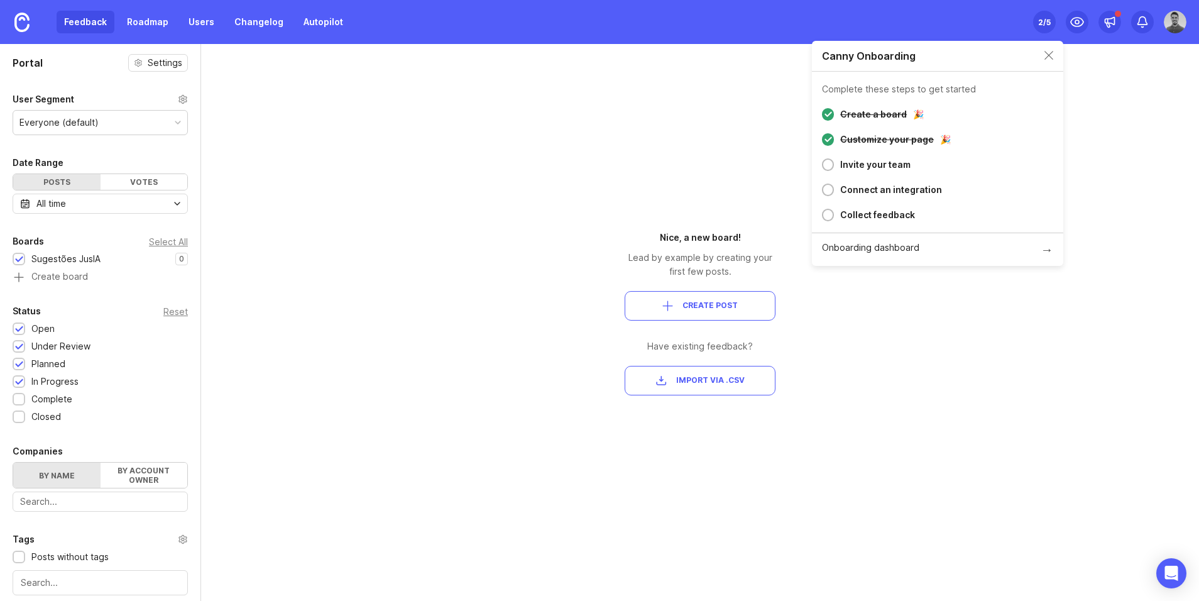
click at [101, 25] on div "Feedback Roadmap Users Changelog Autopilot" at bounding box center [204, 22] width 294 height 23
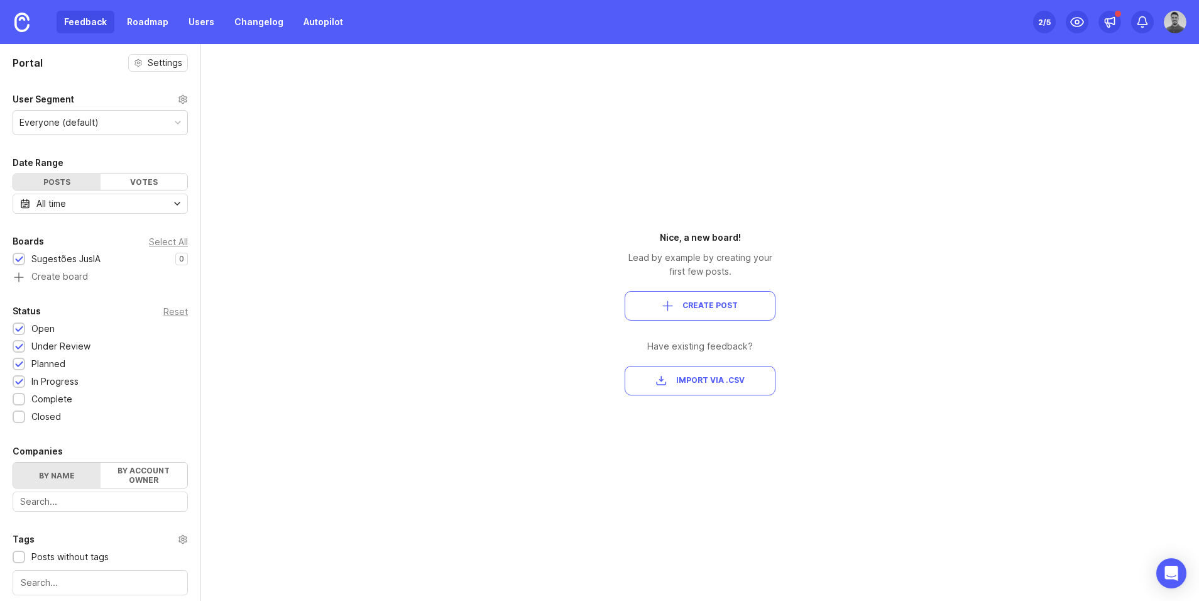
click at [71, 21] on div "Feedback Roadmap Users Changelog Autopilot" at bounding box center [204, 22] width 294 height 23
click at [14, 30] on img at bounding box center [21, 22] width 15 height 19
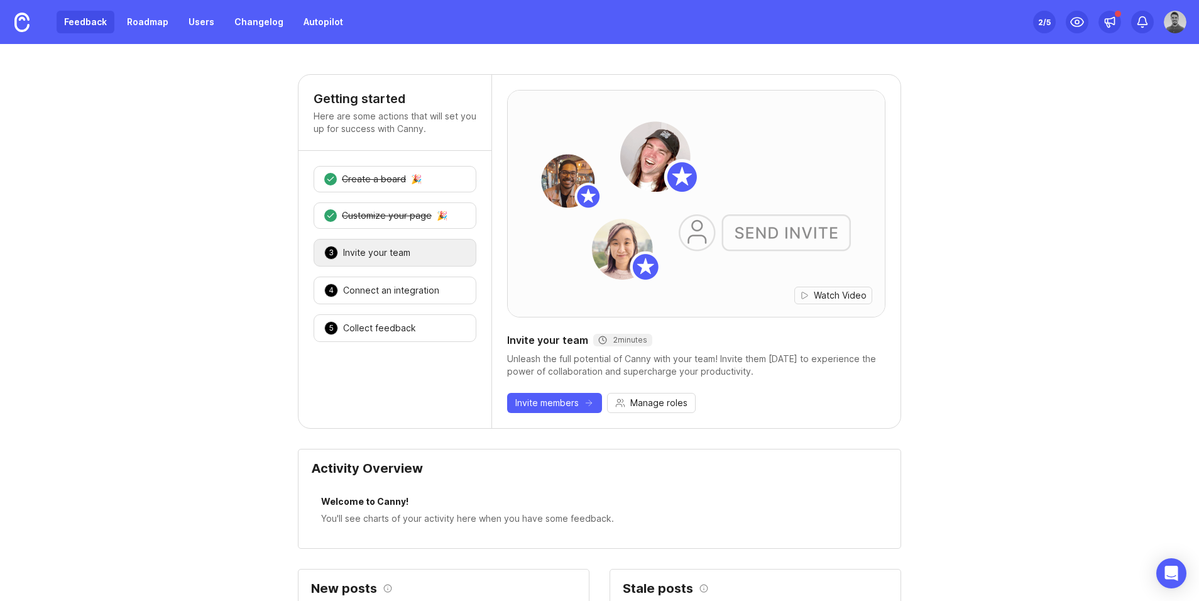
click at [80, 22] on link "Feedback" at bounding box center [86, 22] width 58 height 23
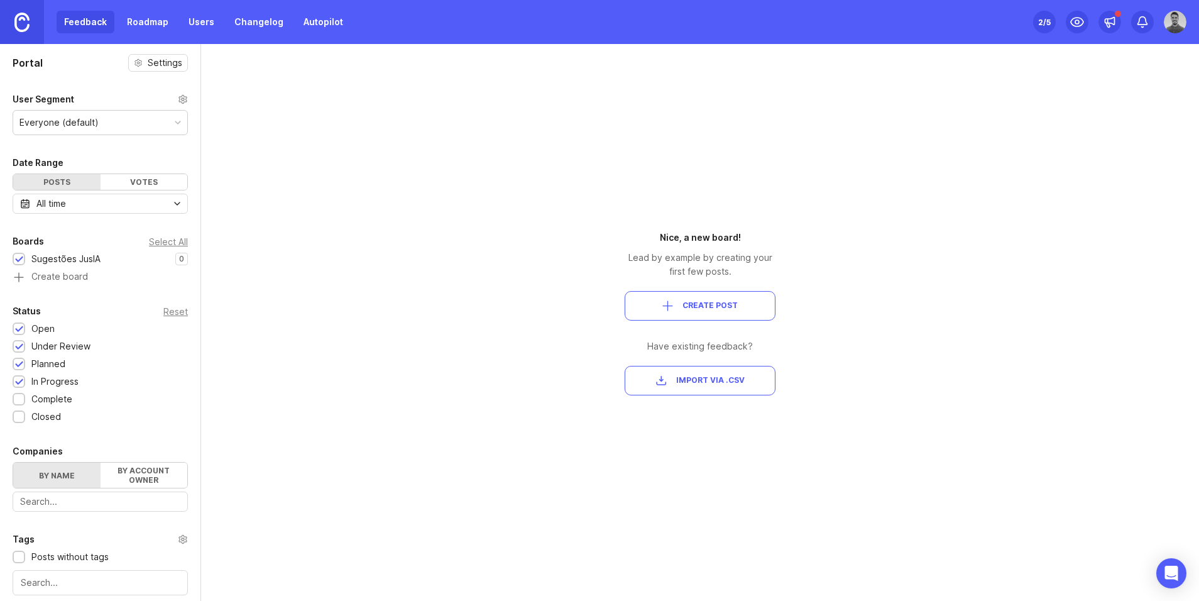
click at [15, 22] on img at bounding box center [21, 22] width 15 height 19
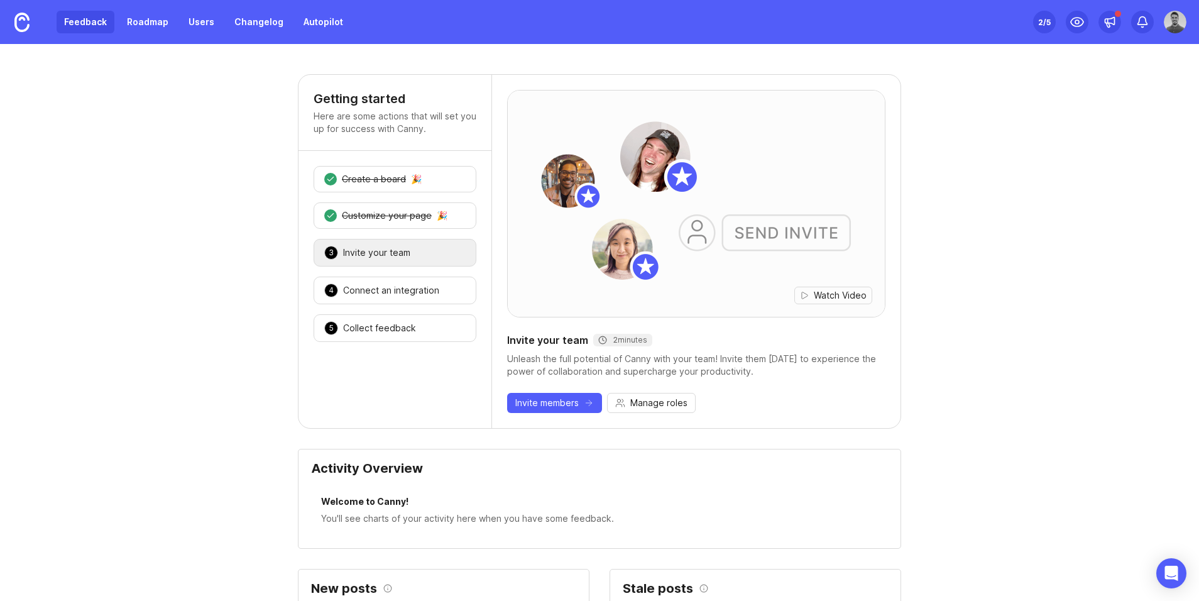
click at [98, 23] on link "Feedback" at bounding box center [86, 22] width 58 height 23
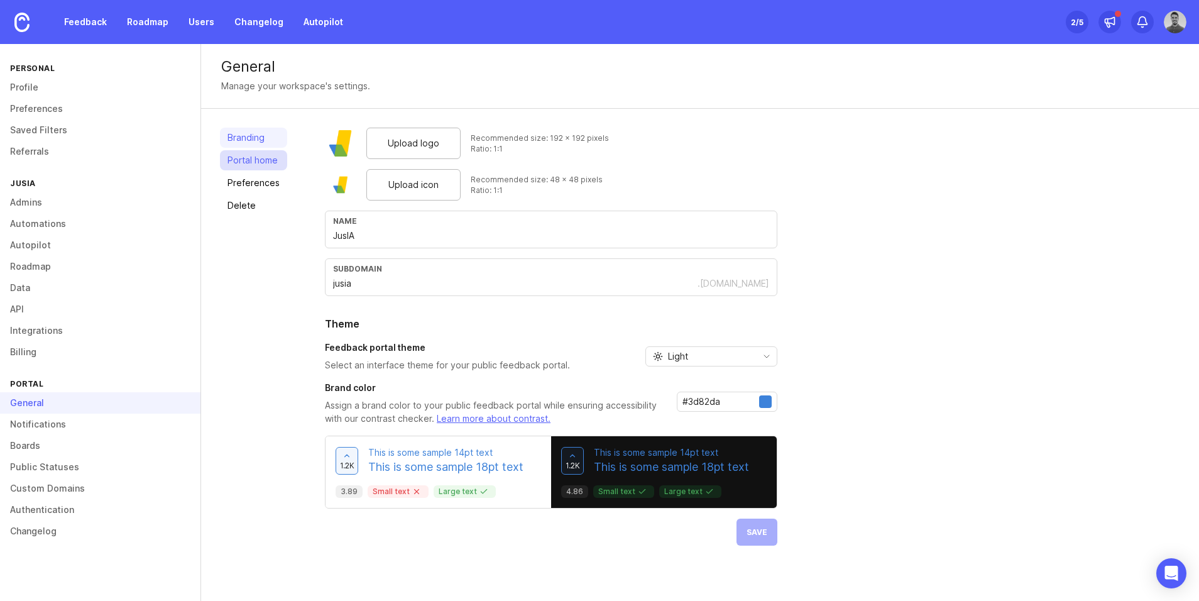
click at [272, 162] on link "Portal home" at bounding box center [253, 160] width 67 height 20
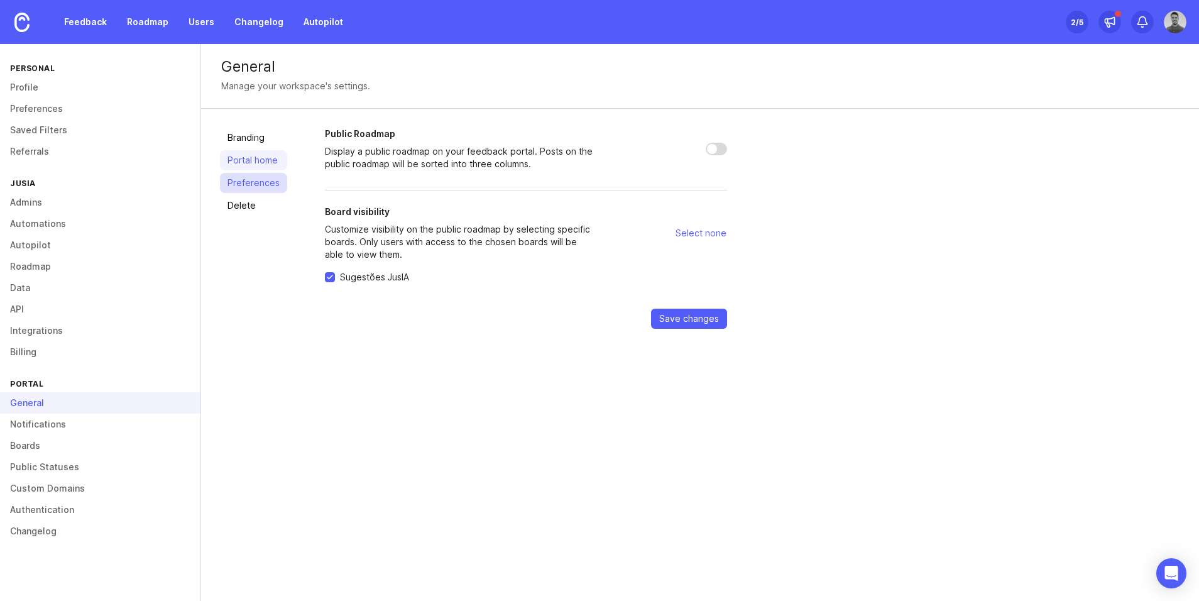
click at [276, 183] on link "Preferences" at bounding box center [253, 183] width 67 height 20
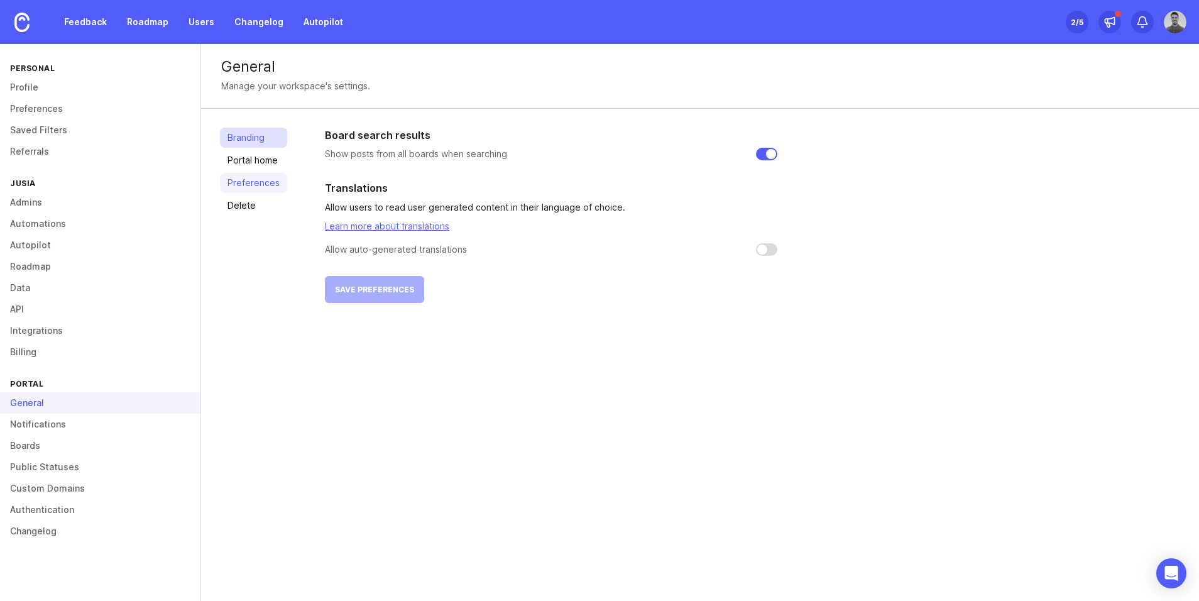
click at [260, 140] on link "Branding" at bounding box center [253, 138] width 67 height 20
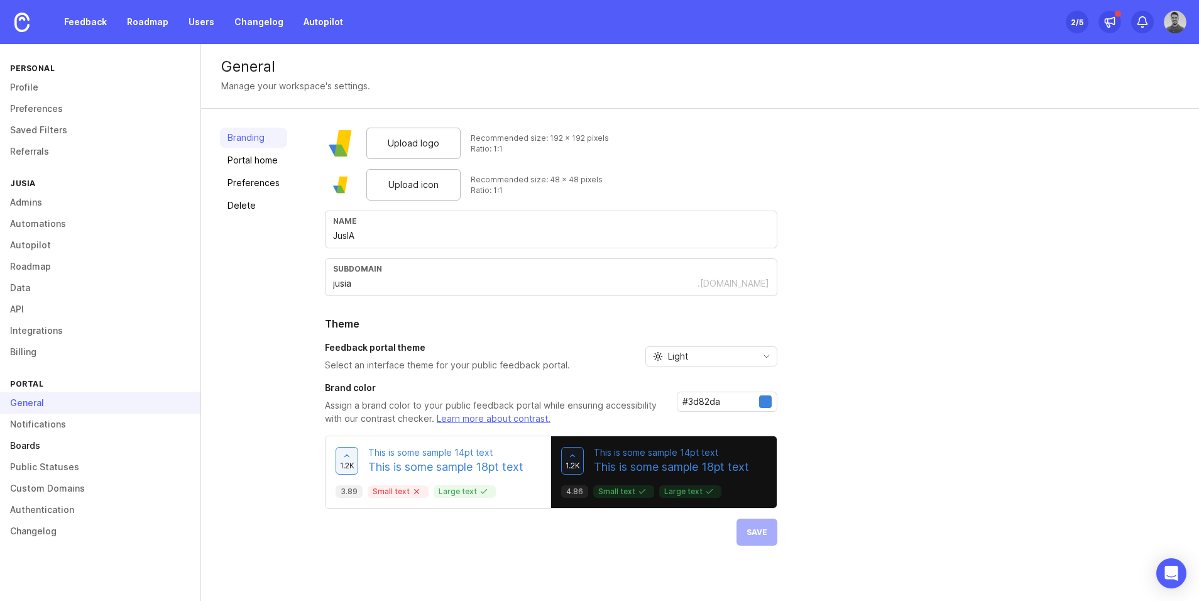
click at [46, 451] on link "Boards" at bounding box center [100, 445] width 200 height 21
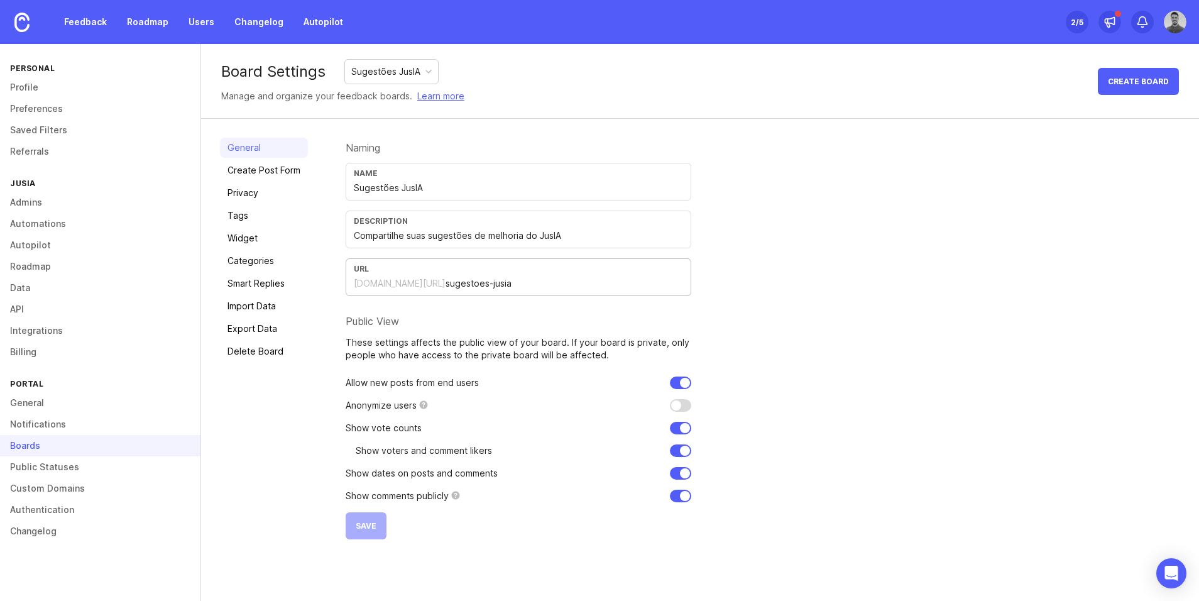
drag, startPoint x: 485, startPoint y: 284, endPoint x: 347, endPoint y: 280, distance: 138.3
click at [347, 280] on div "URL [DOMAIN_NAME][URL] sugestoes-jusia" at bounding box center [519, 277] width 346 height 38
click at [282, 177] on link "Create Post Form" at bounding box center [264, 170] width 88 height 20
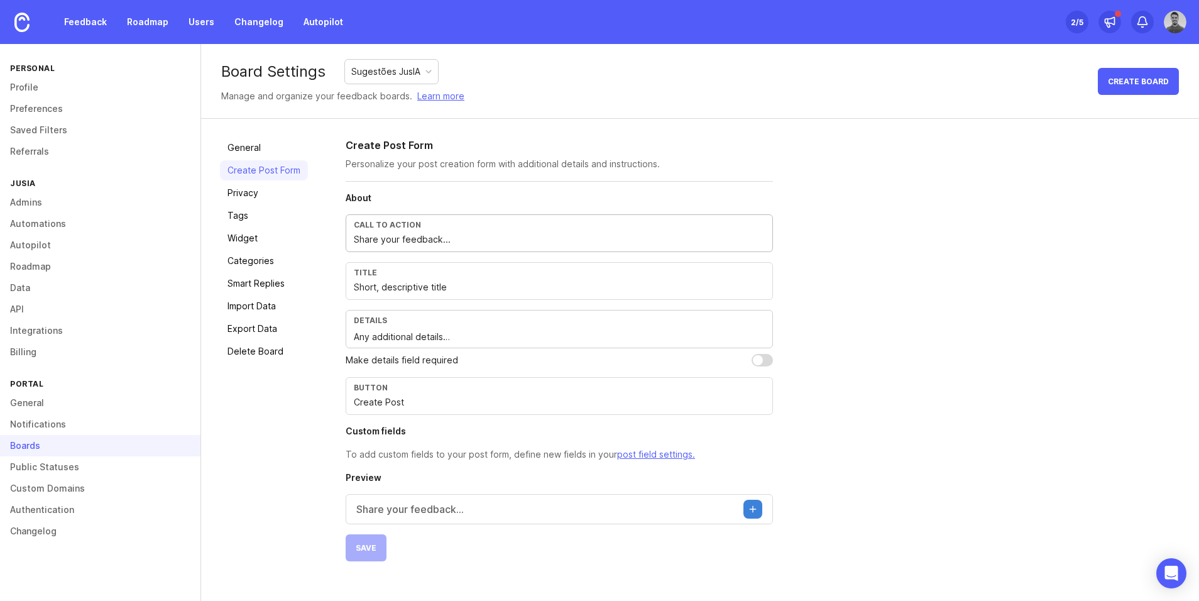
drag, startPoint x: 439, startPoint y: 240, endPoint x: 347, endPoint y: 239, distance: 91.7
click at [347, 239] on div "Call to action Share your feedback..." at bounding box center [559, 233] width 427 height 38
type input "Compartilhe o seu feedback..."
drag, startPoint x: 451, startPoint y: 285, endPoint x: 349, endPoint y: 285, distance: 101.8
click at [349, 285] on div "Title Short, descriptive title" at bounding box center [559, 281] width 427 height 38
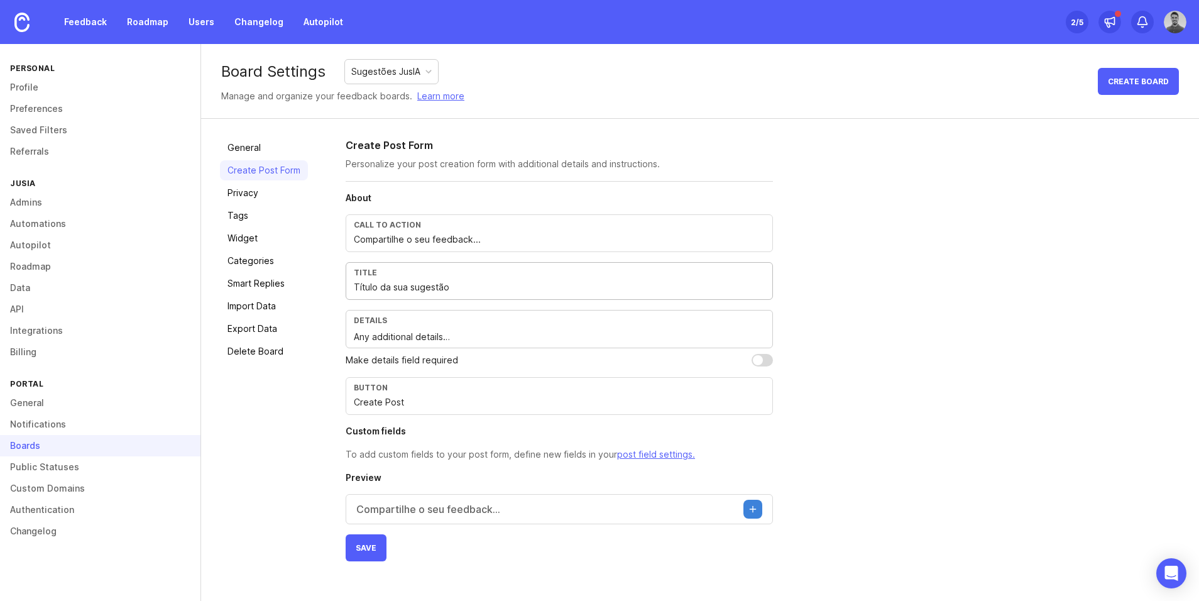
type input "Título da sua sugestão"
drag, startPoint x: 442, startPoint y: 337, endPoint x: 351, endPoint y: 337, distance: 90.5
type textarea "Traga detalhes adicionais…"
drag, startPoint x: 416, startPoint y: 403, endPoint x: 349, endPoint y: 403, distance: 67.2
click at [349, 403] on div "Button Create Post" at bounding box center [559, 396] width 427 height 38
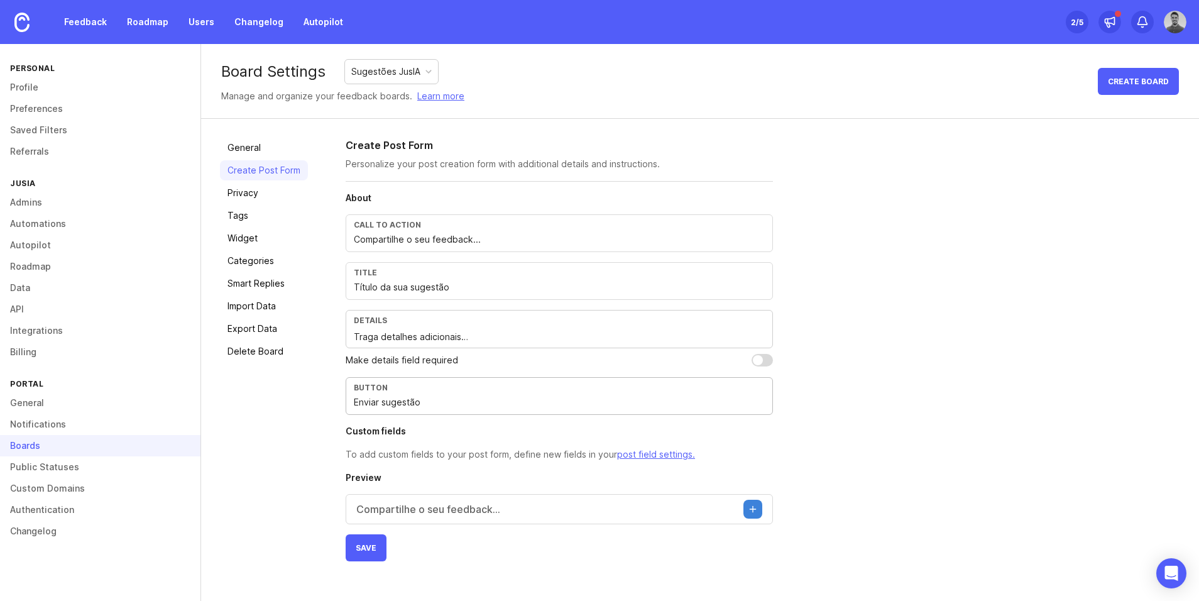
type input "Enviar sugestão"
click at [313, 437] on div "General Create Post Form Privacy Tags Widget Categories Smart Replies Import Da…" at bounding box center [700, 349] width 998 height 461
click at [380, 545] on button "Save" at bounding box center [366, 547] width 41 height 27
click at [38, 409] on link "General" at bounding box center [100, 402] width 200 height 21
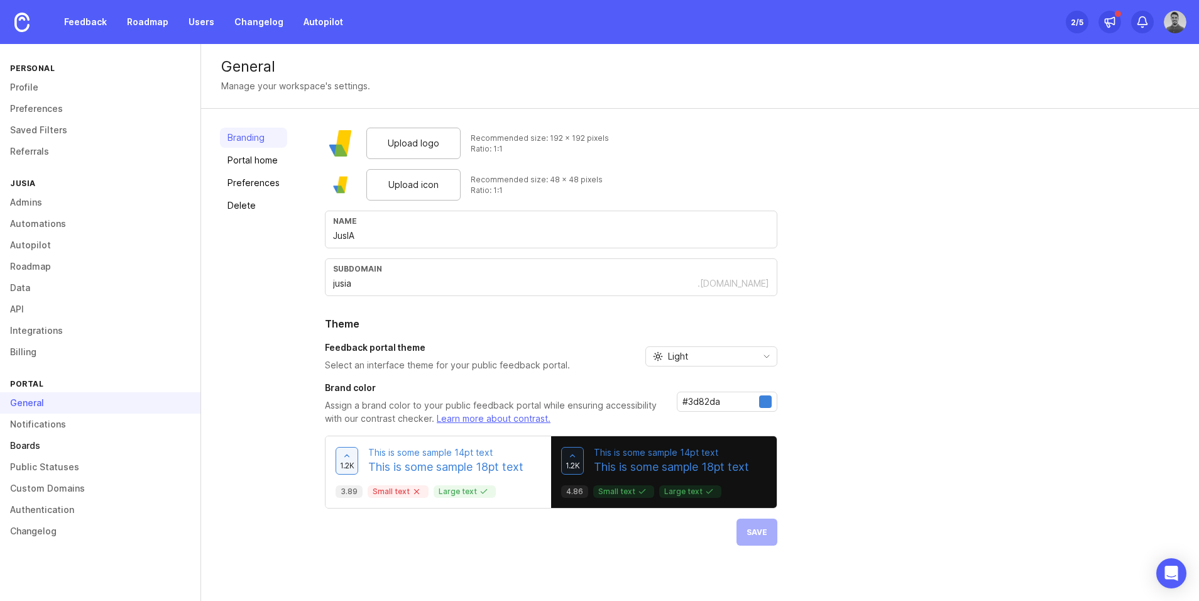
click at [55, 447] on link "Boards" at bounding box center [100, 445] width 200 height 21
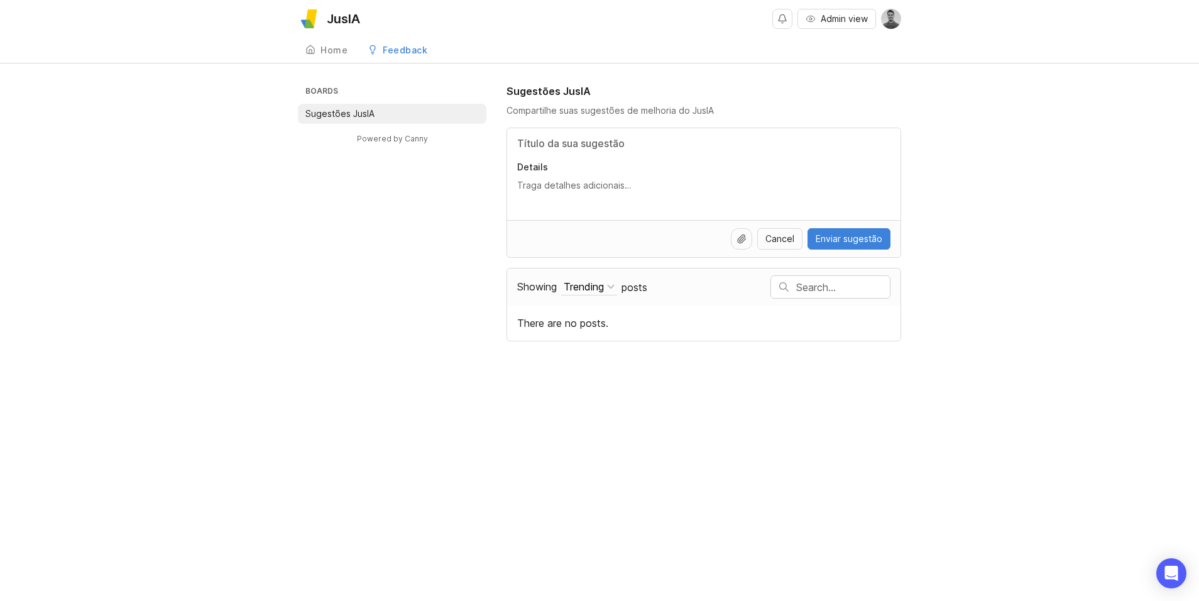
click at [224, 294] on div "Boards Sugestões JusIA Powered by Canny Sugestões JusIA Compartilhe suas sugest…" at bounding box center [599, 213] width 1199 height 258
click at [104, 79] on div "JusIA Admin view Create Home Feedback Sugestões JusIA Boards Sugestões JusIA Po…" at bounding box center [599, 300] width 1199 height 601
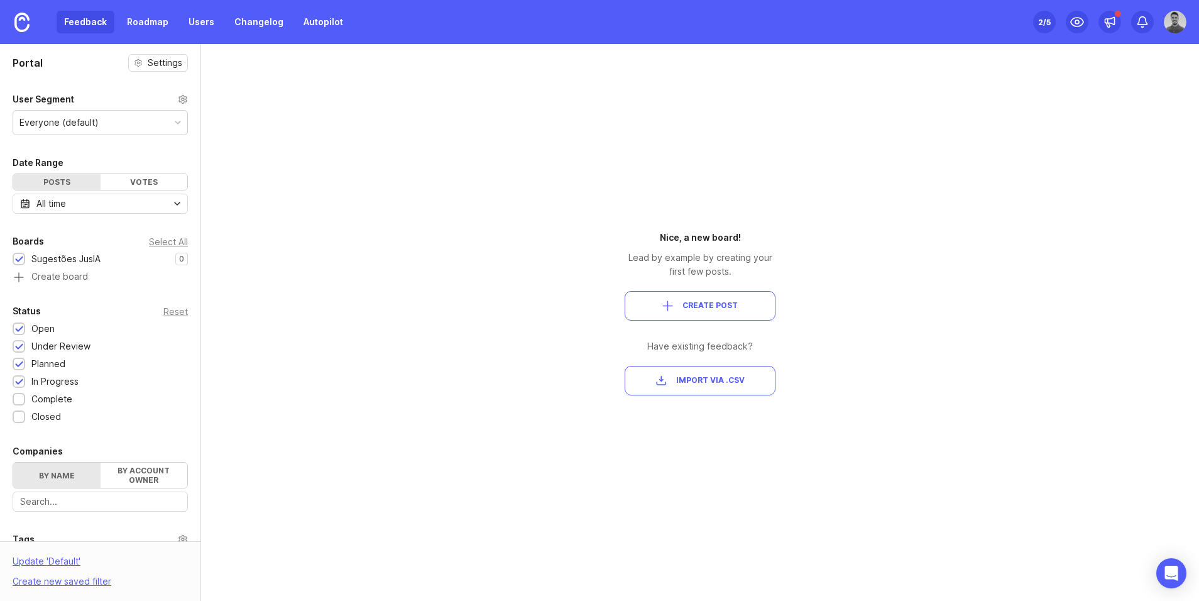
click at [1183, 26] on img at bounding box center [1175, 22] width 23 height 23
click at [28, 27] on img at bounding box center [21, 22] width 15 height 19
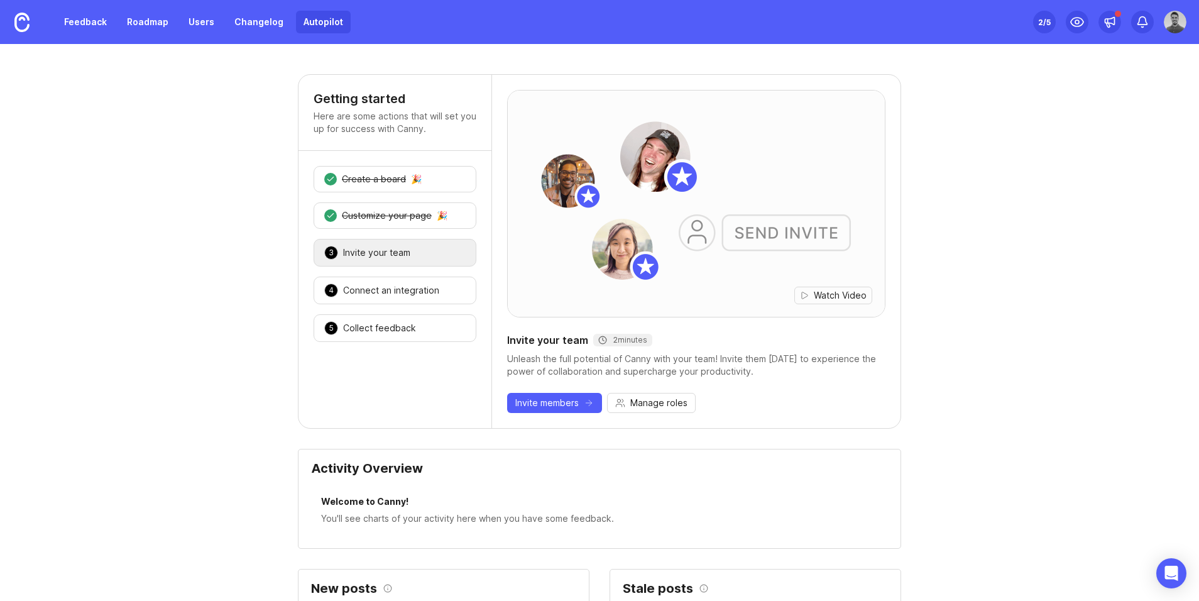
click at [303, 20] on link "Autopilot" at bounding box center [323, 22] width 55 height 23
click at [93, 25] on link "Feedback" at bounding box center [86, 22] width 58 height 23
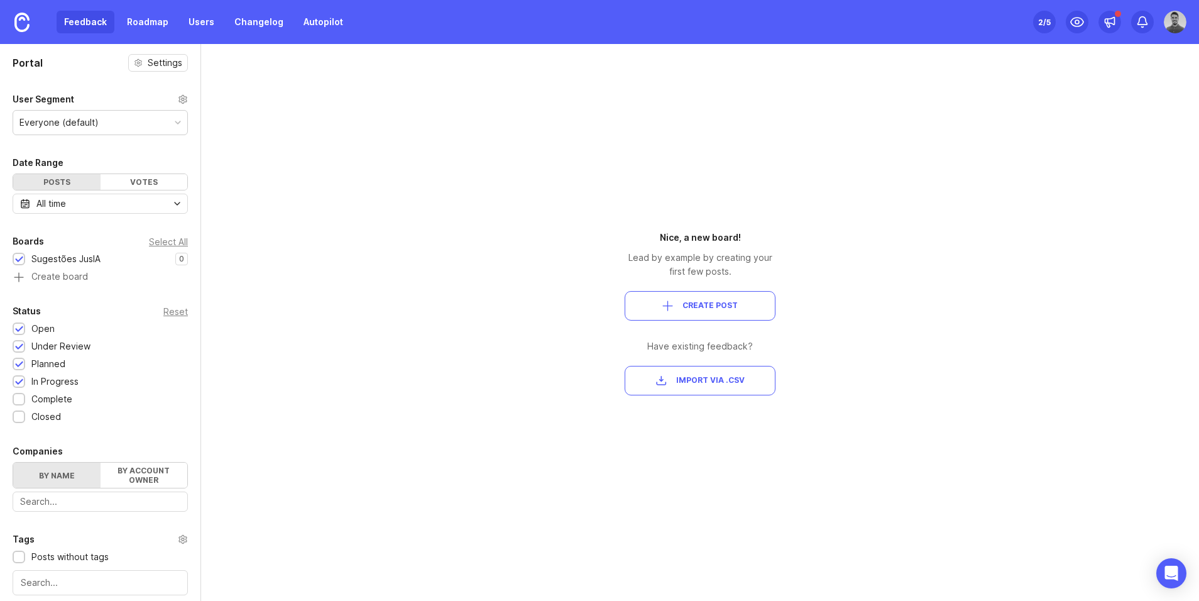
click at [1178, 17] on img at bounding box center [1175, 22] width 23 height 23
click at [30, 25] on link at bounding box center [22, 22] width 44 height 44
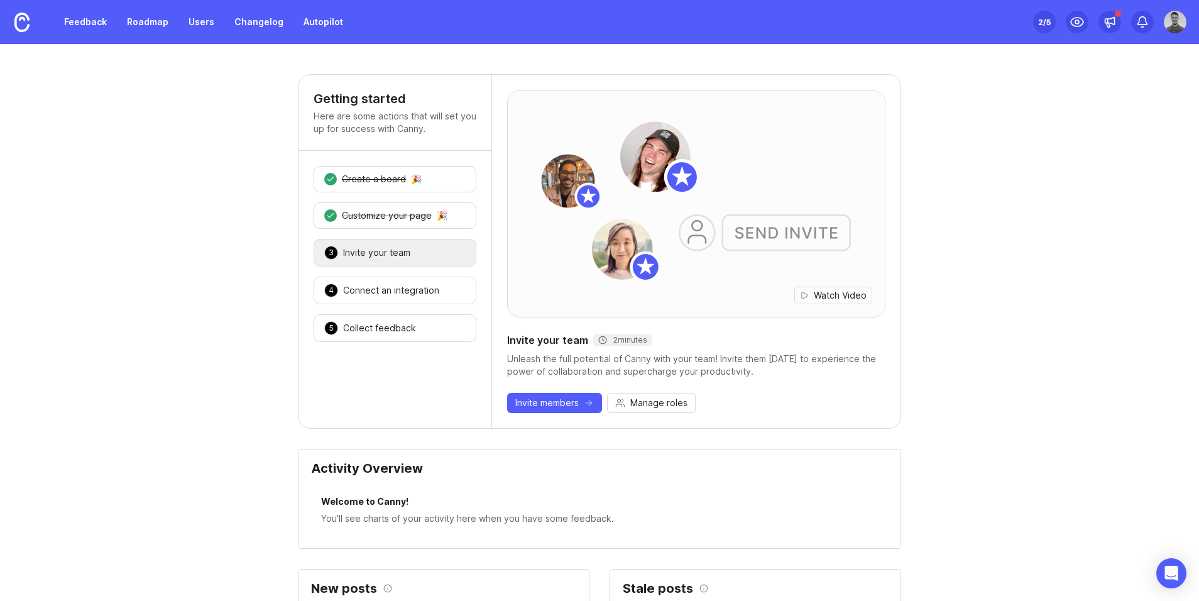
click at [1179, 24] on img at bounding box center [1175, 22] width 23 height 23
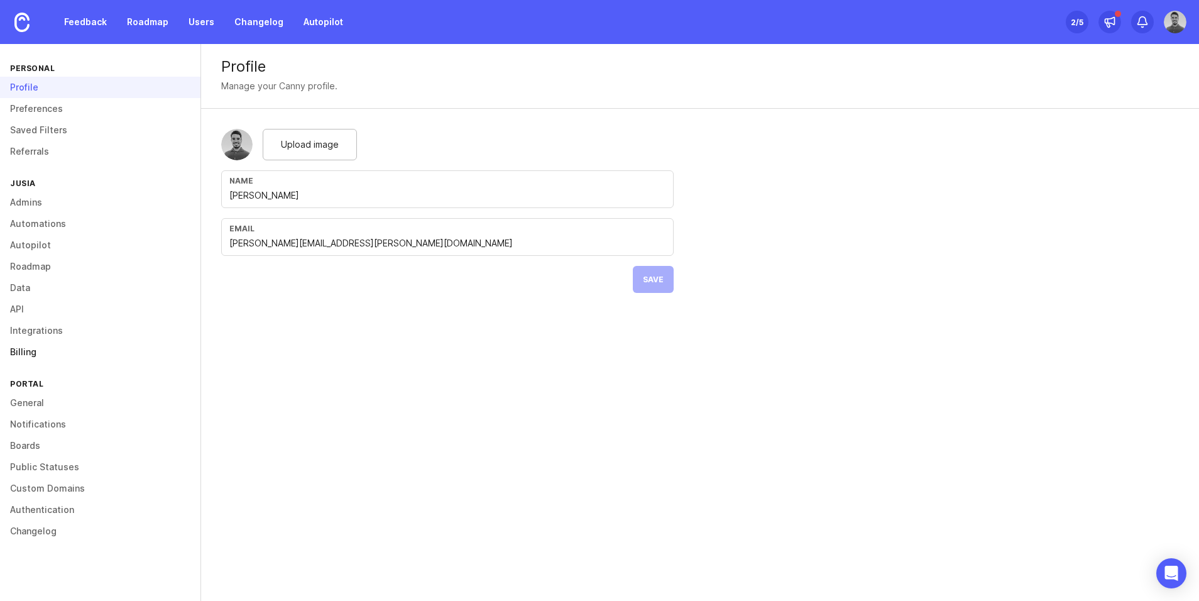
click at [35, 352] on link "Billing" at bounding box center [100, 351] width 200 height 21
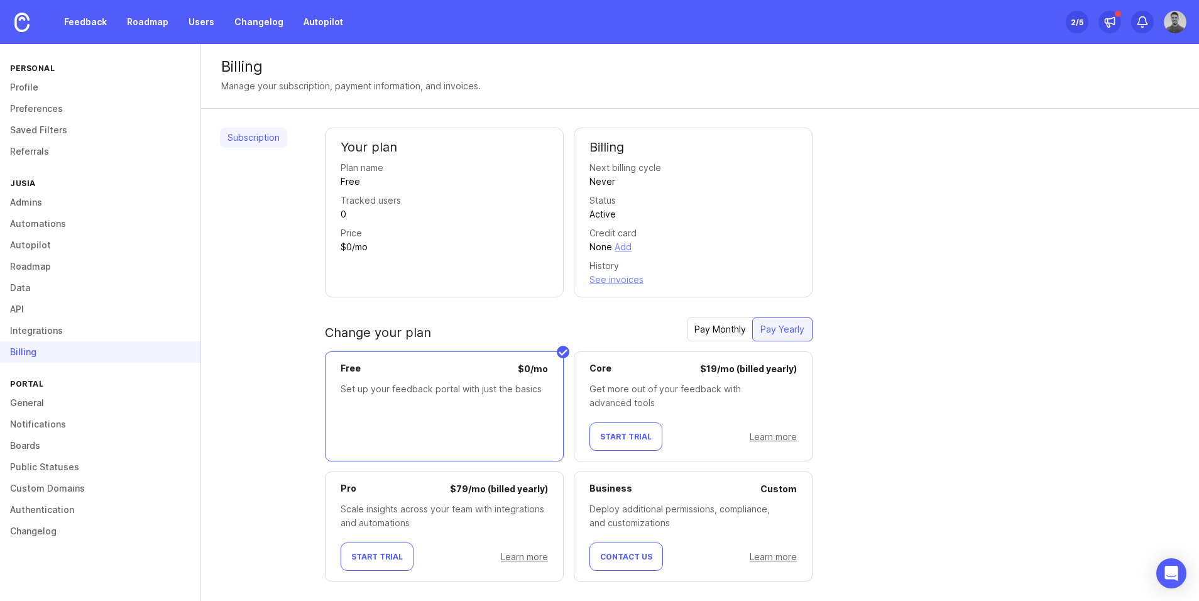
scroll to position [19, 0]
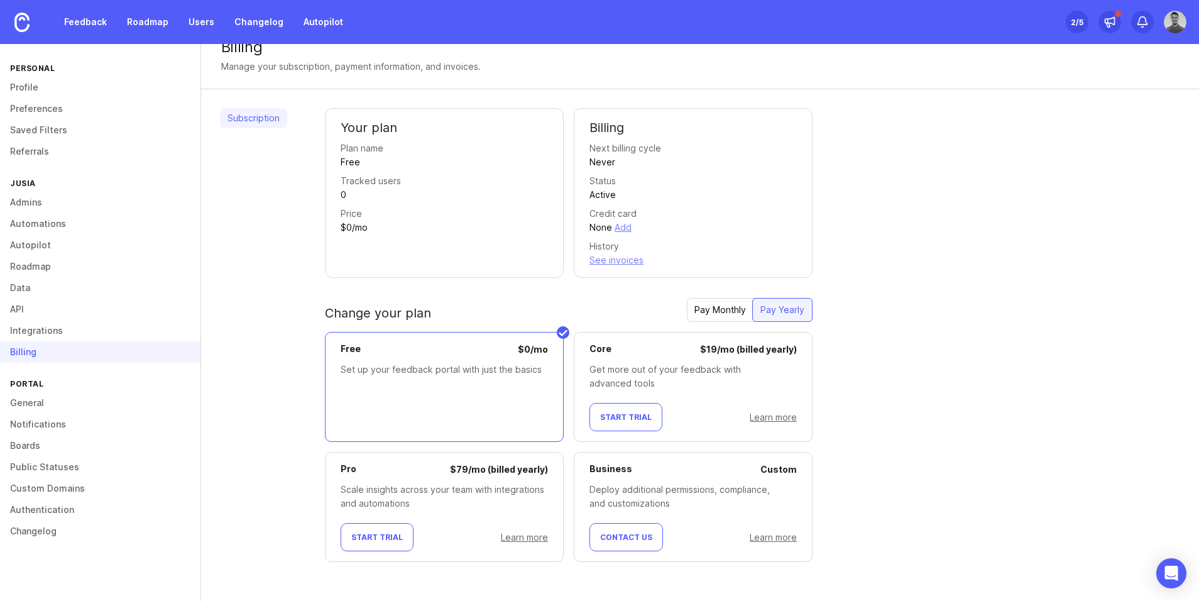
click at [714, 314] on div "Pay Monthly" at bounding box center [720, 309] width 67 height 23
click at [772, 422] on link "Learn more" at bounding box center [773, 417] width 47 height 11
